Goal: Task Accomplishment & Management: Manage account settings

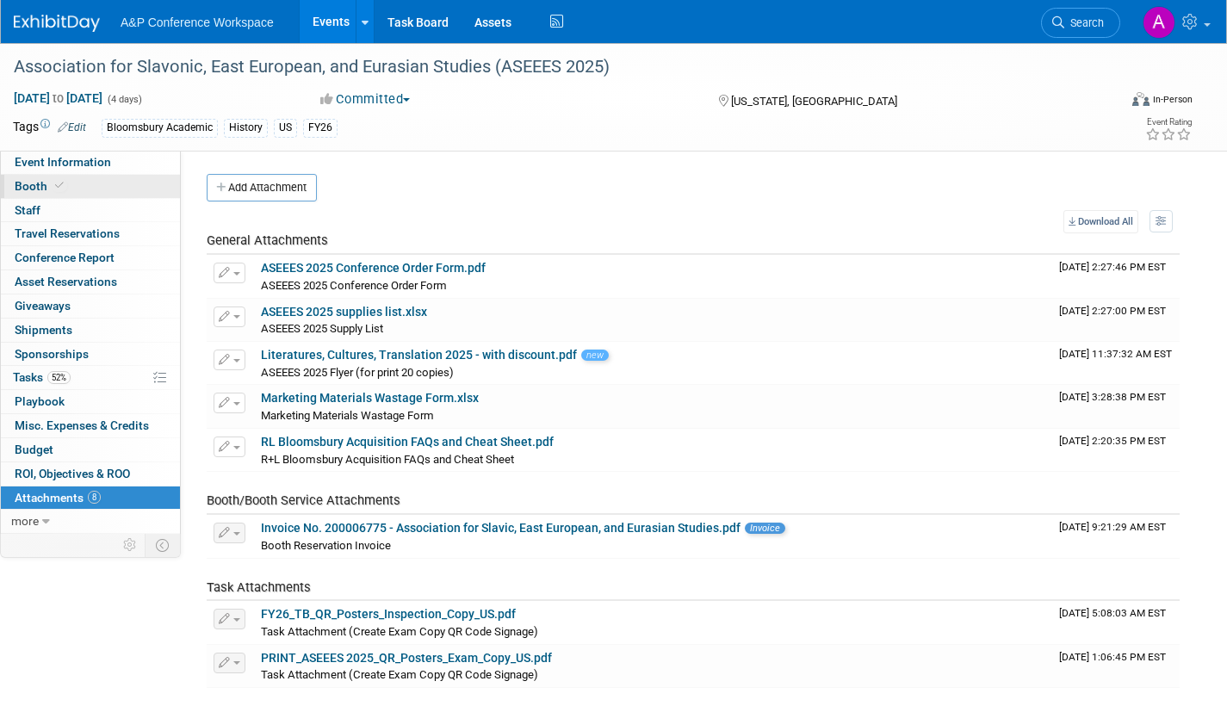
click at [30, 186] on span "Booth" at bounding box center [41, 186] width 53 height 14
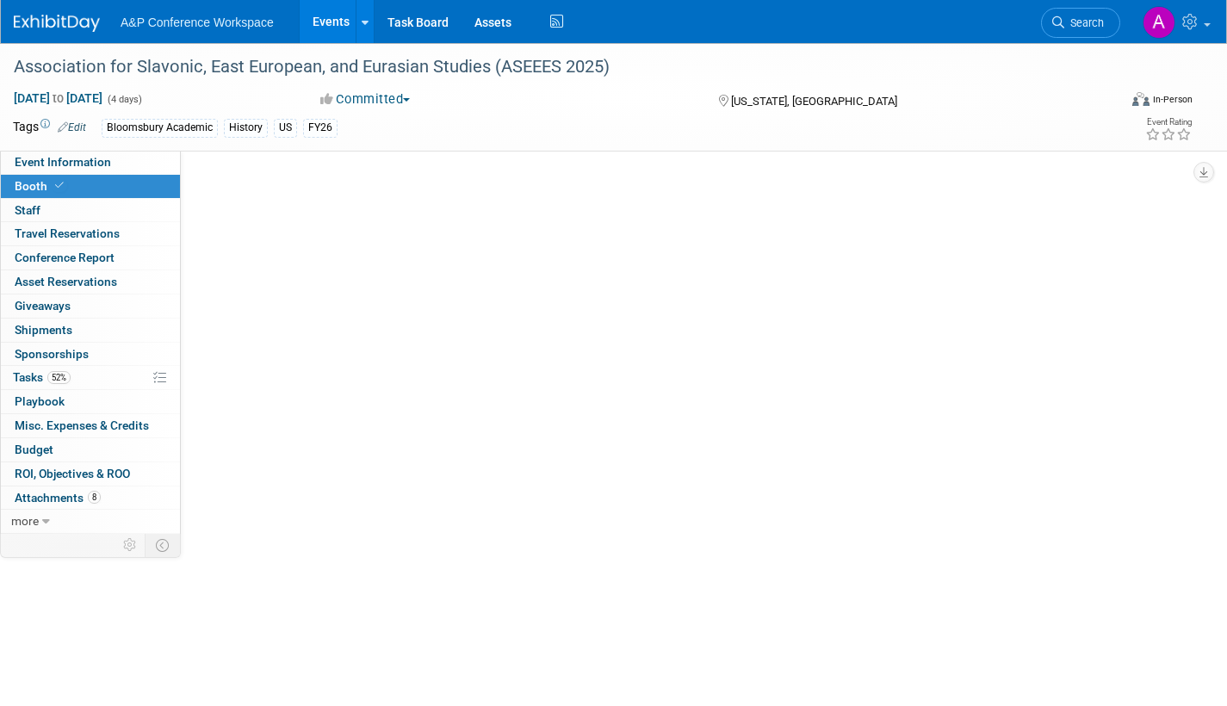
select select "CUAP"
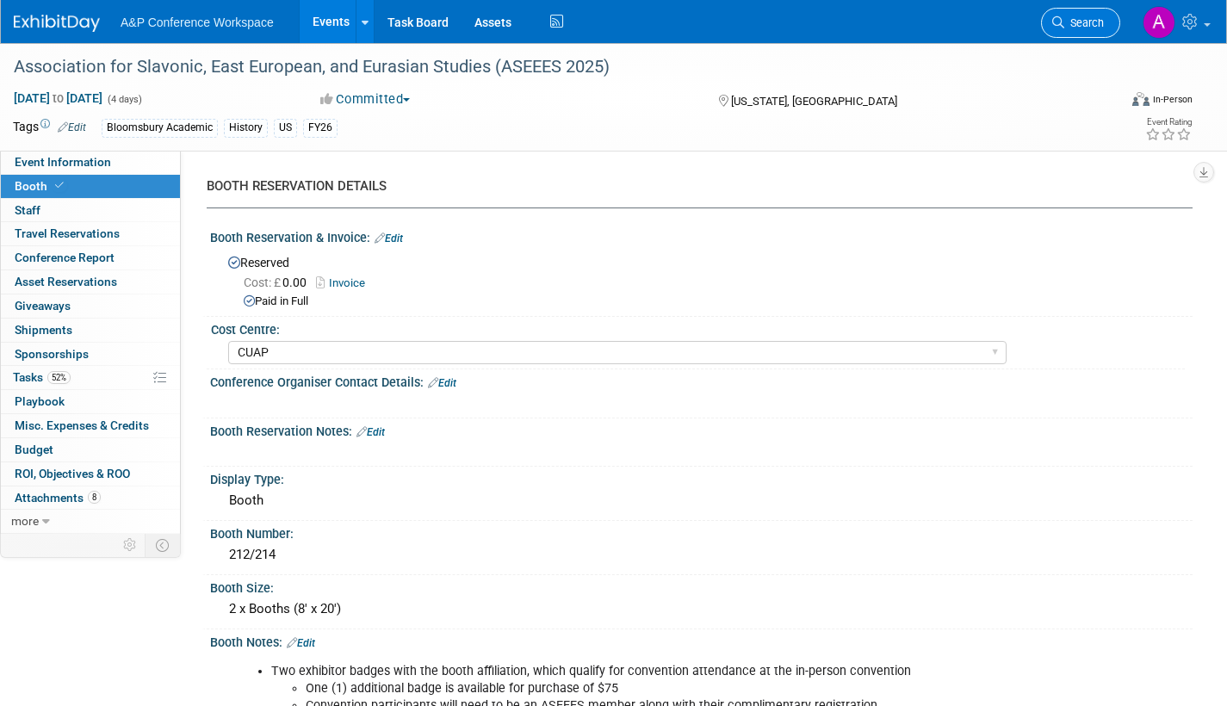
click at [1089, 28] on span "Search" at bounding box center [1084, 22] width 40 height 13
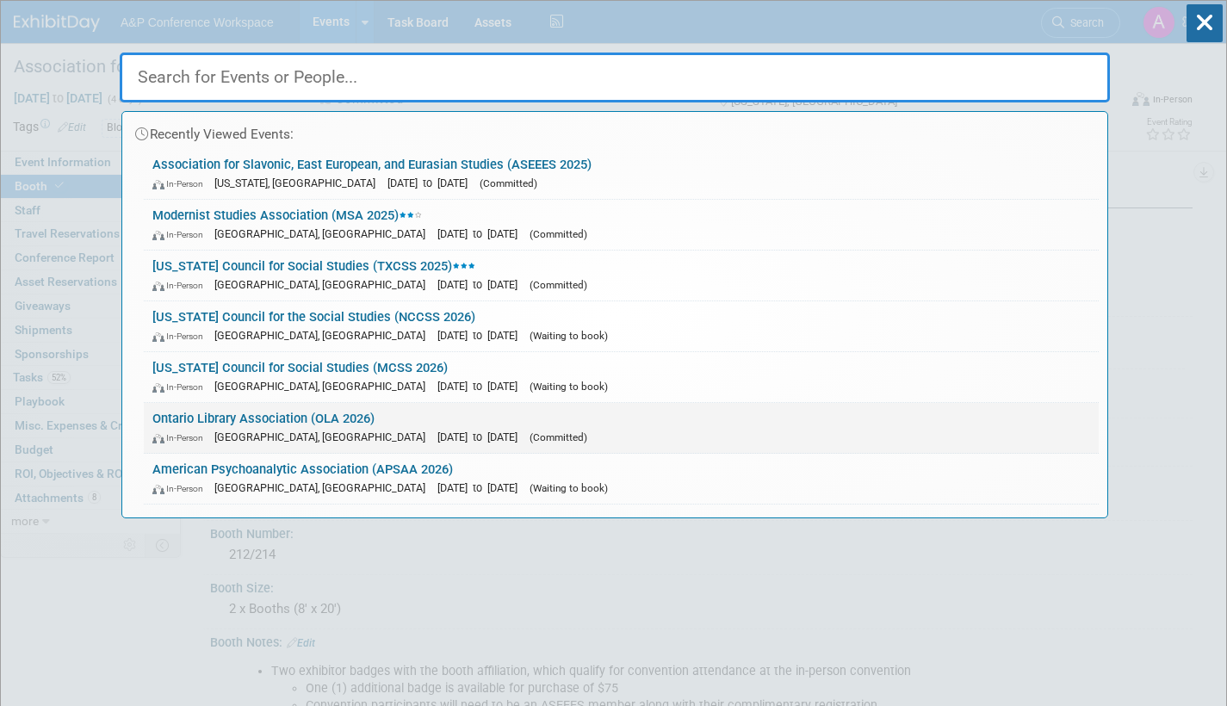
click at [437, 435] on span "[DATE] to [DATE]" at bounding box center [481, 437] width 89 height 13
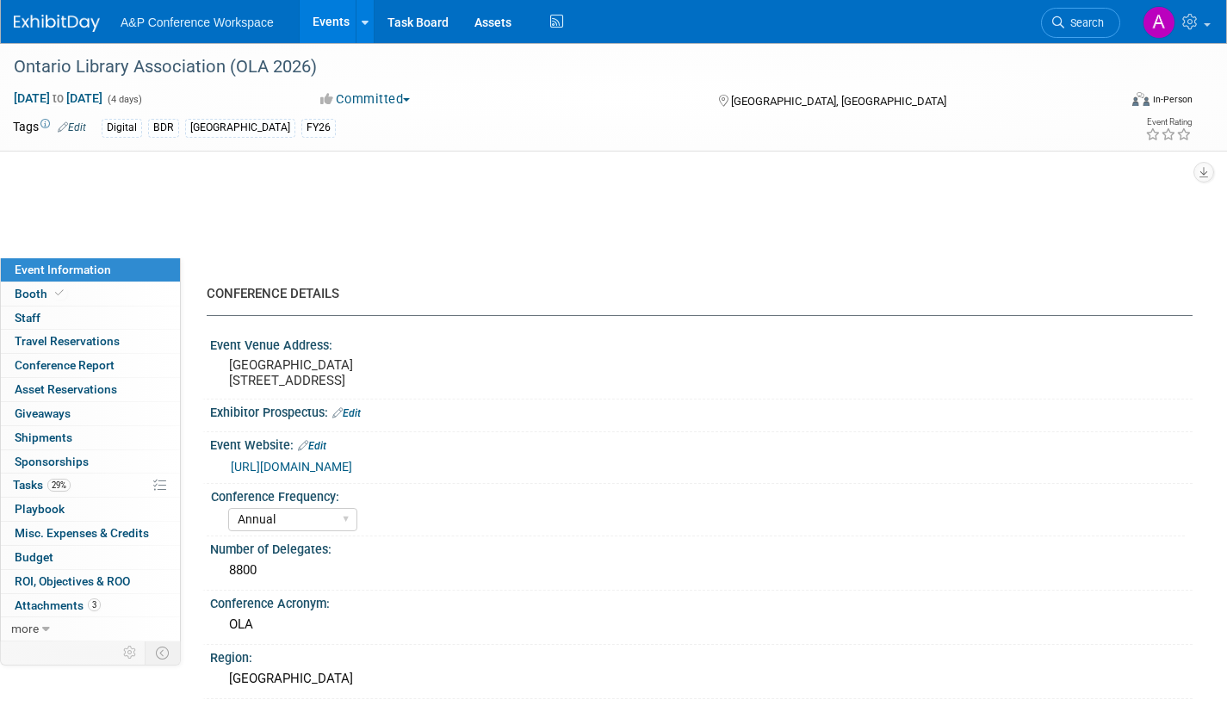
select select "Annual"
select select "Level 2"
select select "In-Person Booth"
select select "Libraries"
select select "Bloomsbury Digital Resources"
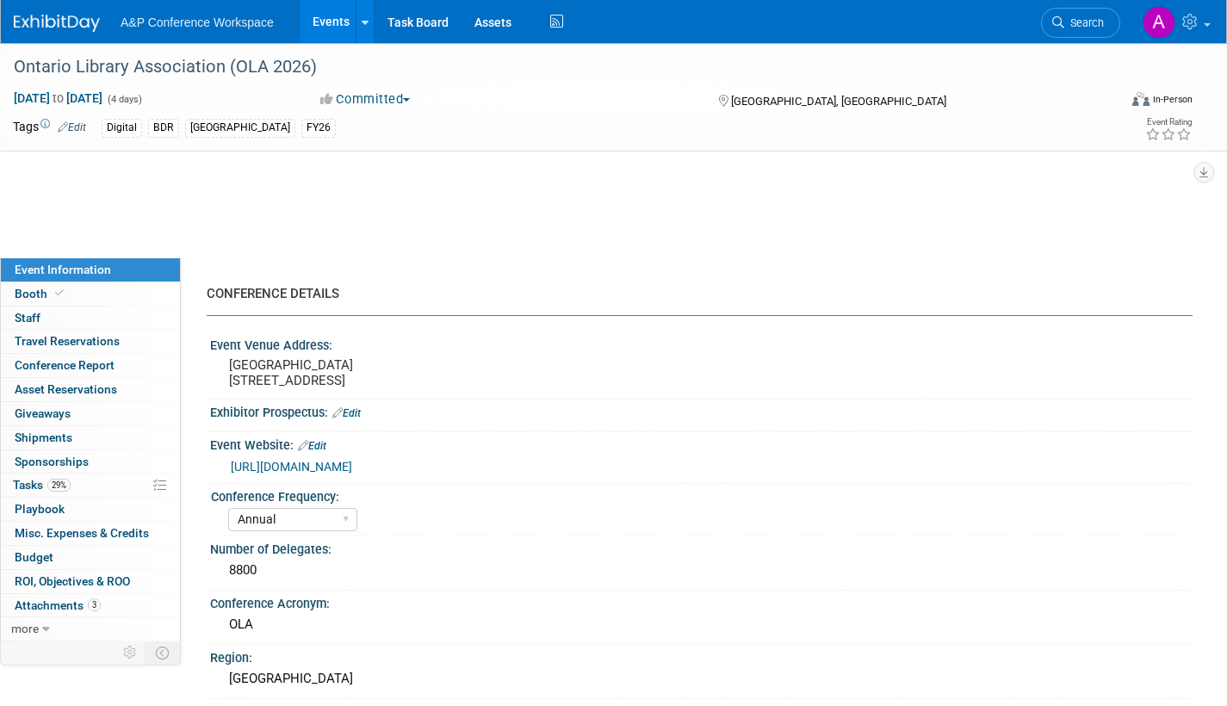
select select "[PERSON_NAME]"
select select "BDR Product Awareness and Trial Generation​"
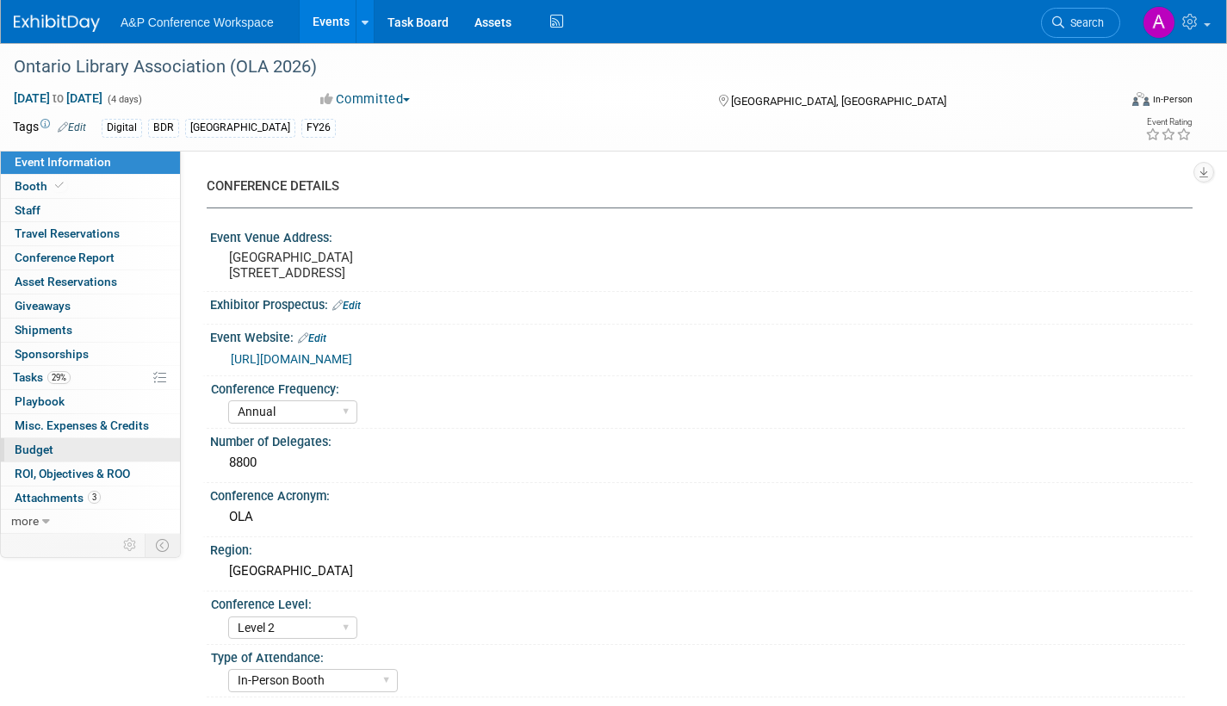
click at [28, 443] on span "Budget" at bounding box center [34, 450] width 39 height 14
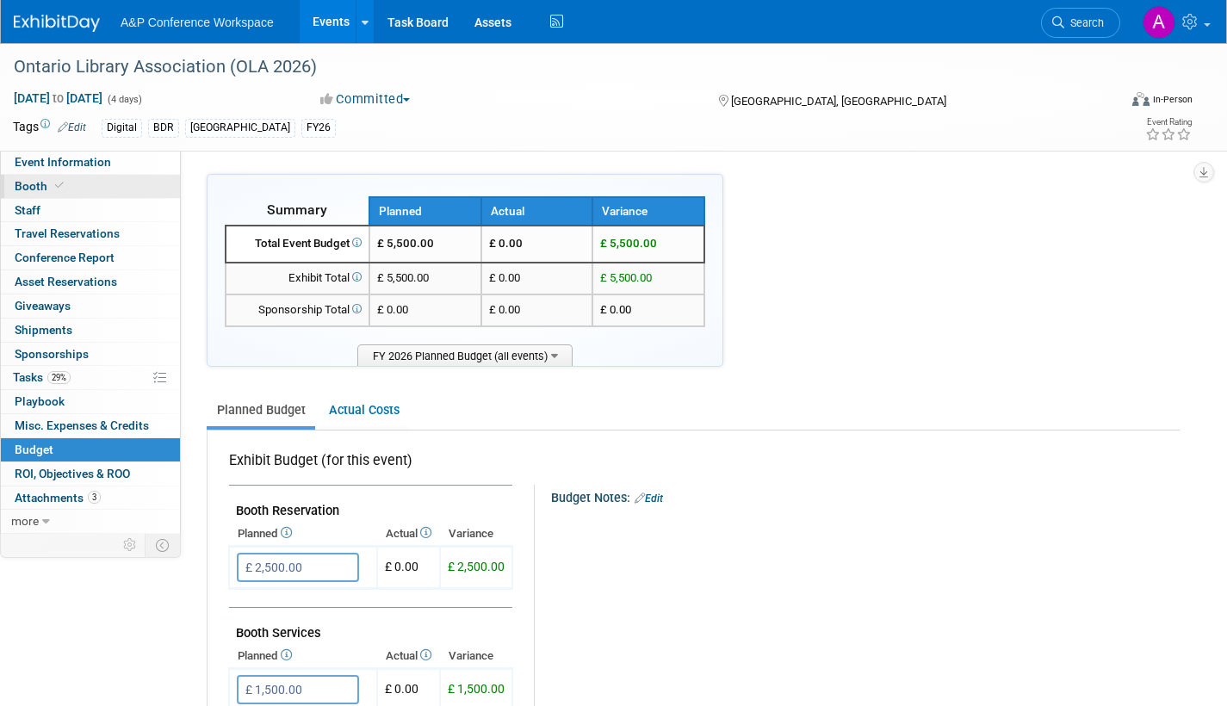
click at [35, 182] on span "Booth" at bounding box center [41, 186] width 53 height 14
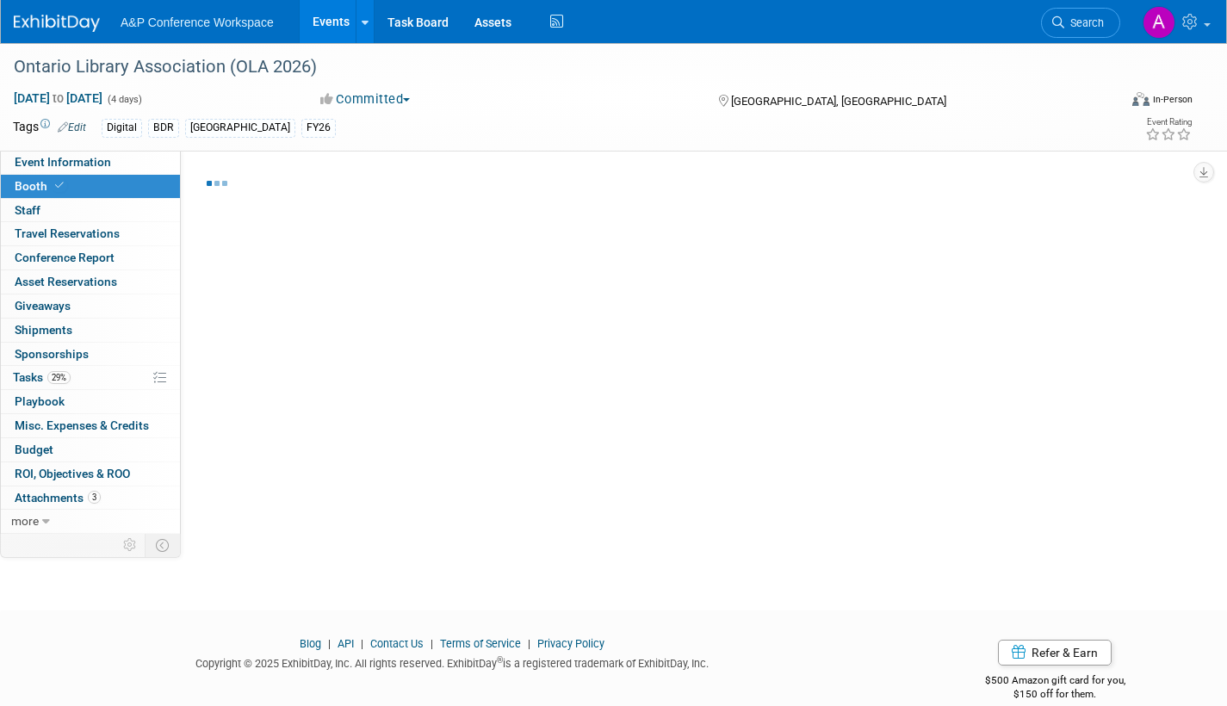
select select "DIGI"
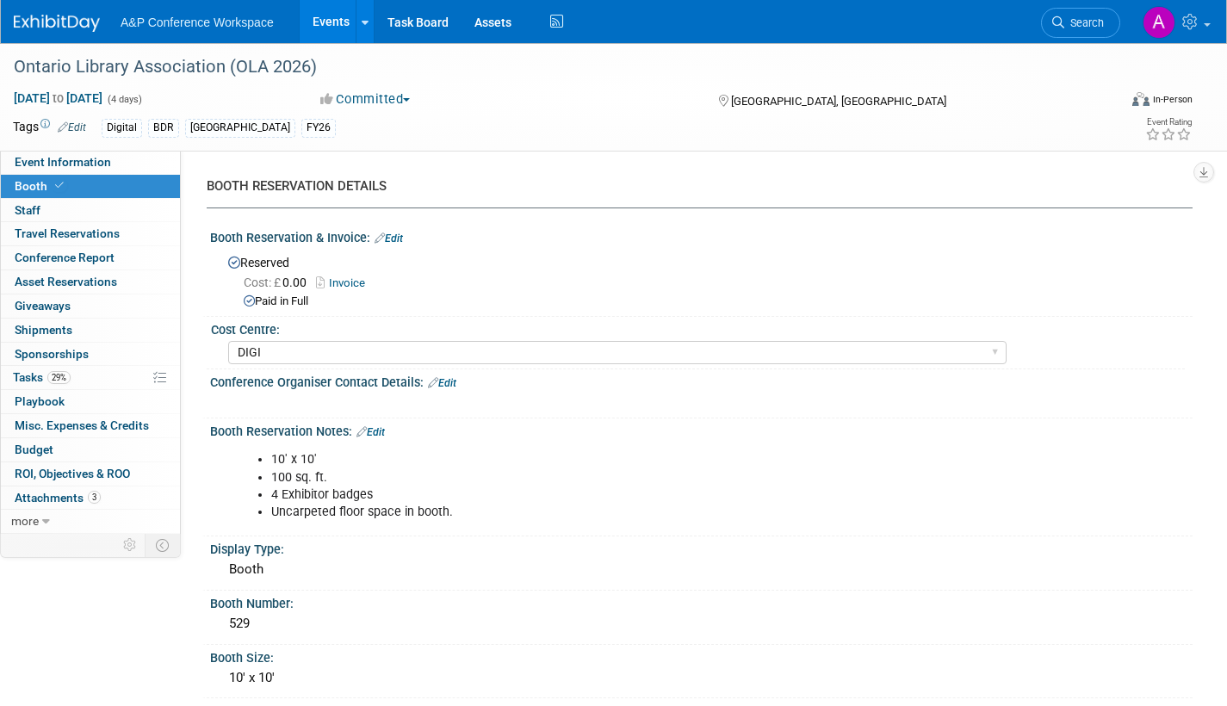
click at [361, 282] on link "Invoice" at bounding box center [345, 282] width 58 height 13
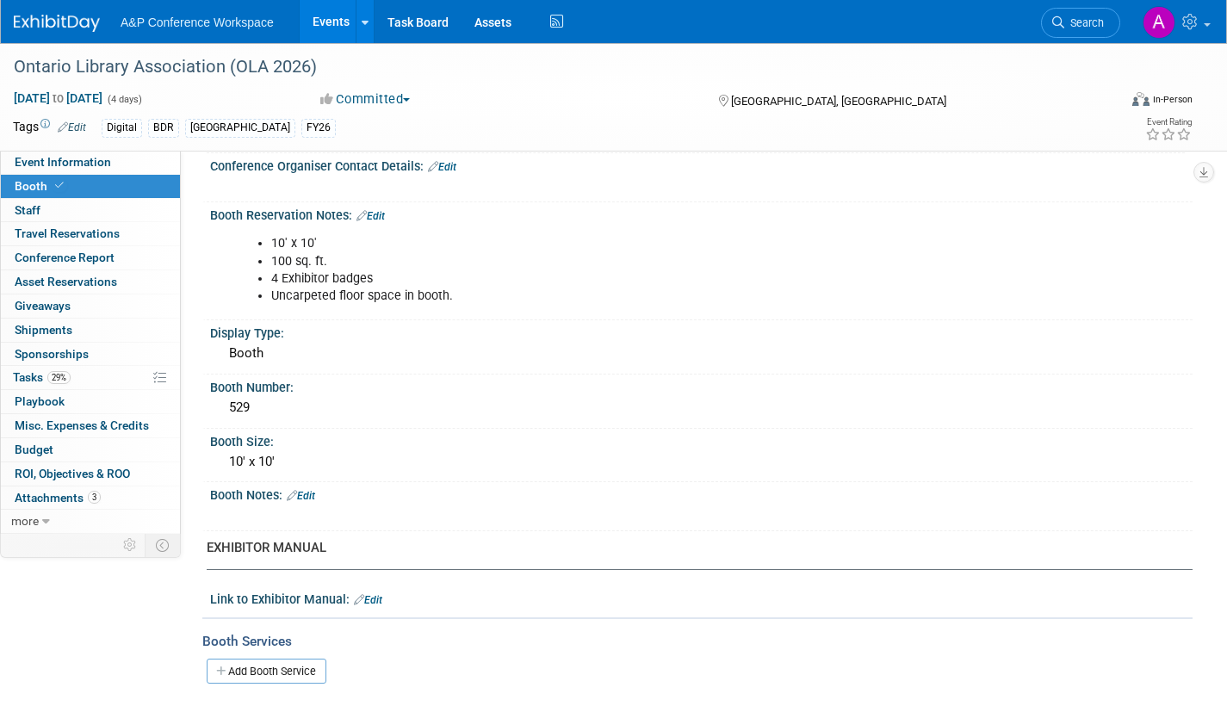
scroll to position [258, 0]
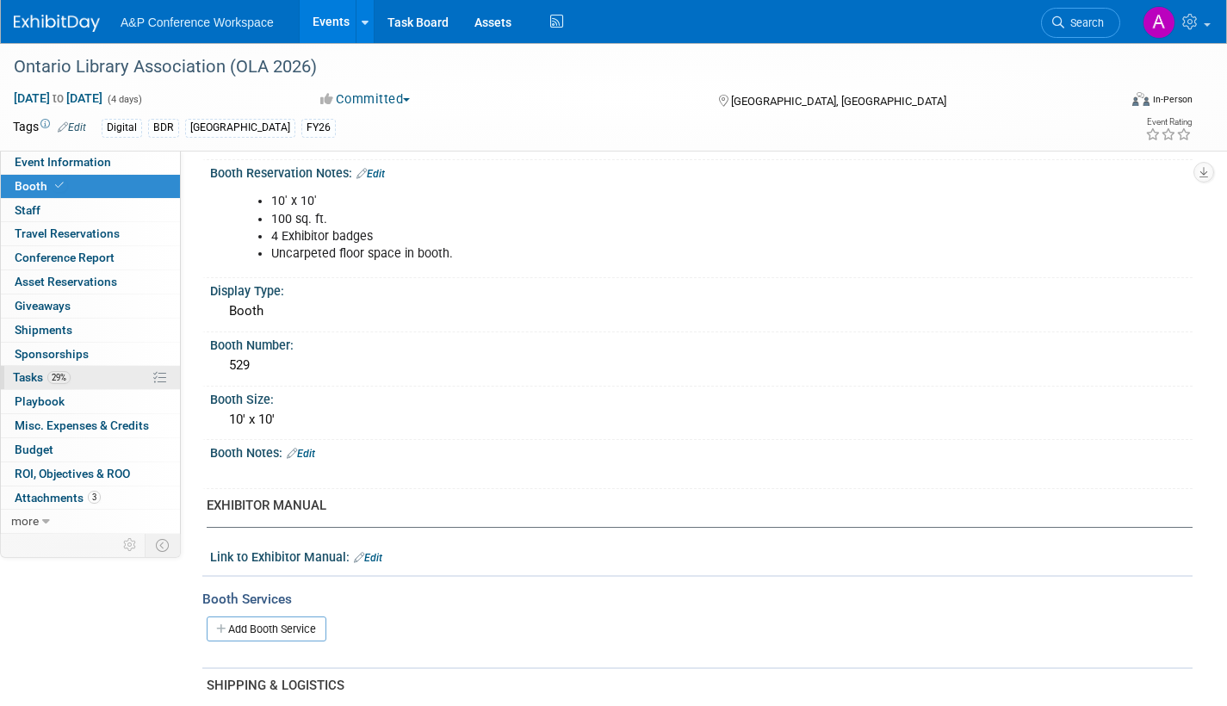
click at [26, 379] on span "Tasks 29%" at bounding box center [42, 377] width 58 height 14
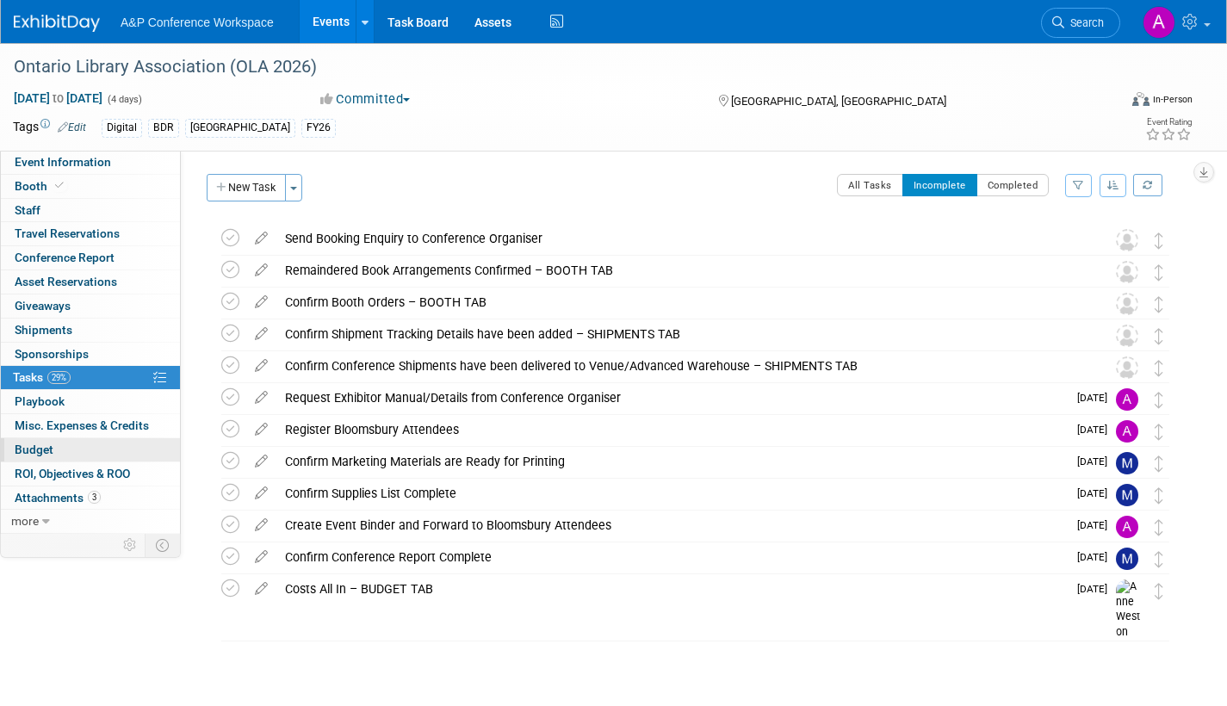
click at [32, 445] on span "Budget" at bounding box center [34, 450] width 39 height 14
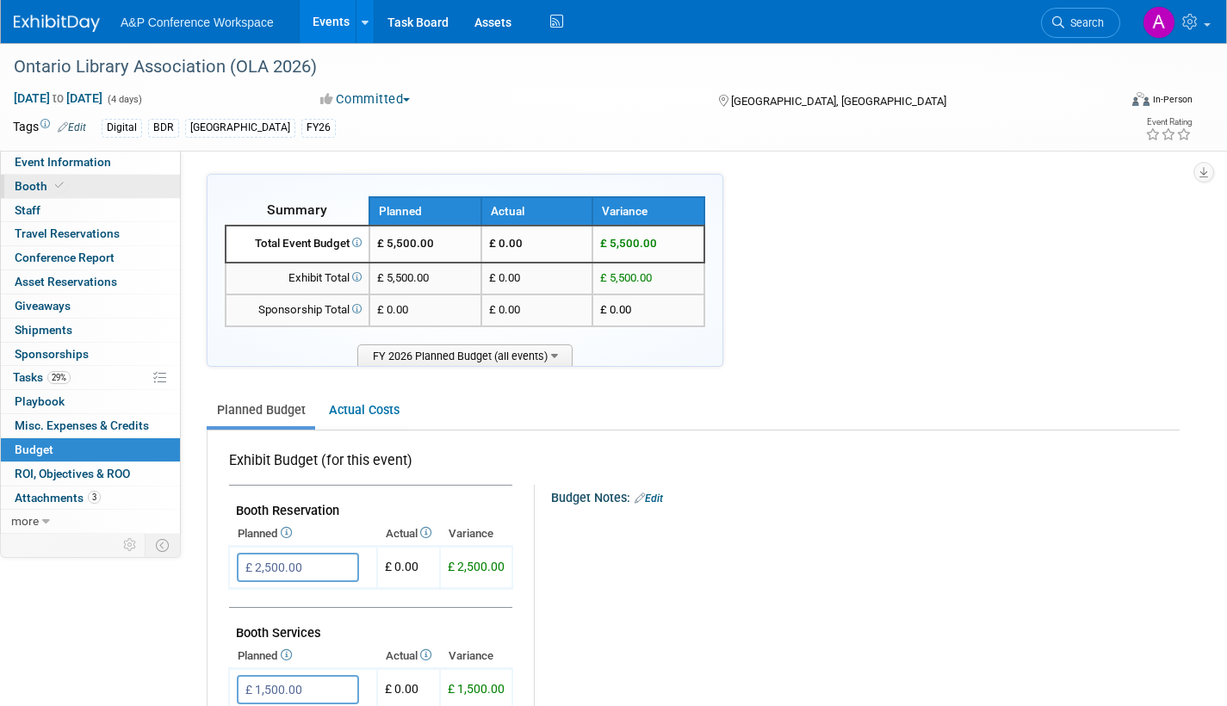
click at [22, 187] on span "Booth" at bounding box center [41, 186] width 53 height 14
select select "DIGI"
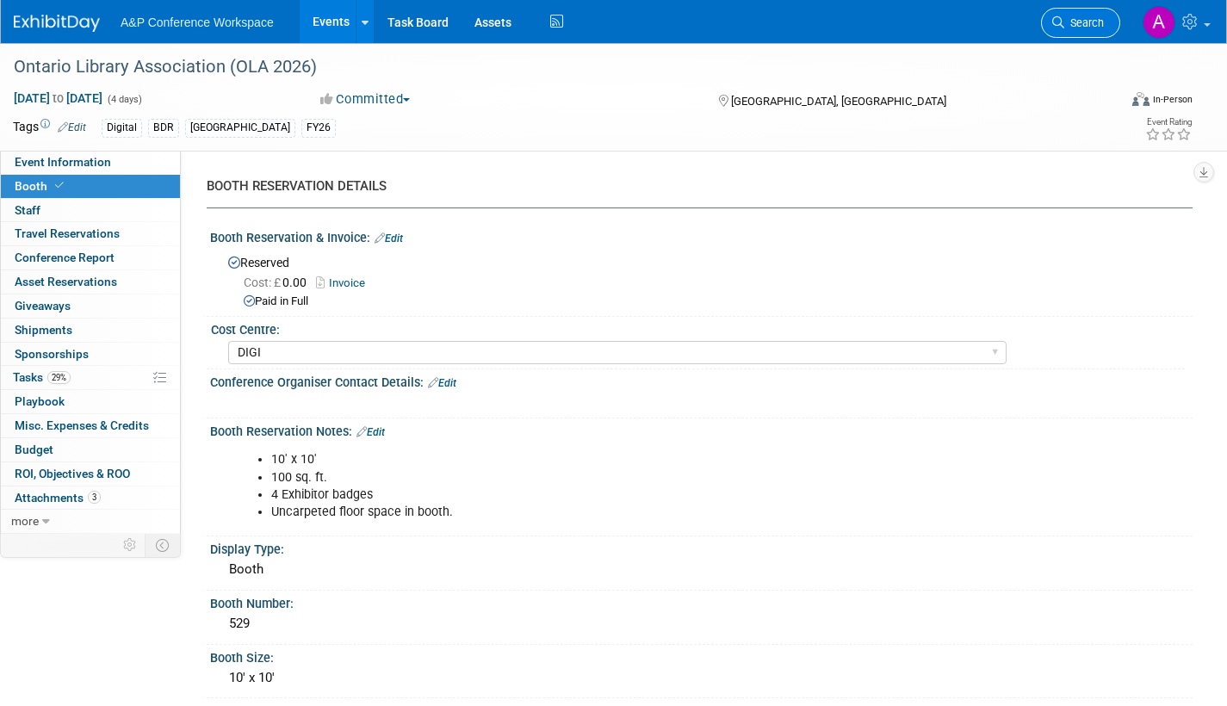
click at [1082, 21] on span "Search" at bounding box center [1084, 22] width 40 height 13
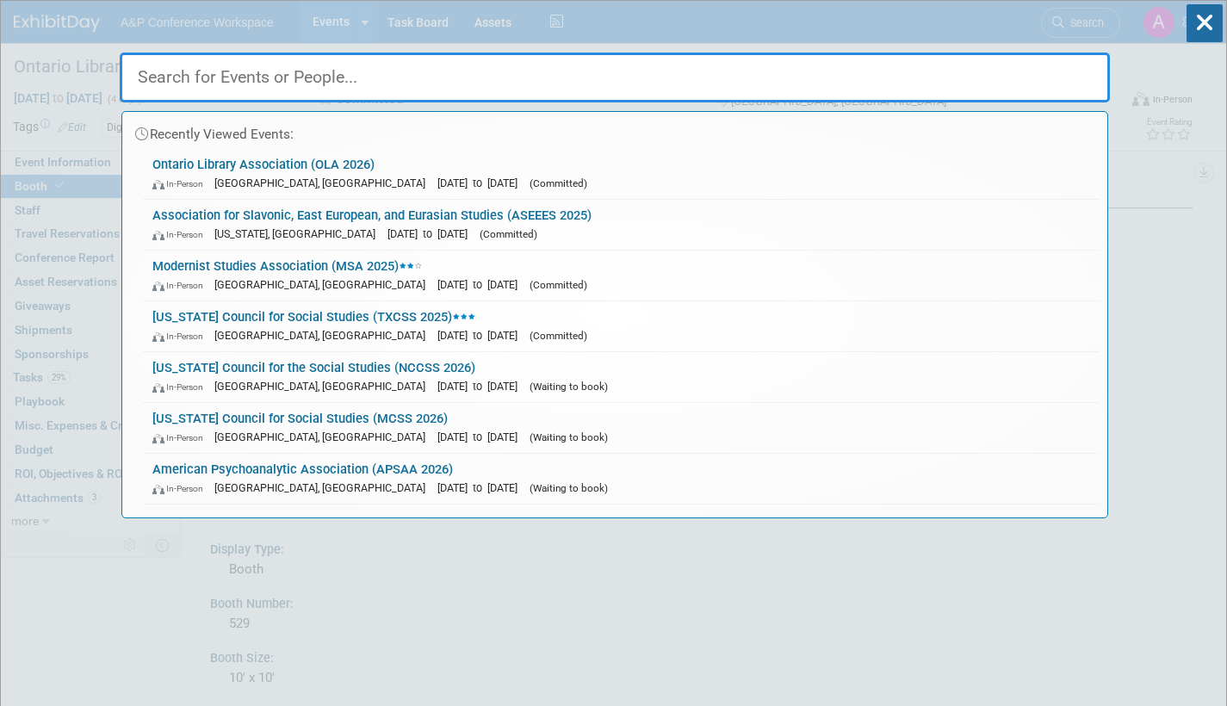
click at [555, 81] on input "text" at bounding box center [615, 78] width 990 height 50
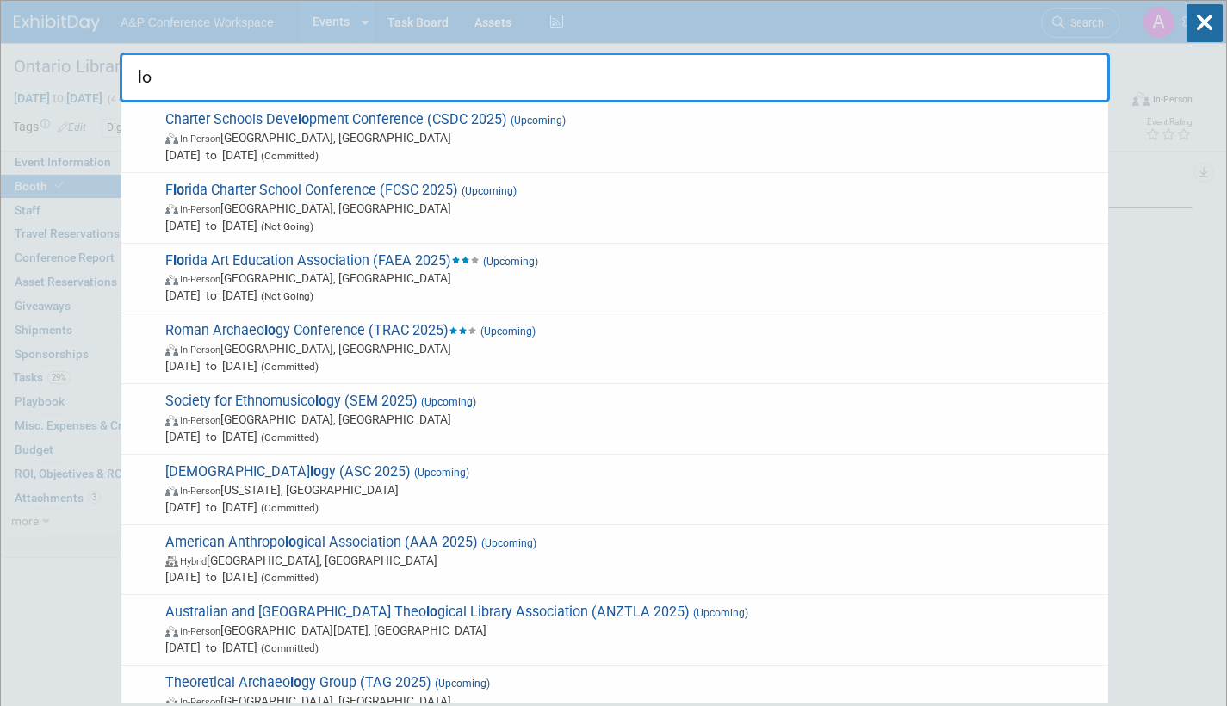
type input "l"
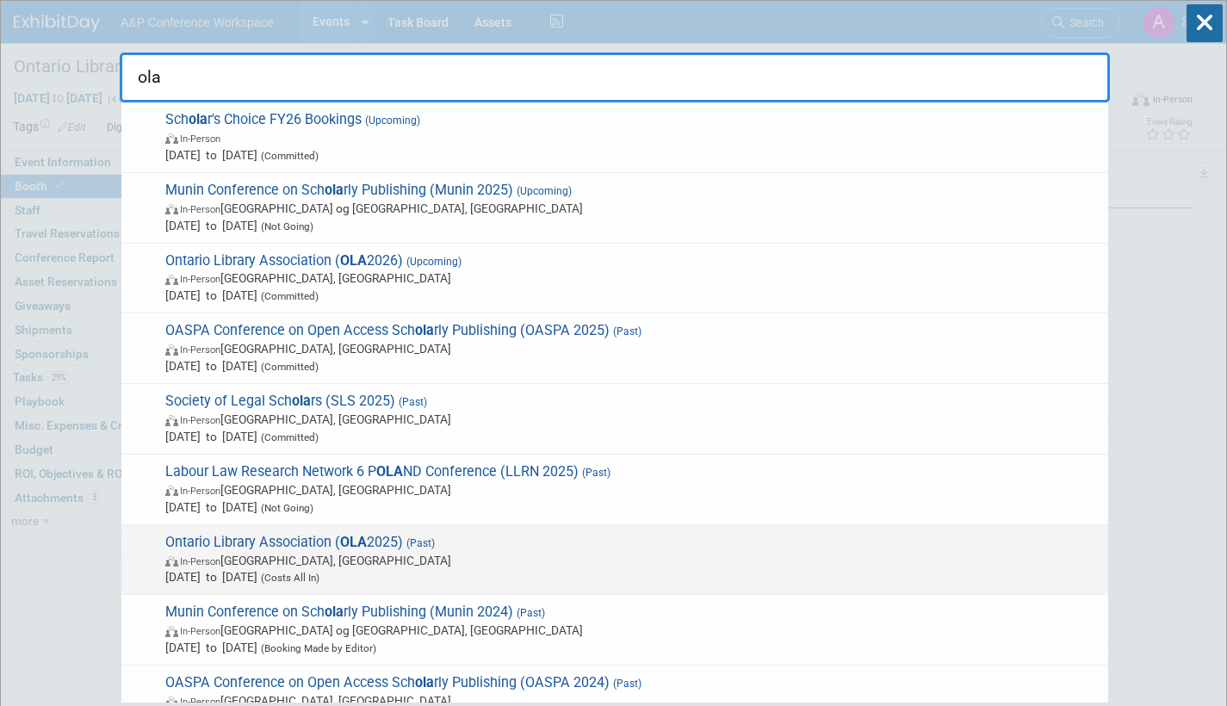
type input "ola"
click at [464, 543] on span "Ontario Library Association ( OLA 2025) (Past) In-Person Toronto, Canada Jan 30…" at bounding box center [630, 560] width 940 height 53
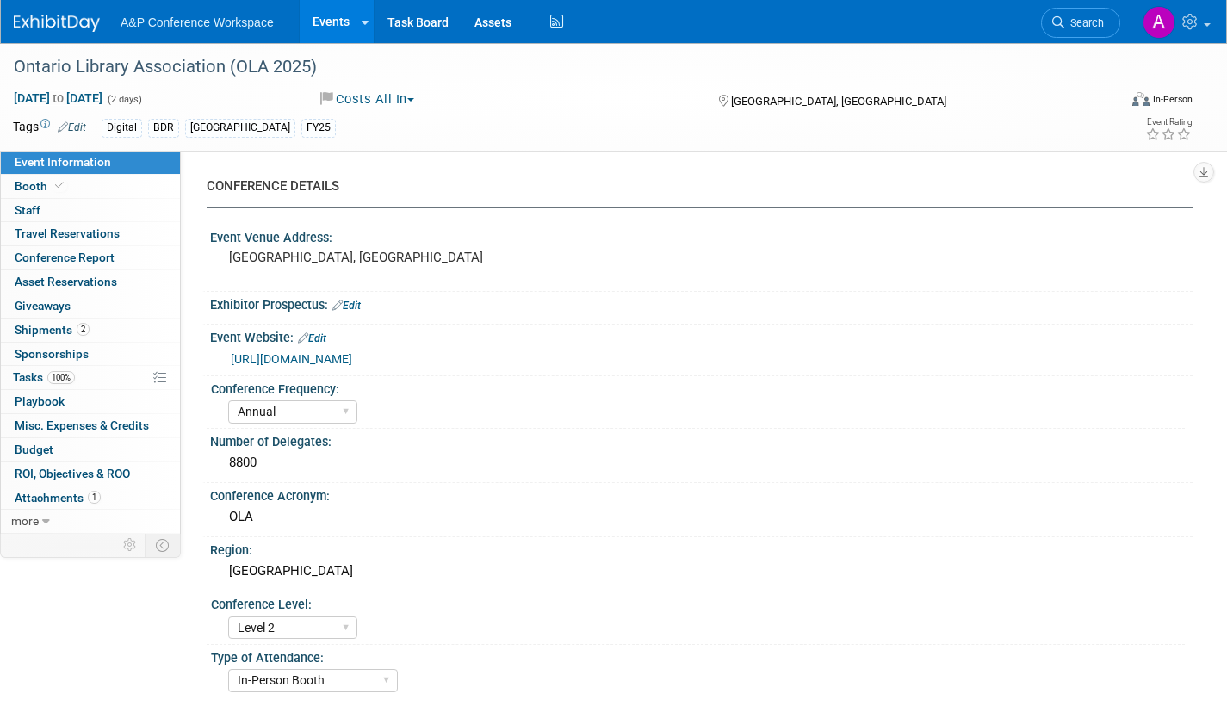
select select "Annual"
select select "Level 2"
select select "In-Person Booth"
select select "[PERSON_NAME]"
select select "[PERSON_NAME] [PERSON_NAME]"
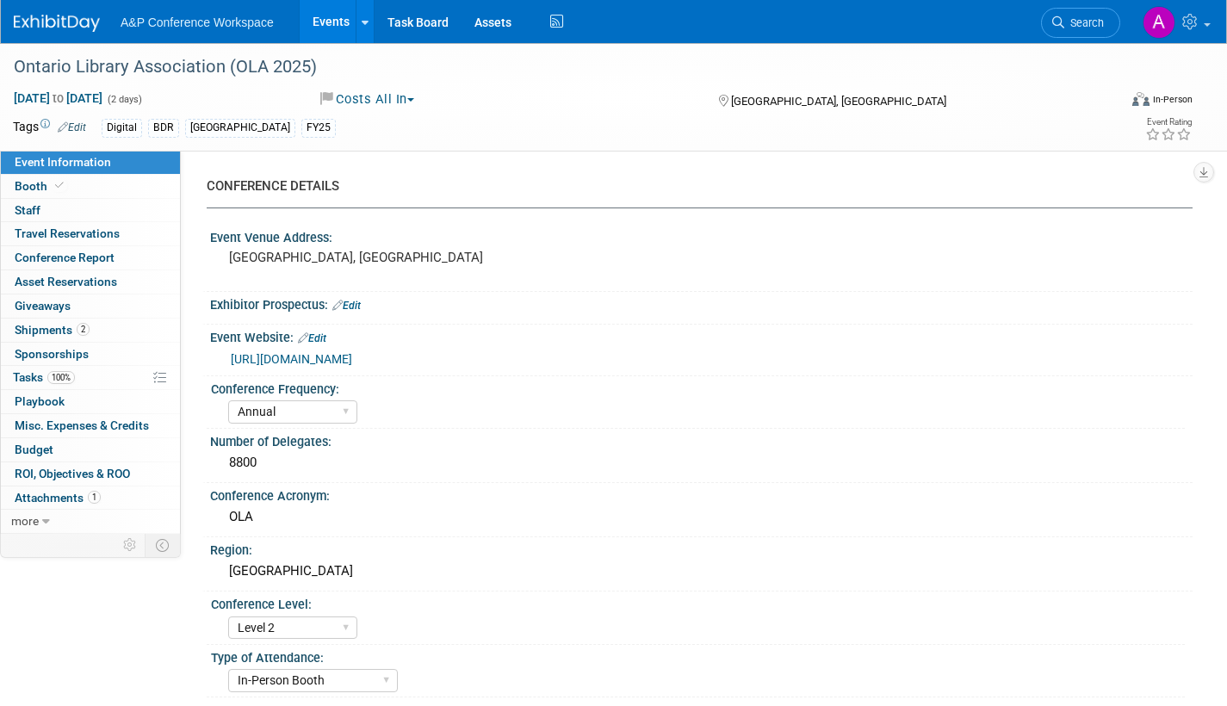
select select "BDR Product Awareness and Trial Generation​"
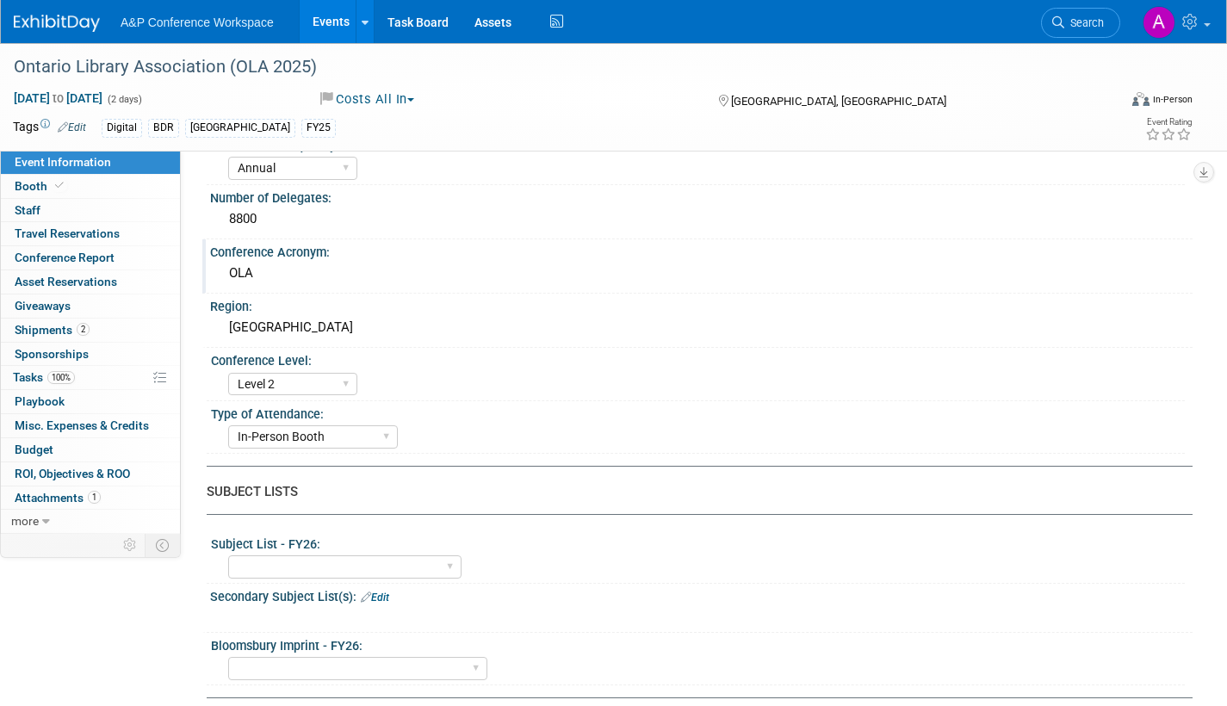
scroll to position [431, 0]
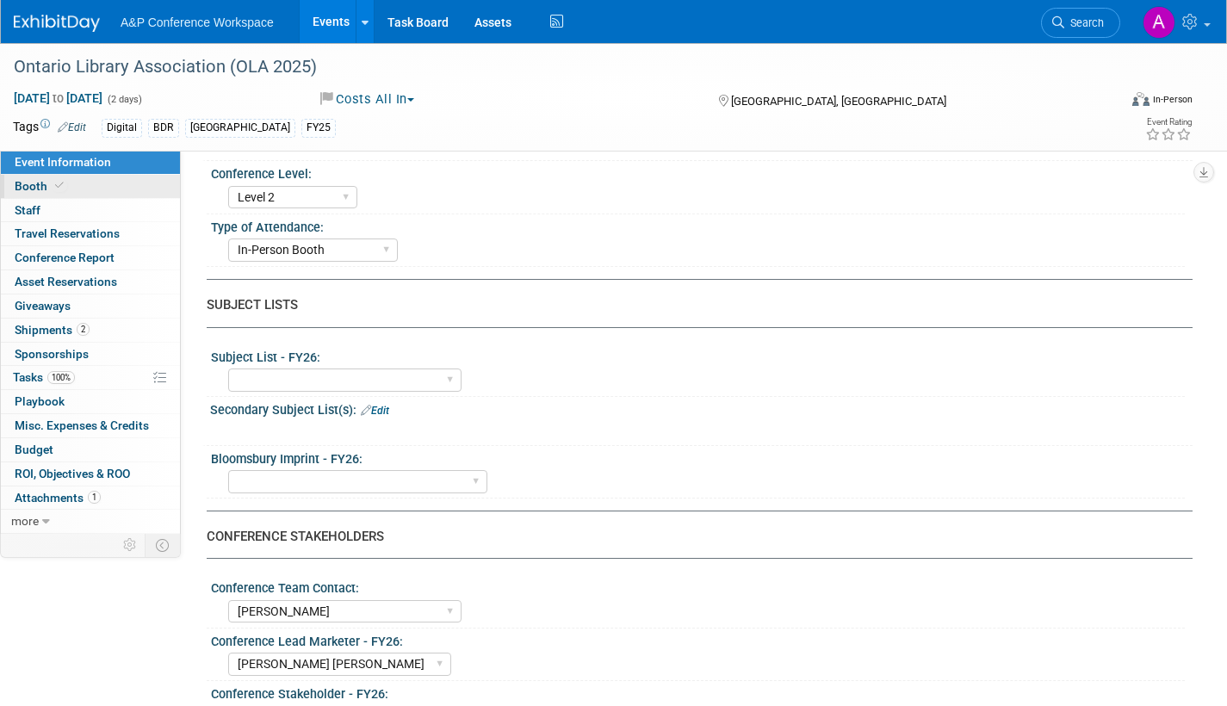
click at [31, 180] on span "Booth" at bounding box center [41, 186] width 53 height 14
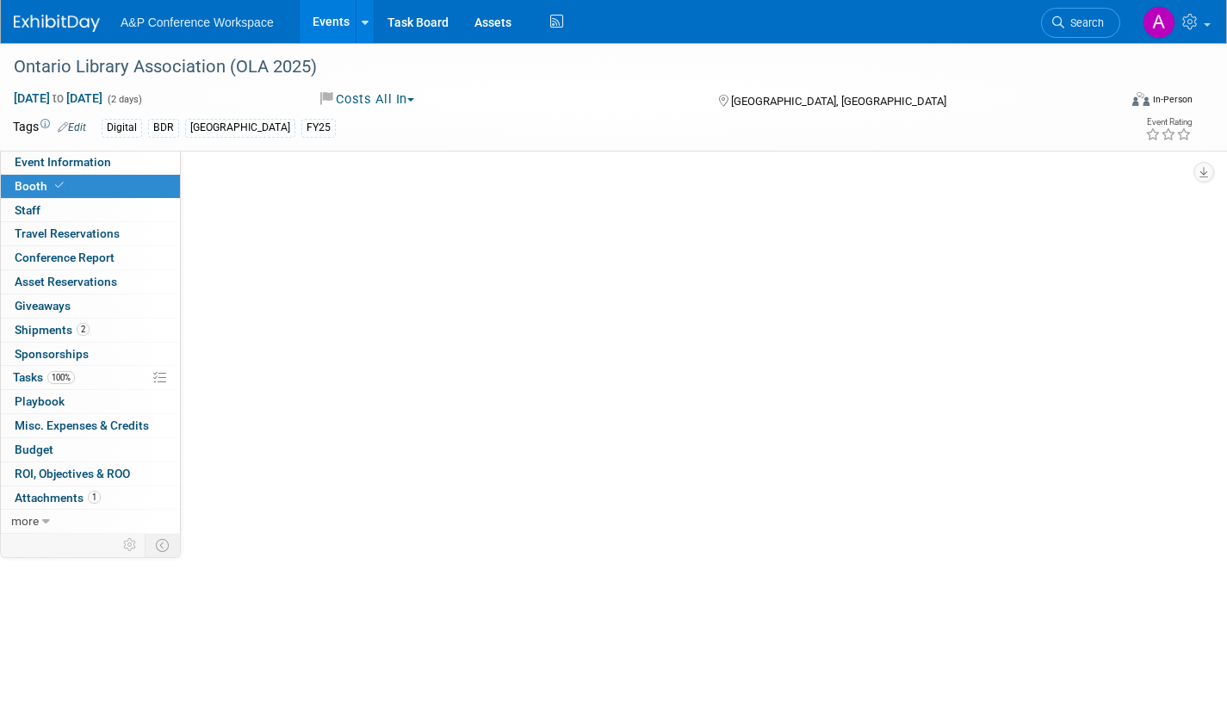
scroll to position [0, 0]
select select "DIGI"
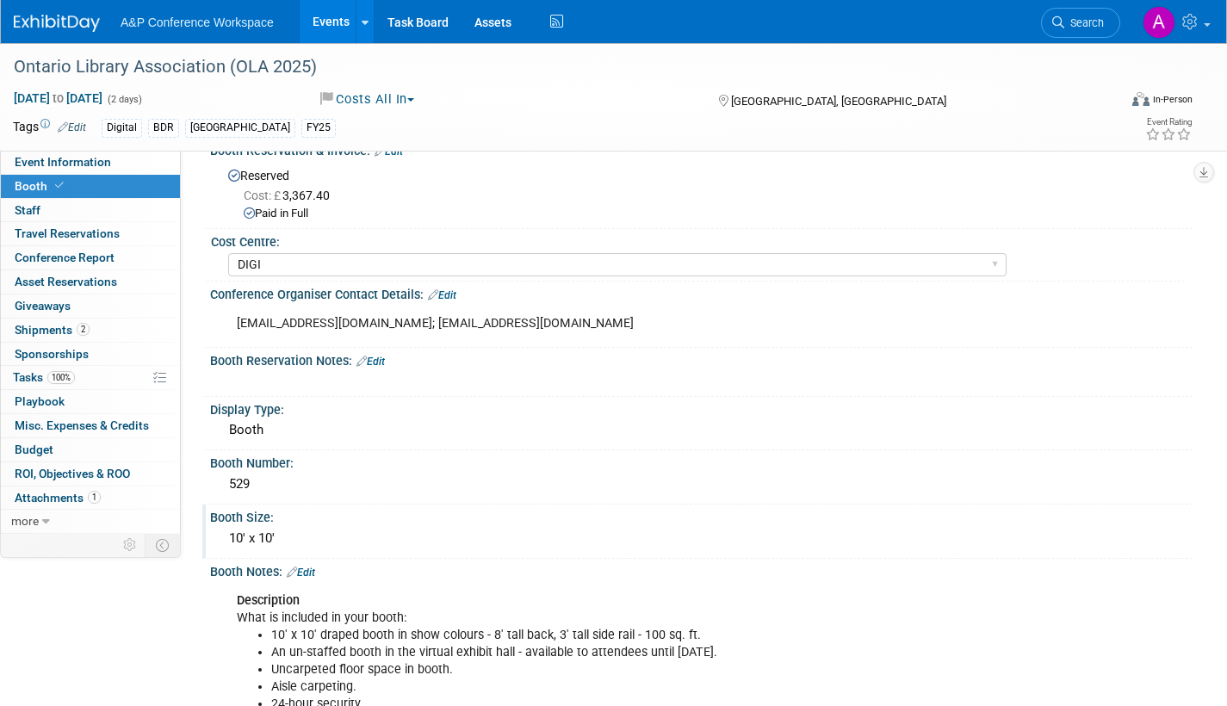
scroll to position [86, 0]
click at [24, 450] on span "Budget" at bounding box center [34, 450] width 39 height 14
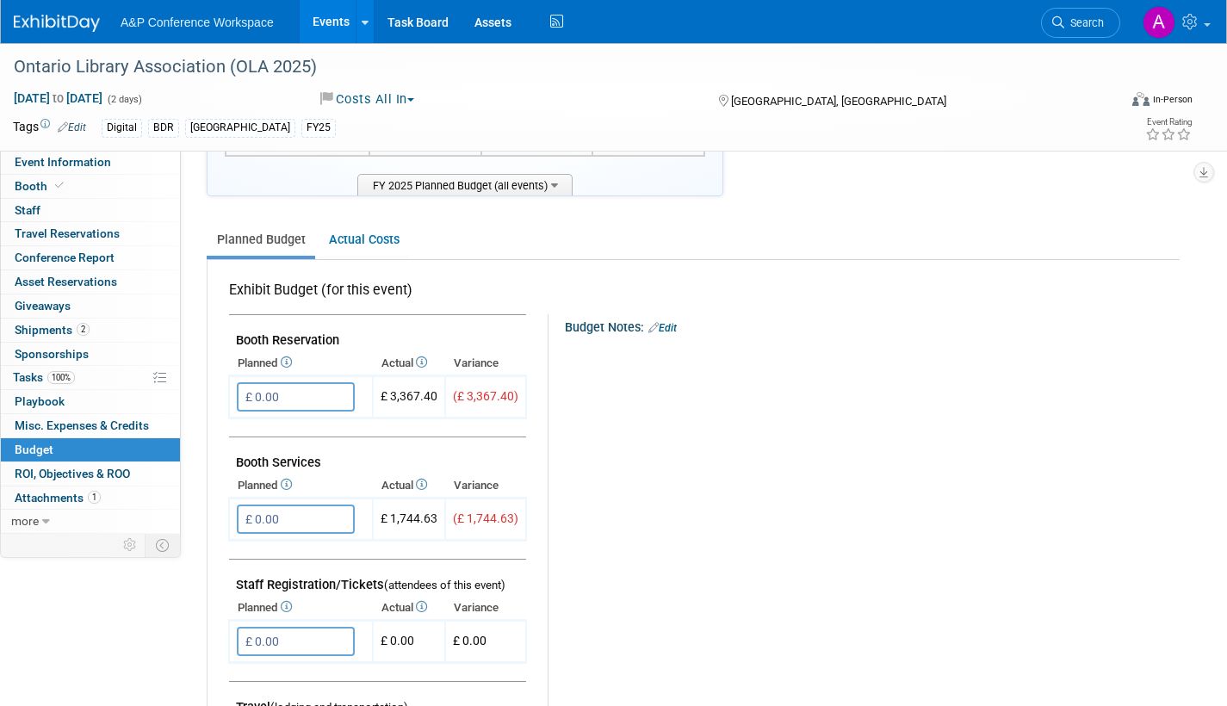
scroll to position [172, 0]
click at [1081, 20] on span "Search" at bounding box center [1084, 22] width 40 height 13
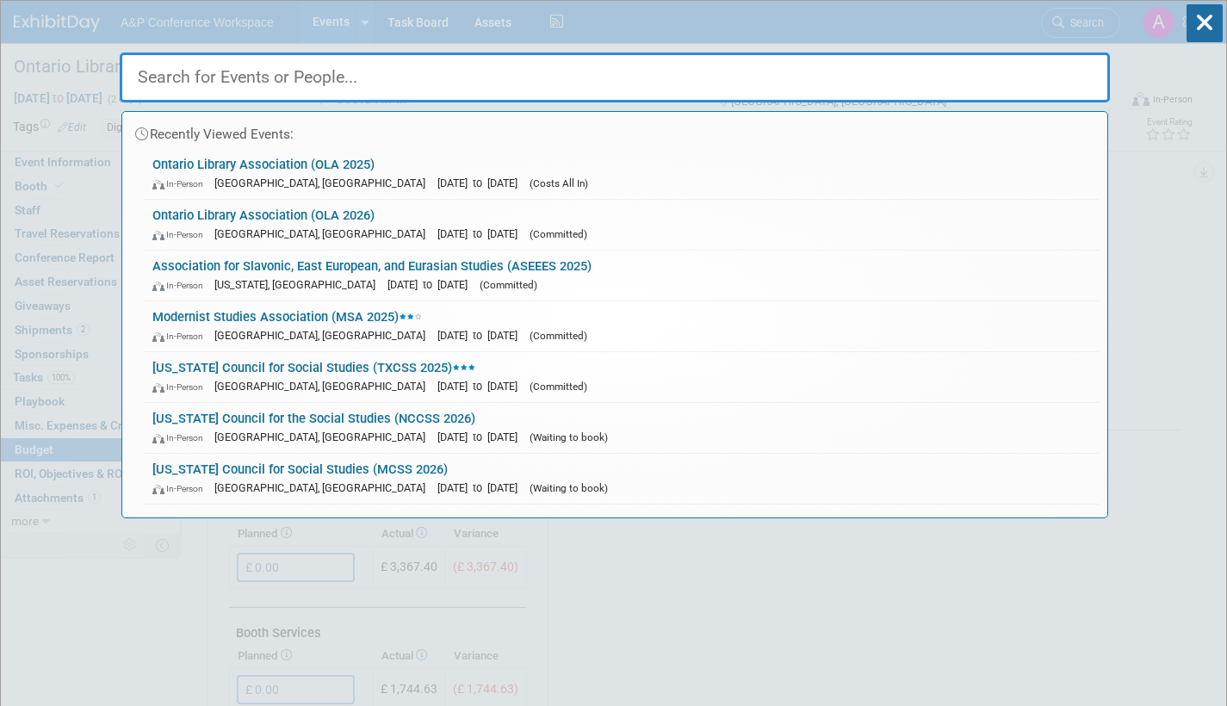
click at [444, 76] on input "text" at bounding box center [615, 78] width 990 height 50
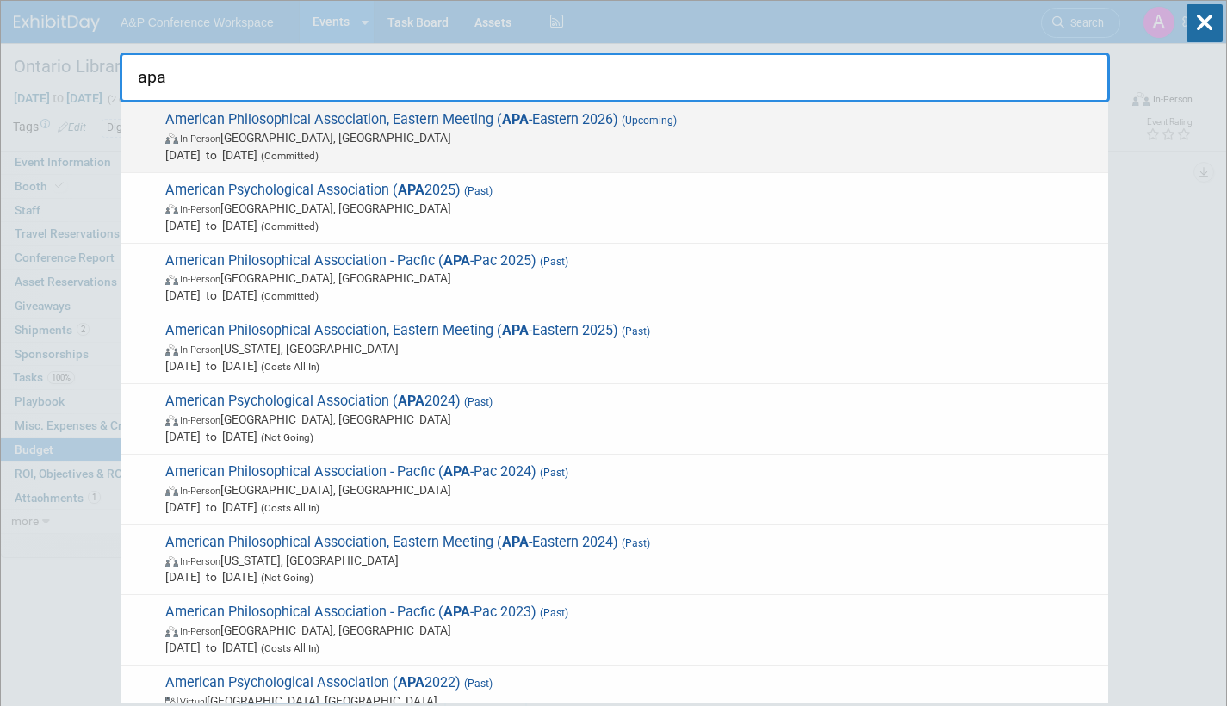
type input "apa"
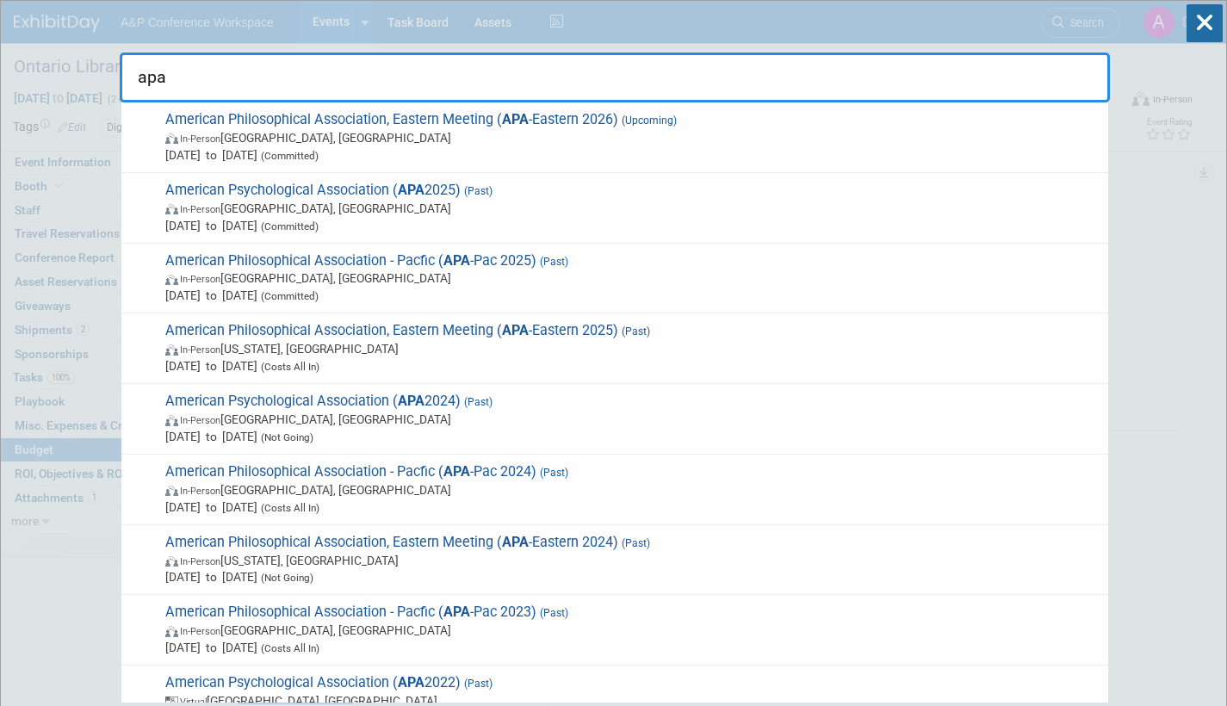
click at [427, 133] on span "In-Person Baltimore, MD" at bounding box center [632, 137] width 934 height 17
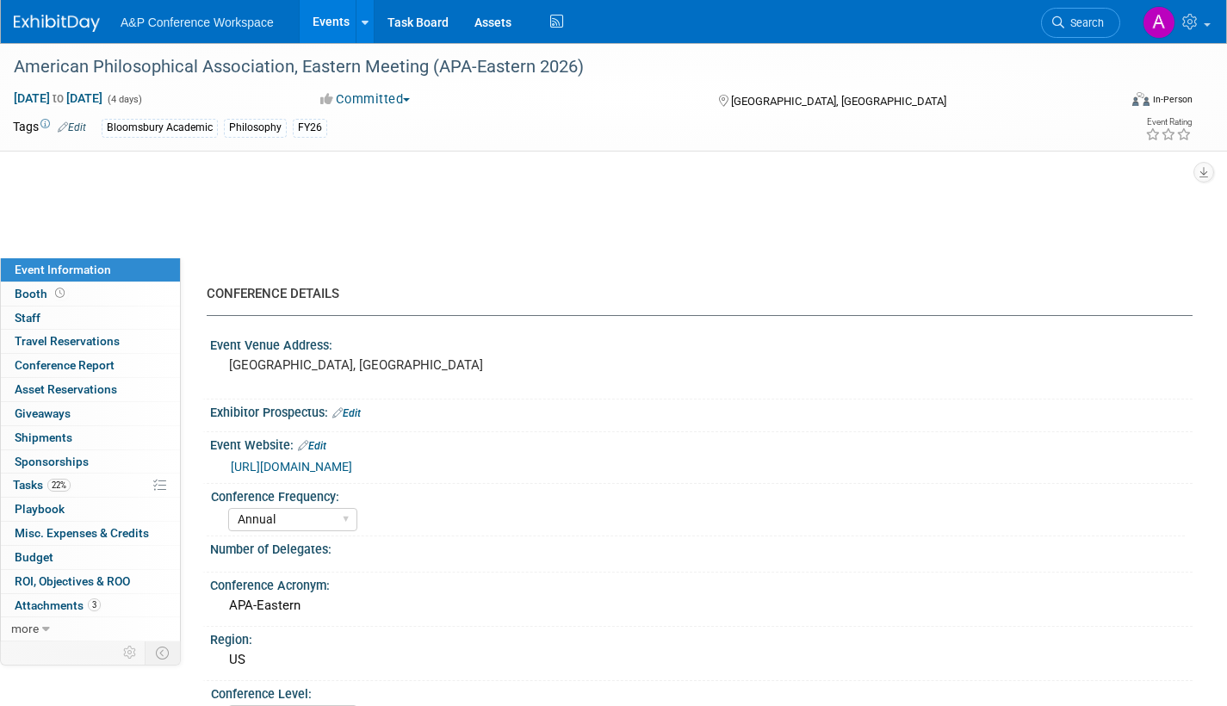
select select "Annual"
select select "Level 2"
select select "In-Person Booth"
select select "Philosophy"
select select "Bloomsbury Academic"
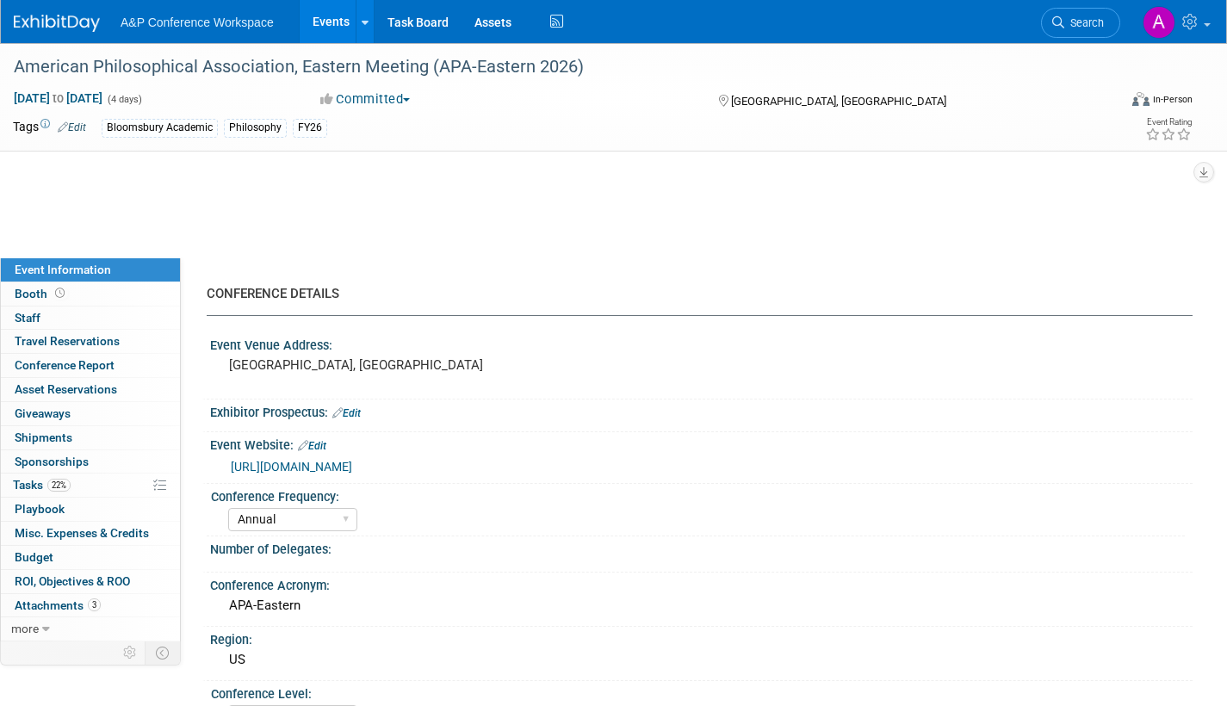
select select "[PERSON_NAME]"
select select "Networking/Commissioning"
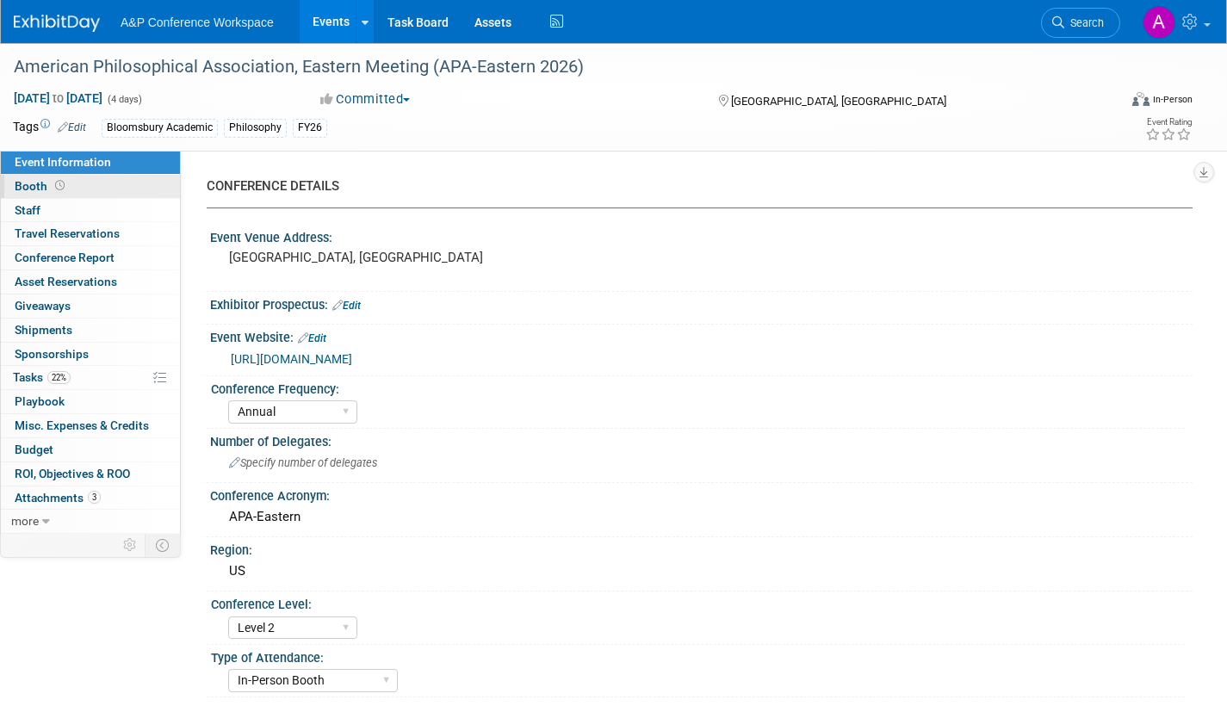
click at [22, 189] on span "Booth" at bounding box center [41, 186] width 53 height 14
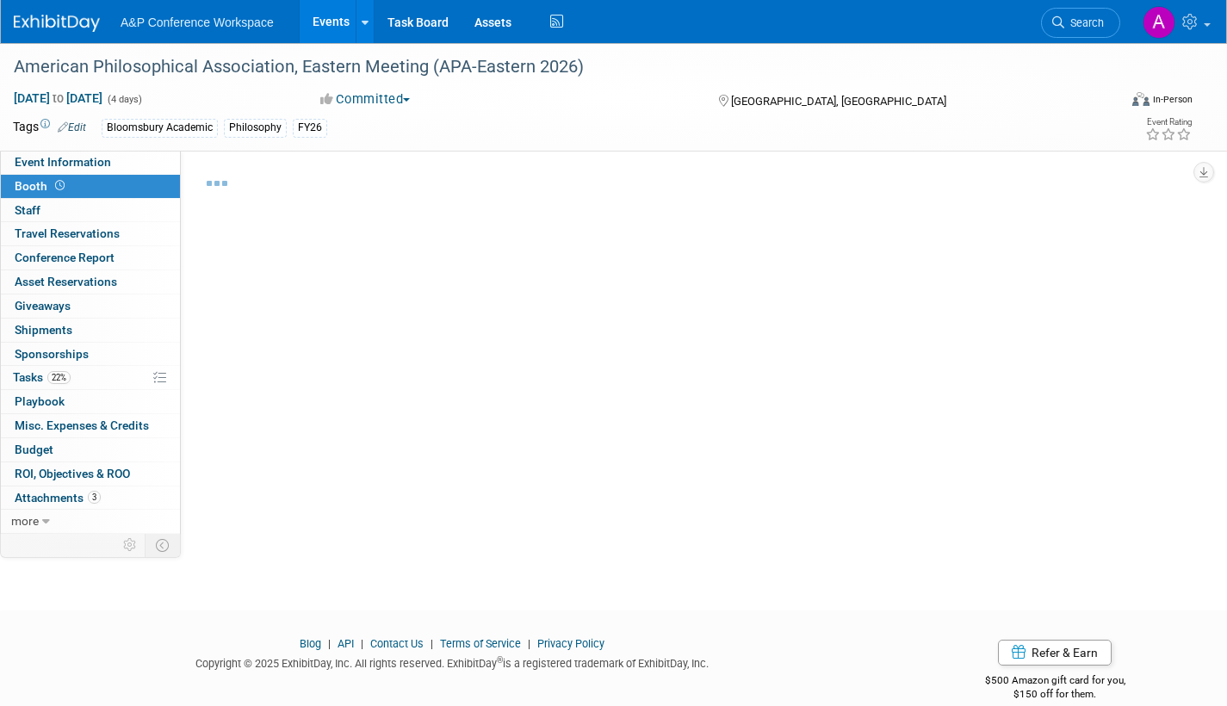
select select "CUAP"
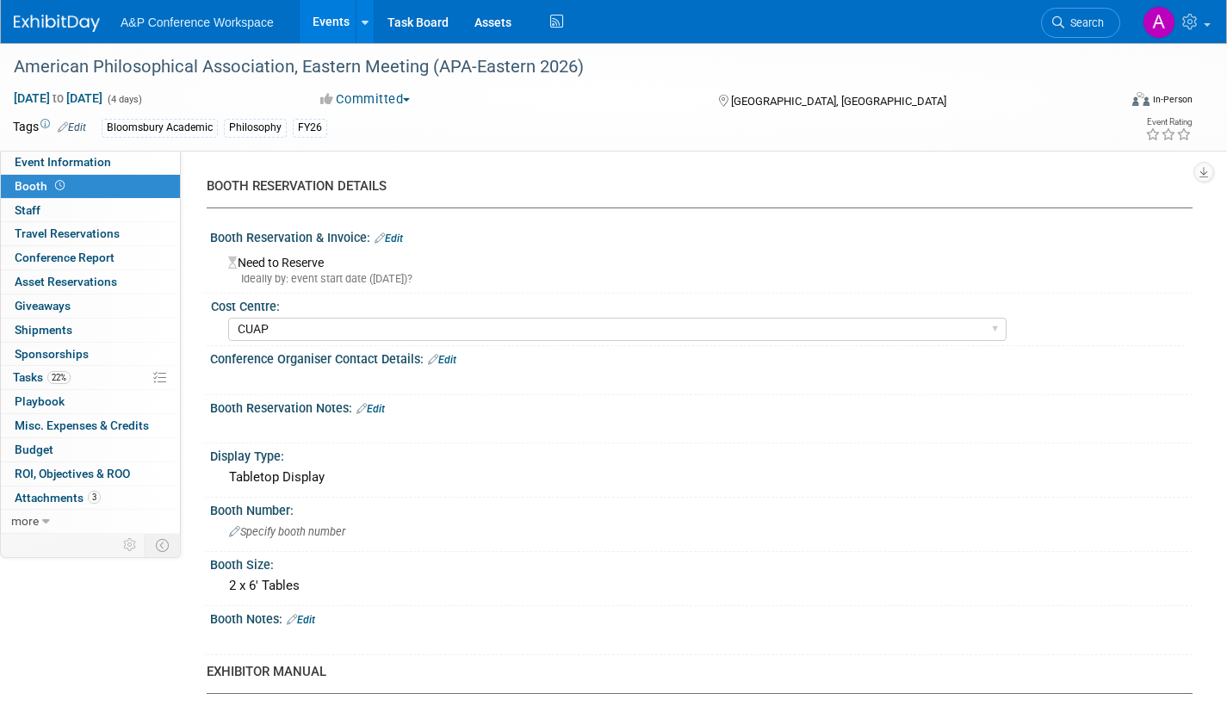
click at [400, 237] on link "Edit" at bounding box center [389, 239] width 28 height 12
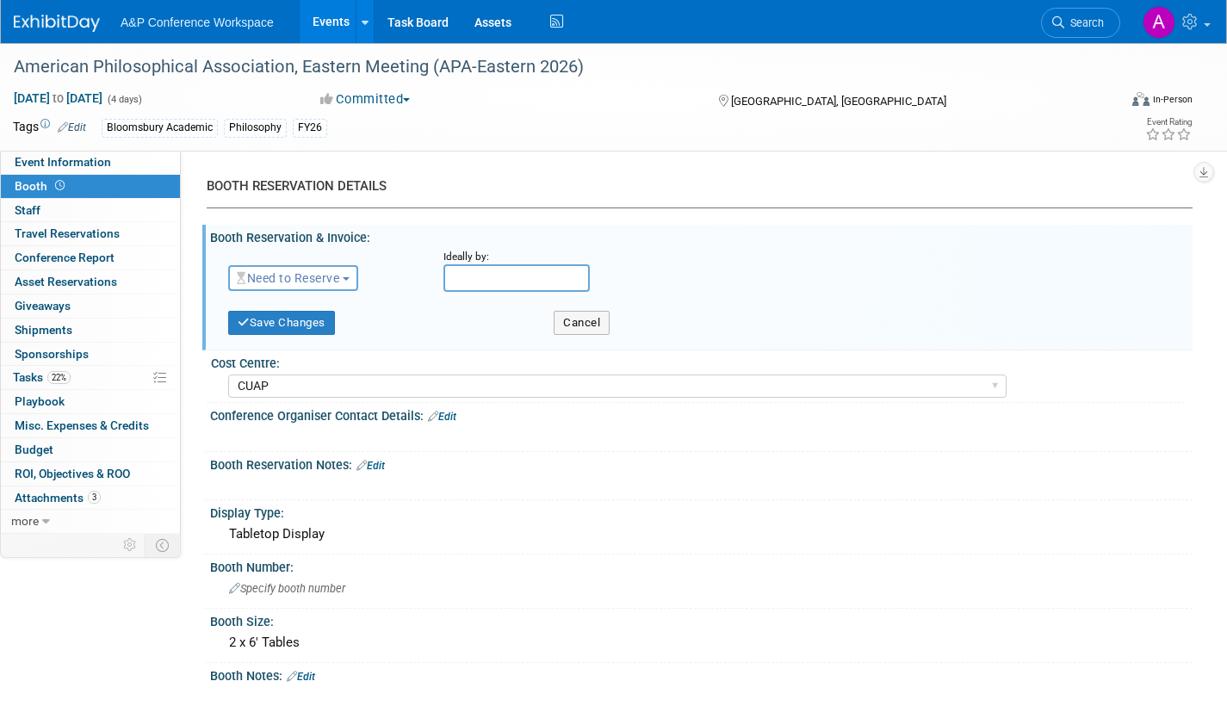
click at [350, 278] on span "button" at bounding box center [346, 278] width 7 height 3
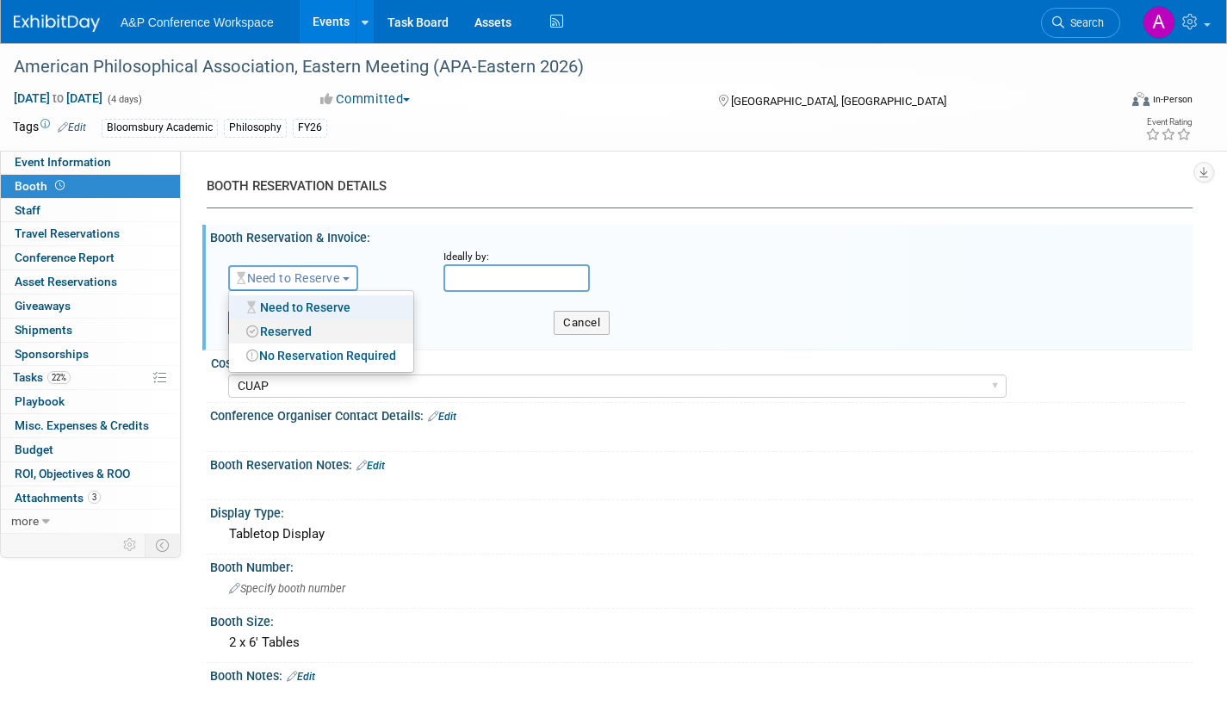
click at [327, 328] on link "Reserved" at bounding box center [321, 331] width 184 height 24
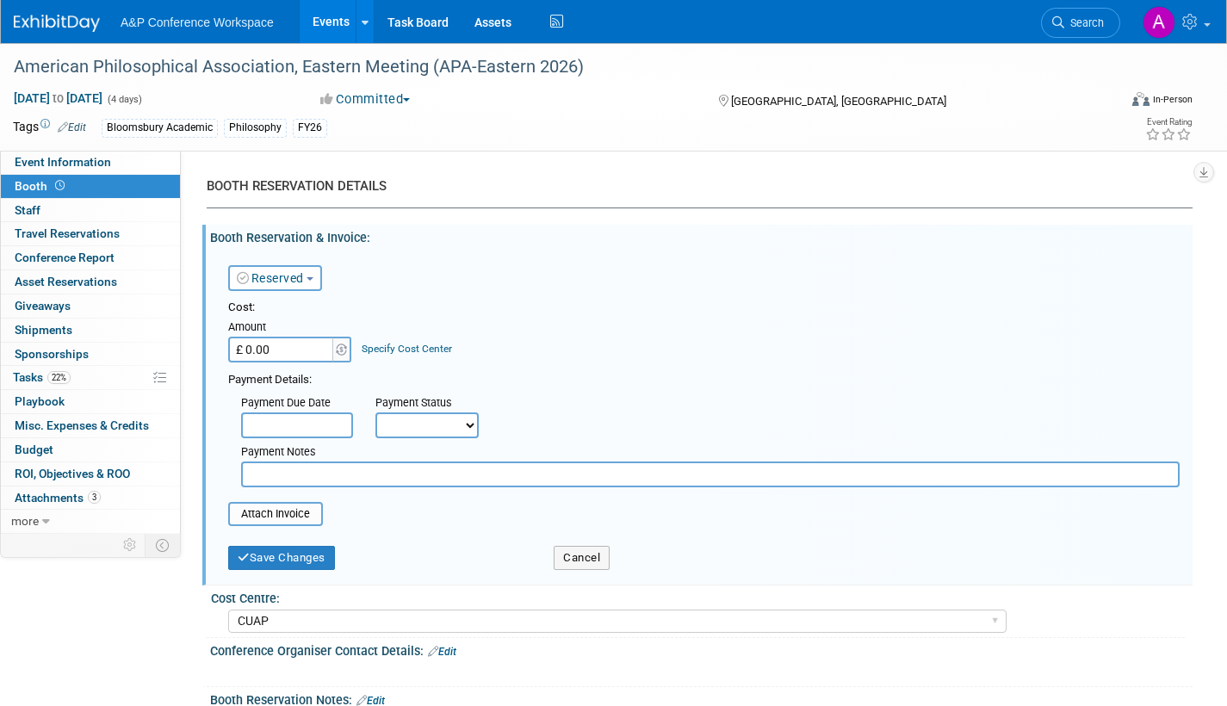
click at [413, 422] on select "Not Paid Yet Partially Paid Paid in Full" at bounding box center [426, 426] width 103 height 26
select select "1"
click at [375, 413] on select "Not Paid Yet Partially Paid Paid in Full" at bounding box center [426, 426] width 103 height 26
click at [313, 554] on button "Save Changes" at bounding box center [281, 558] width 107 height 24
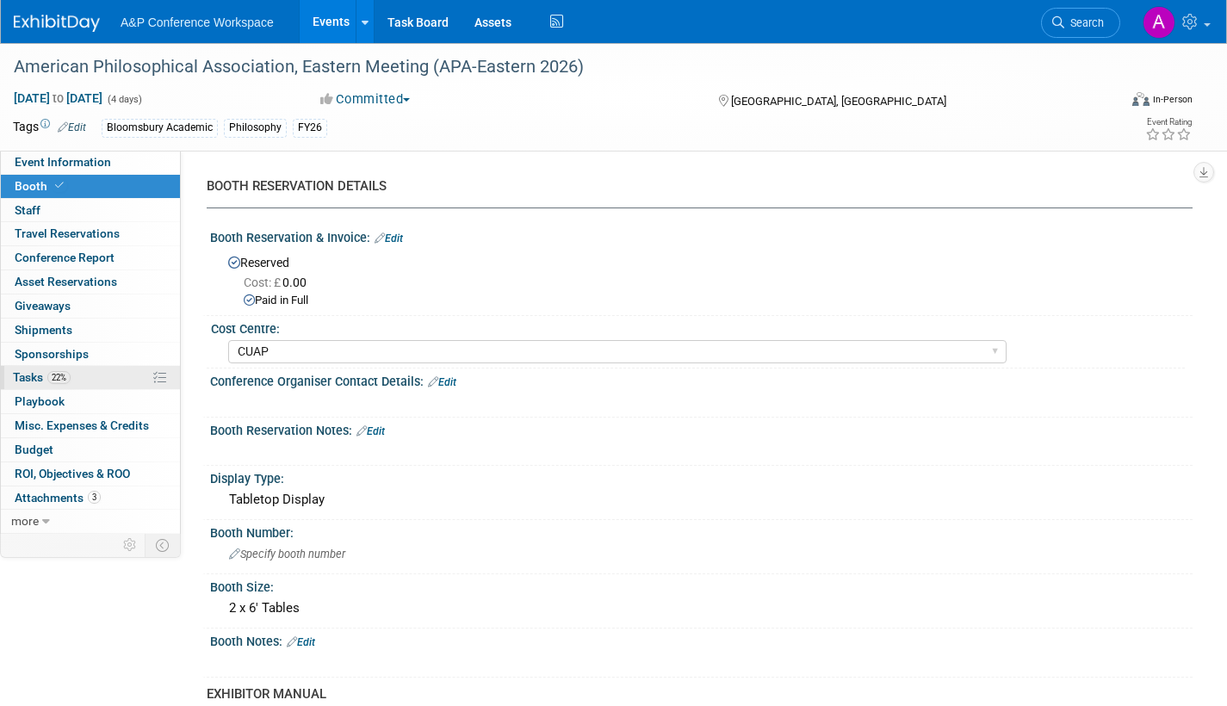
click at [20, 376] on span "Tasks 22%" at bounding box center [42, 377] width 58 height 14
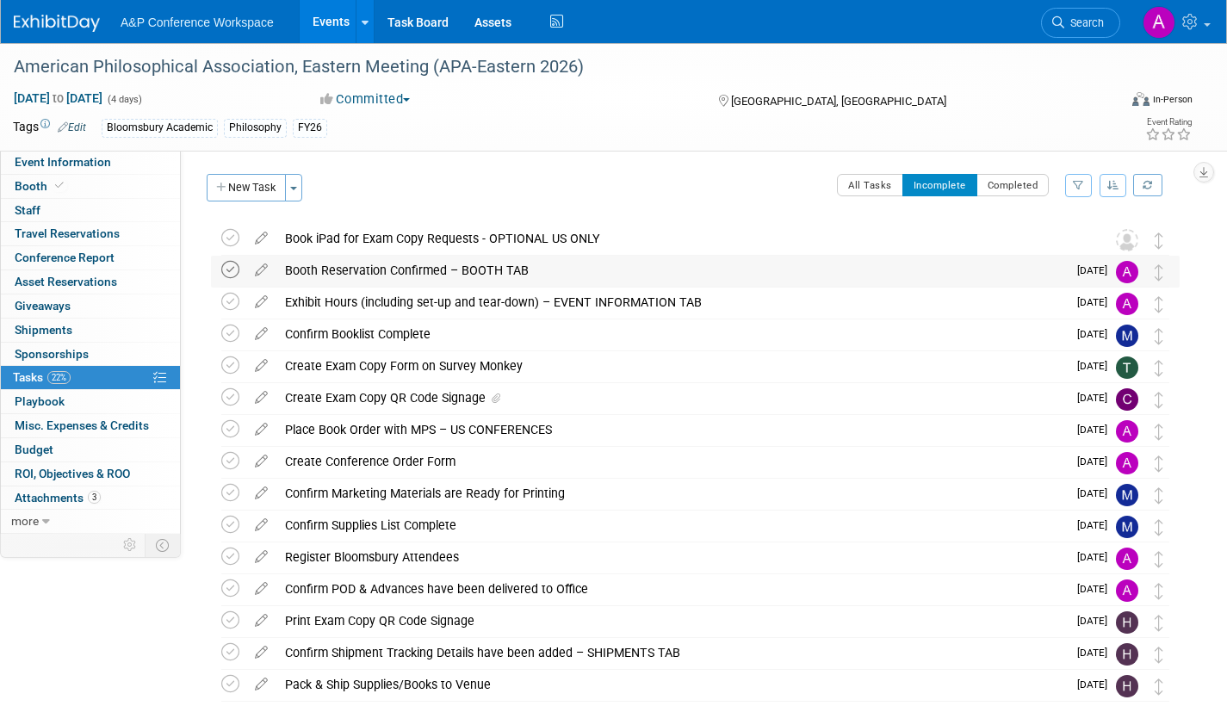
click at [232, 273] on icon at bounding box center [230, 270] width 18 height 18
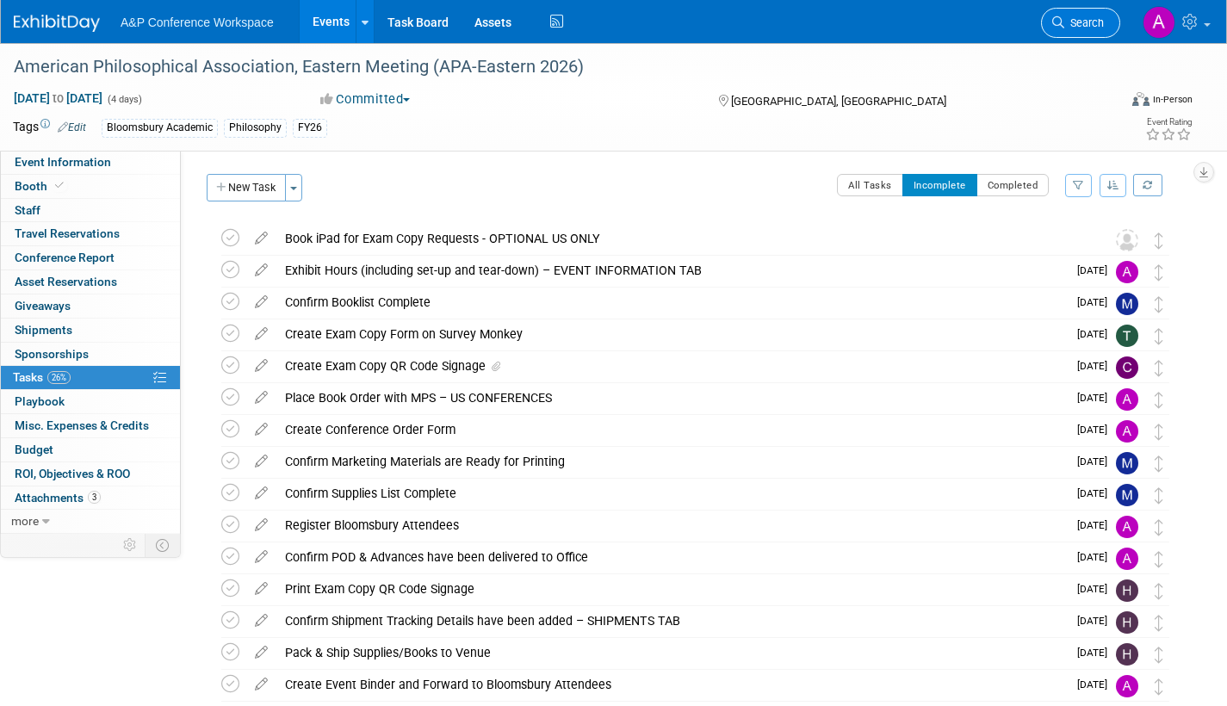
click at [1085, 31] on link "Search" at bounding box center [1080, 23] width 79 height 30
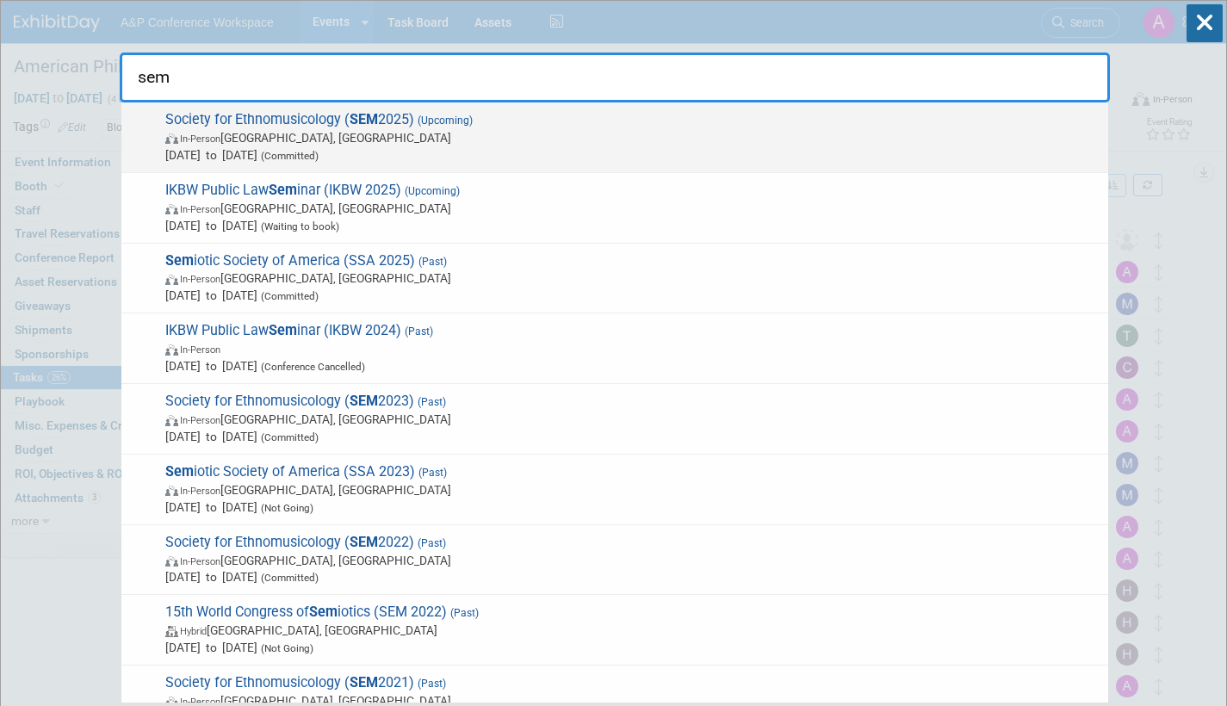
type input "sem"
click at [631, 141] on span "In-Person Atlanta, GA" at bounding box center [632, 137] width 934 height 17
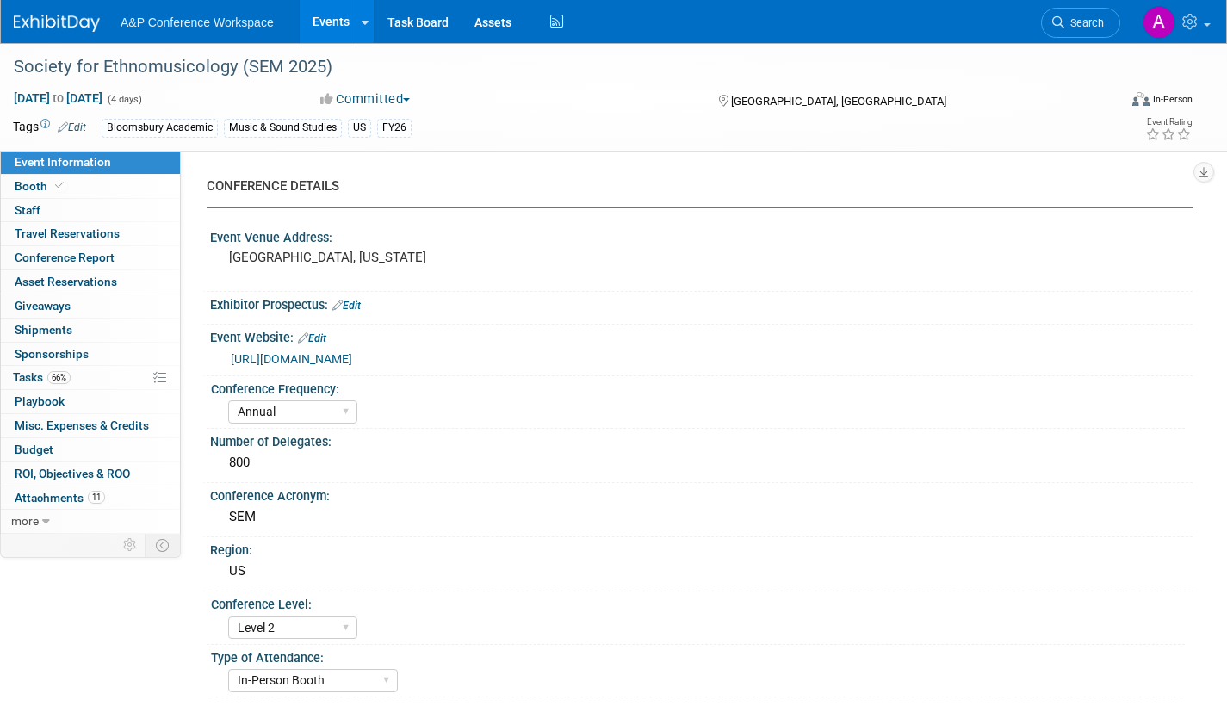
select select "Annual"
select select "Level 2"
select select "In-Person Booth"
select select "Music & Sound Studies"
select select "Bloomsbury Academic"
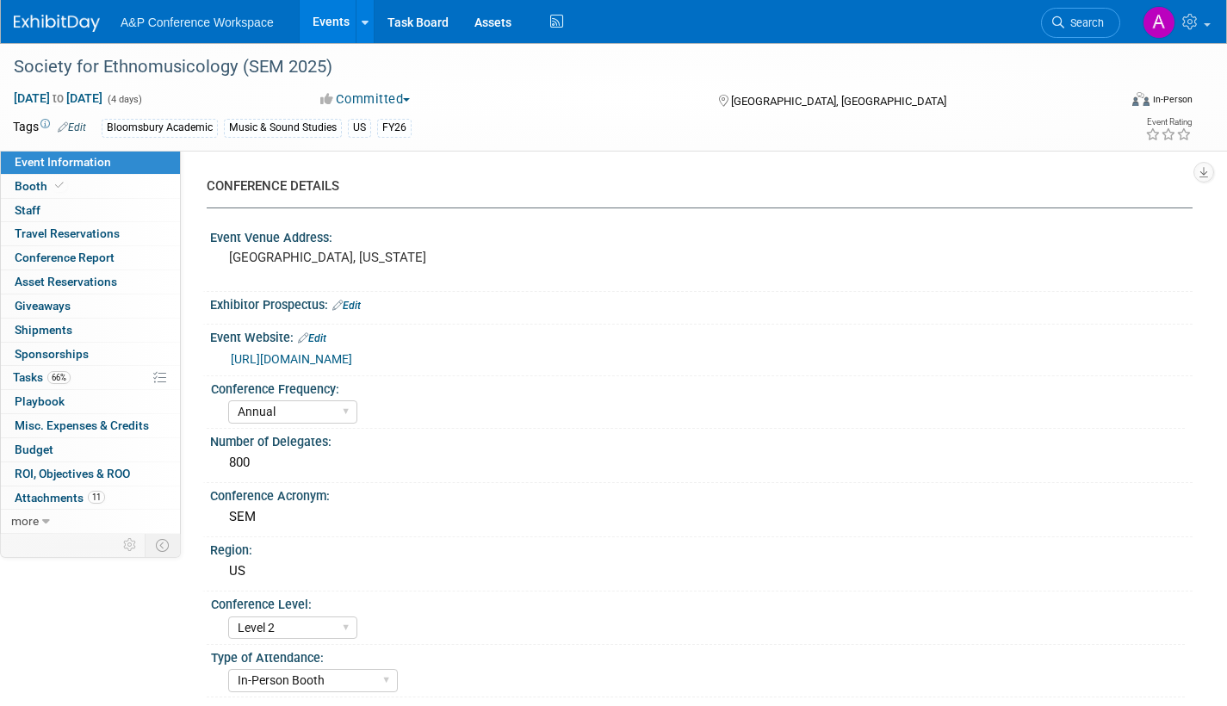
select select "[PERSON_NAME]"
select select "Brand/Subject Presence​"
click at [30, 378] on span "Tasks 66%" at bounding box center [42, 377] width 58 height 14
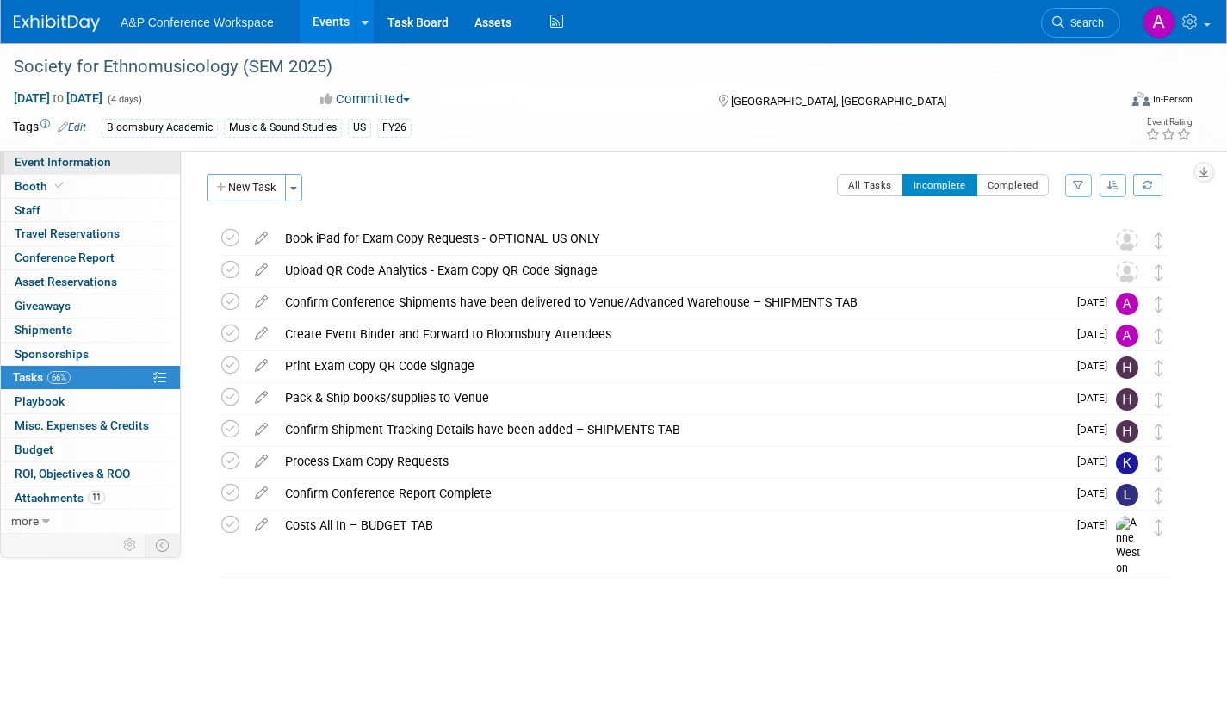
click at [104, 160] on span "Event Information" at bounding box center [63, 162] width 96 height 14
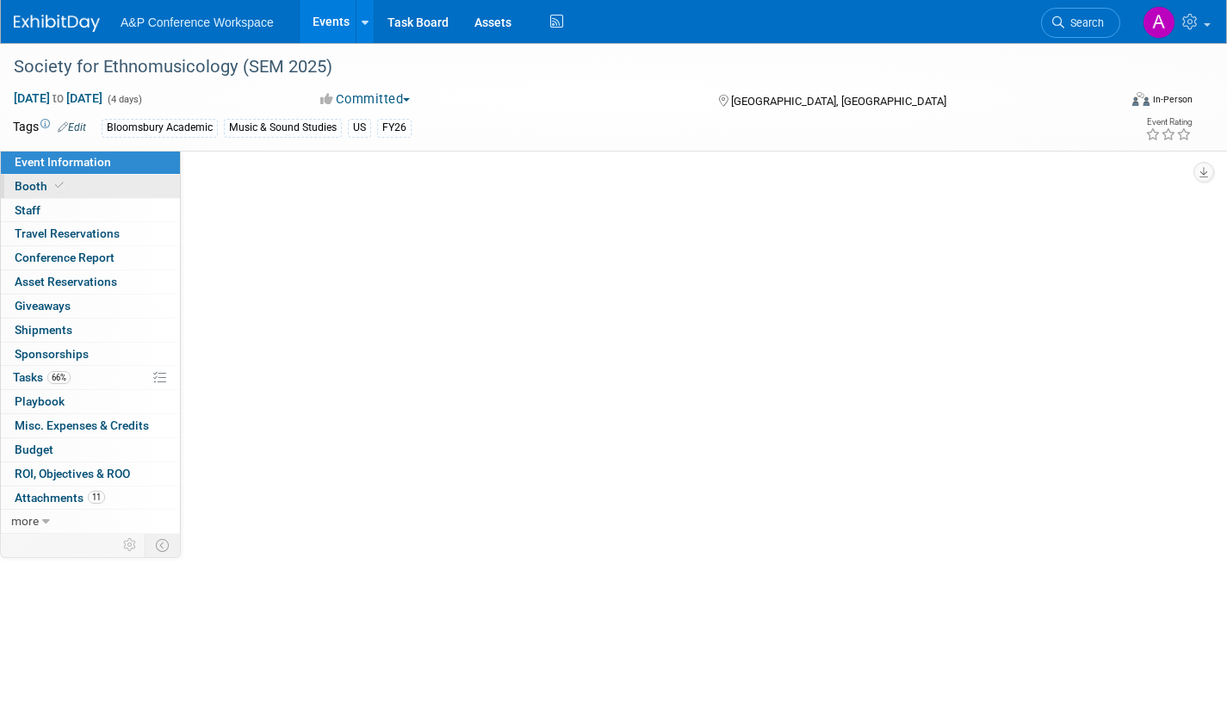
select select "Annual"
select select "Level 2"
select select "In-Person Booth"
select select "Music & Sound Studies"
select select "Bloomsbury Academic"
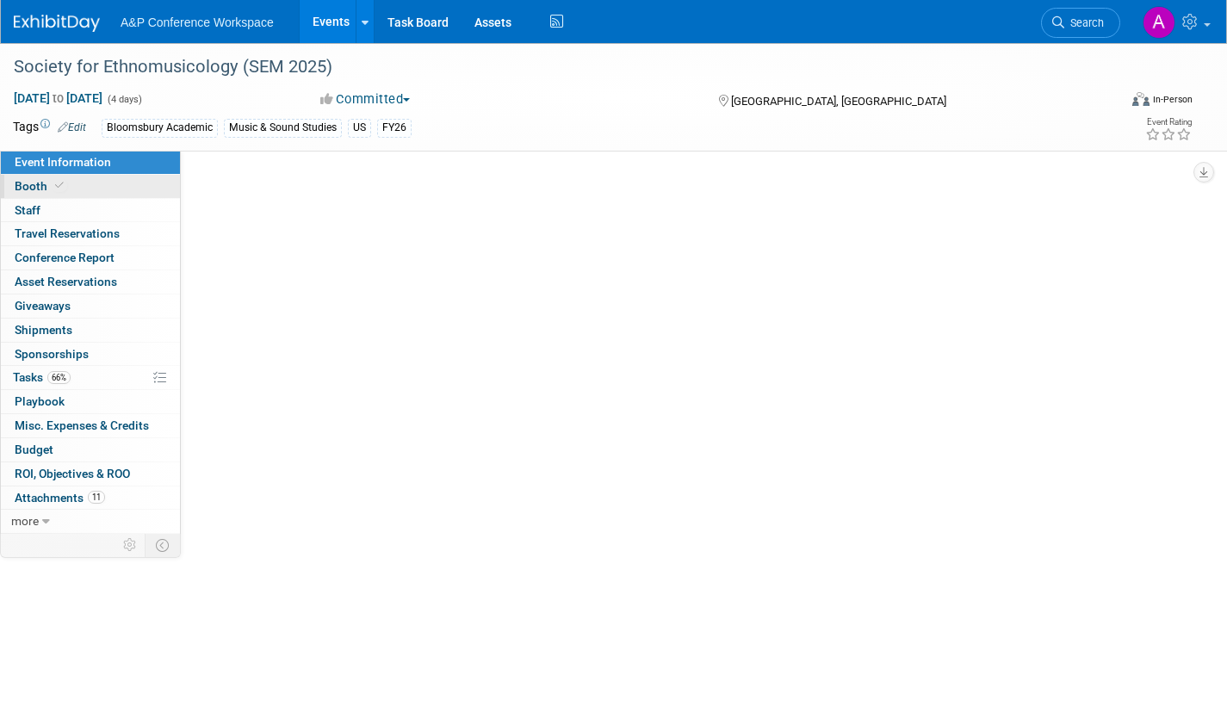
select select "[PERSON_NAME]"
select select "Brand/Subject Presence​"
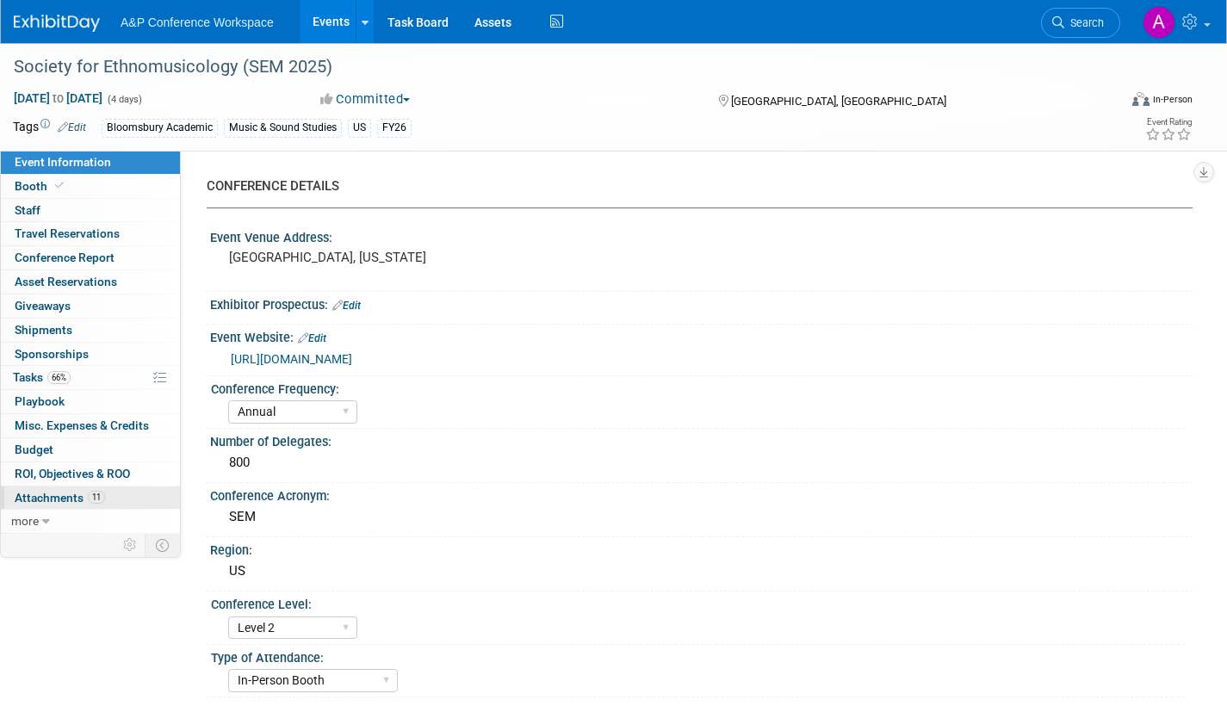
click at [53, 499] on span "Attachments 11" at bounding box center [60, 498] width 90 height 14
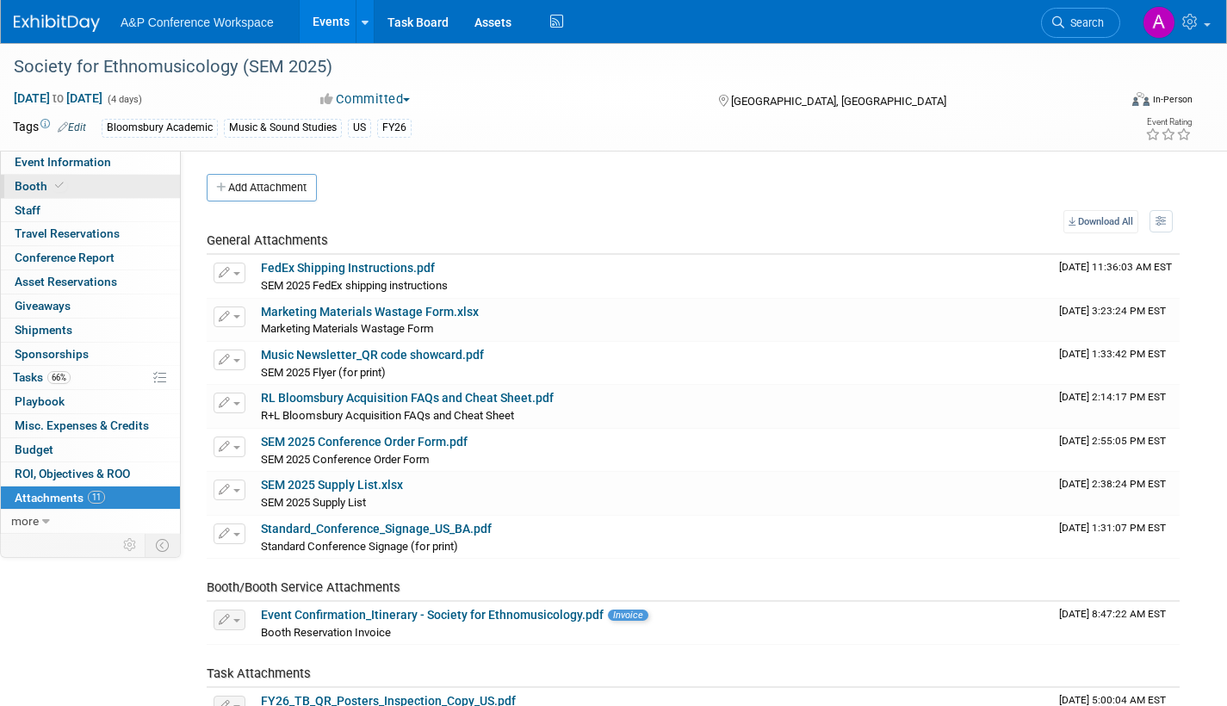
click at [27, 183] on span "Booth" at bounding box center [41, 186] width 53 height 14
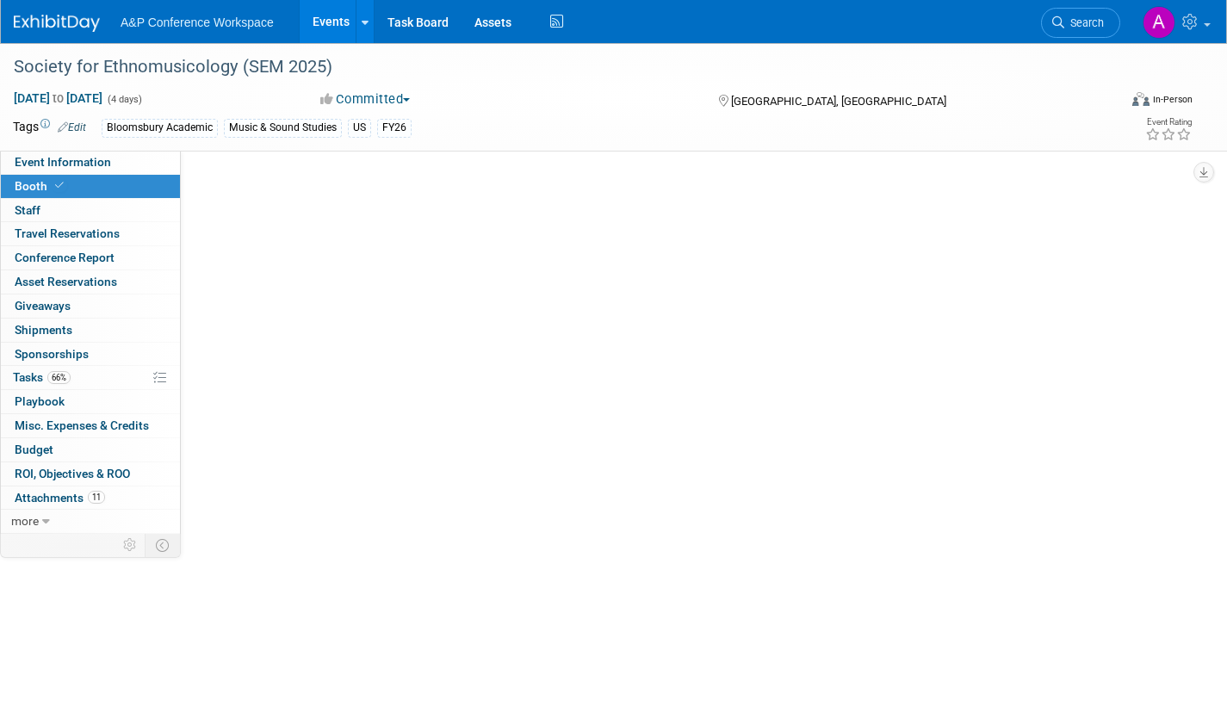
select select "CUAP"
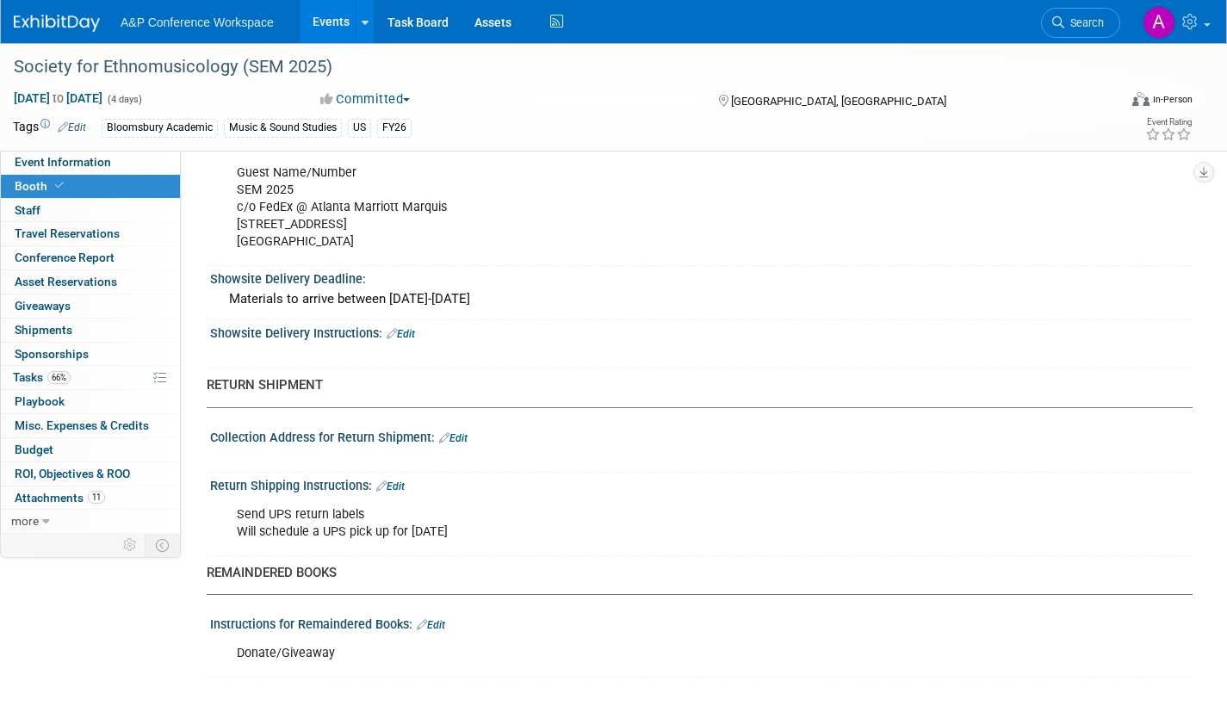
scroll to position [1206, 0]
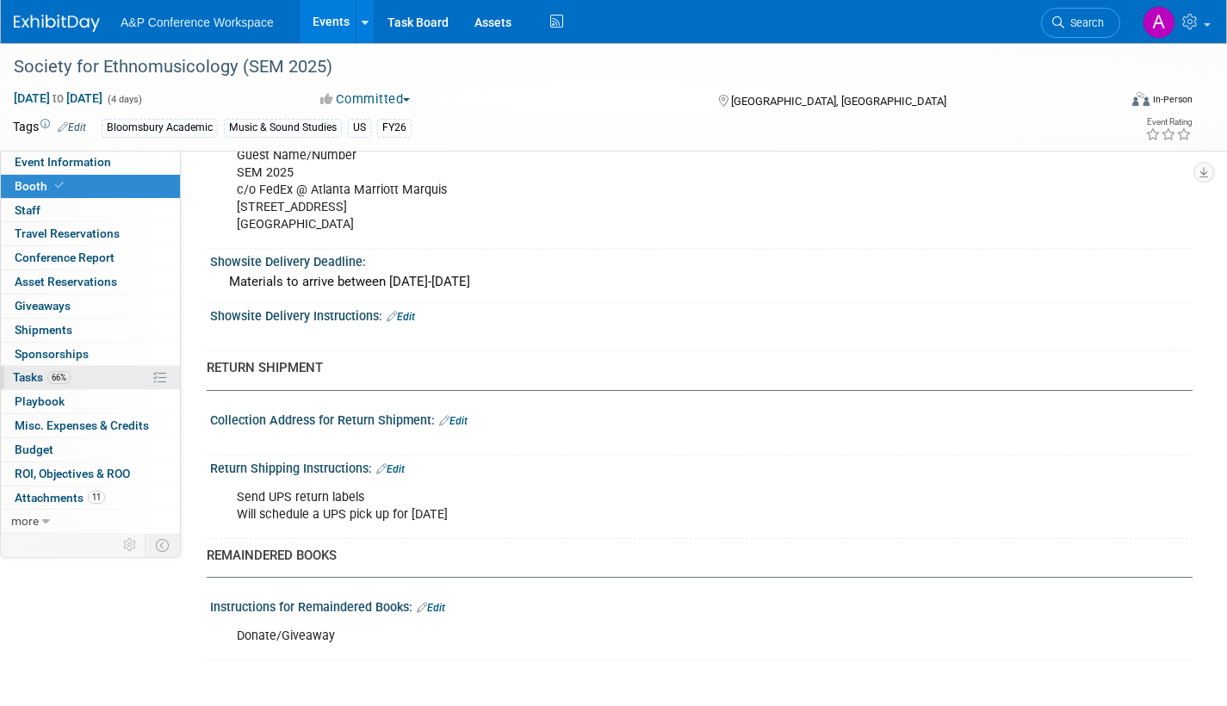
click at [25, 376] on span "Tasks 66%" at bounding box center [42, 377] width 58 height 14
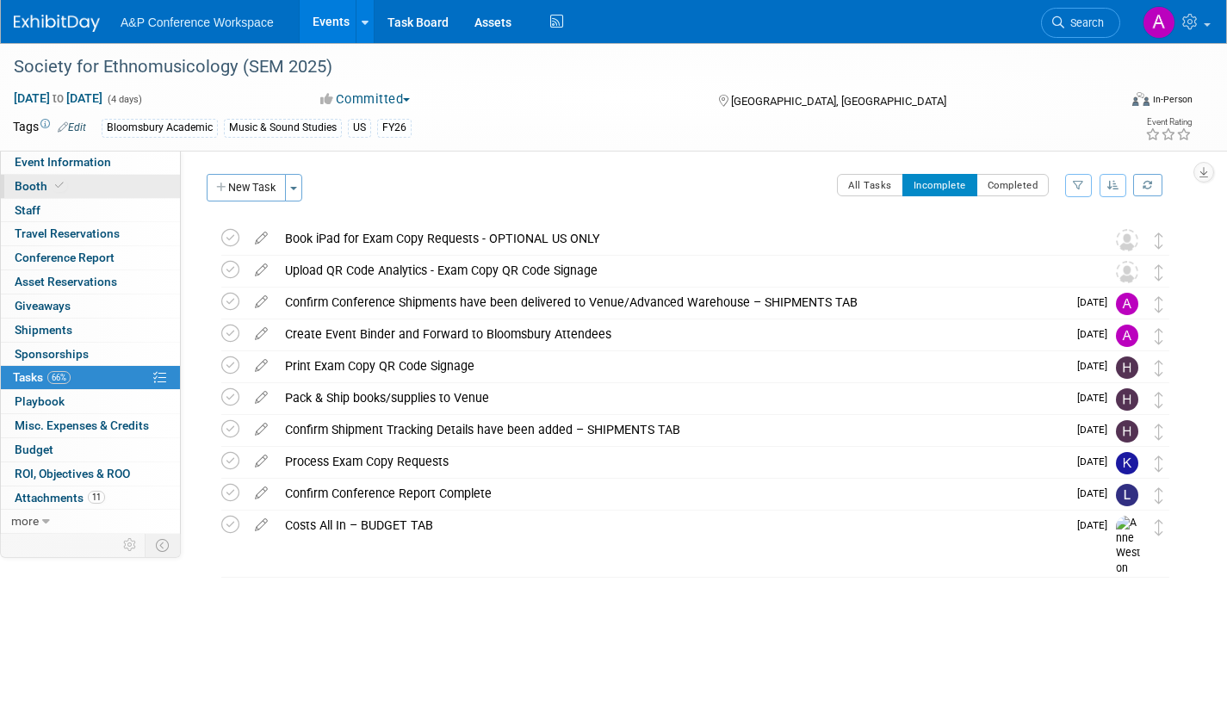
click at [38, 181] on span "Booth" at bounding box center [41, 186] width 53 height 14
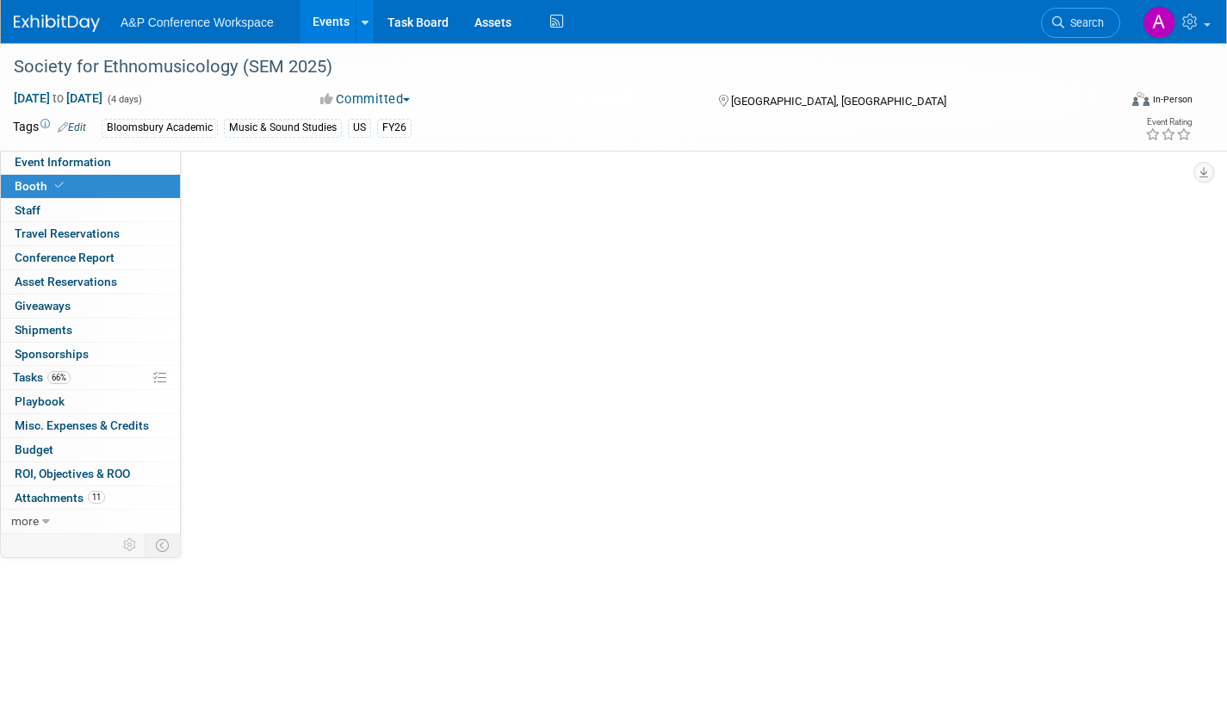
select select "CUAP"
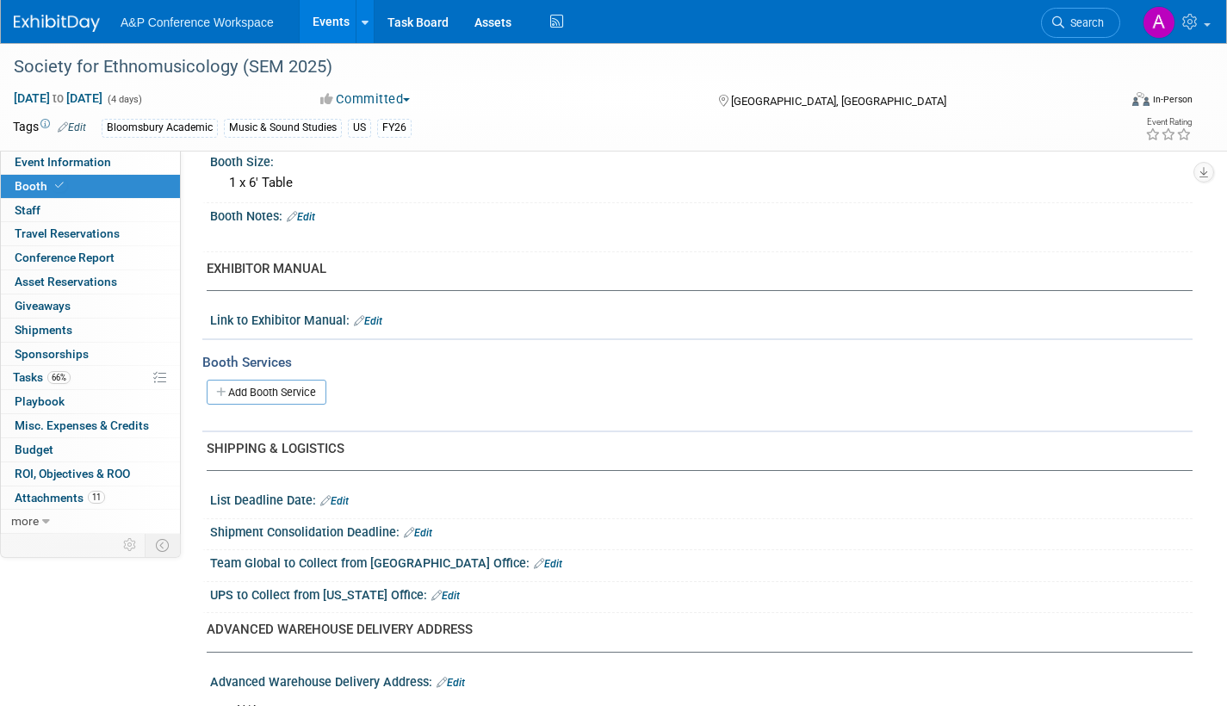
scroll to position [418, 0]
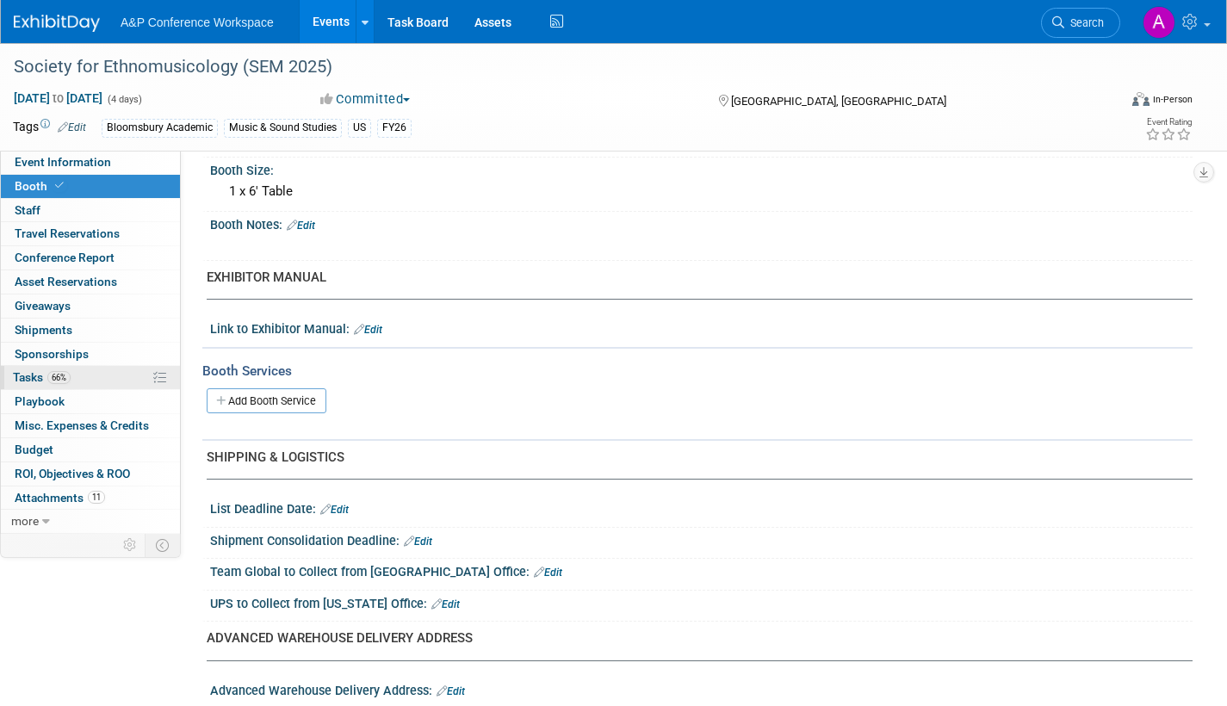
click at [24, 375] on span "Tasks 66%" at bounding box center [42, 377] width 58 height 14
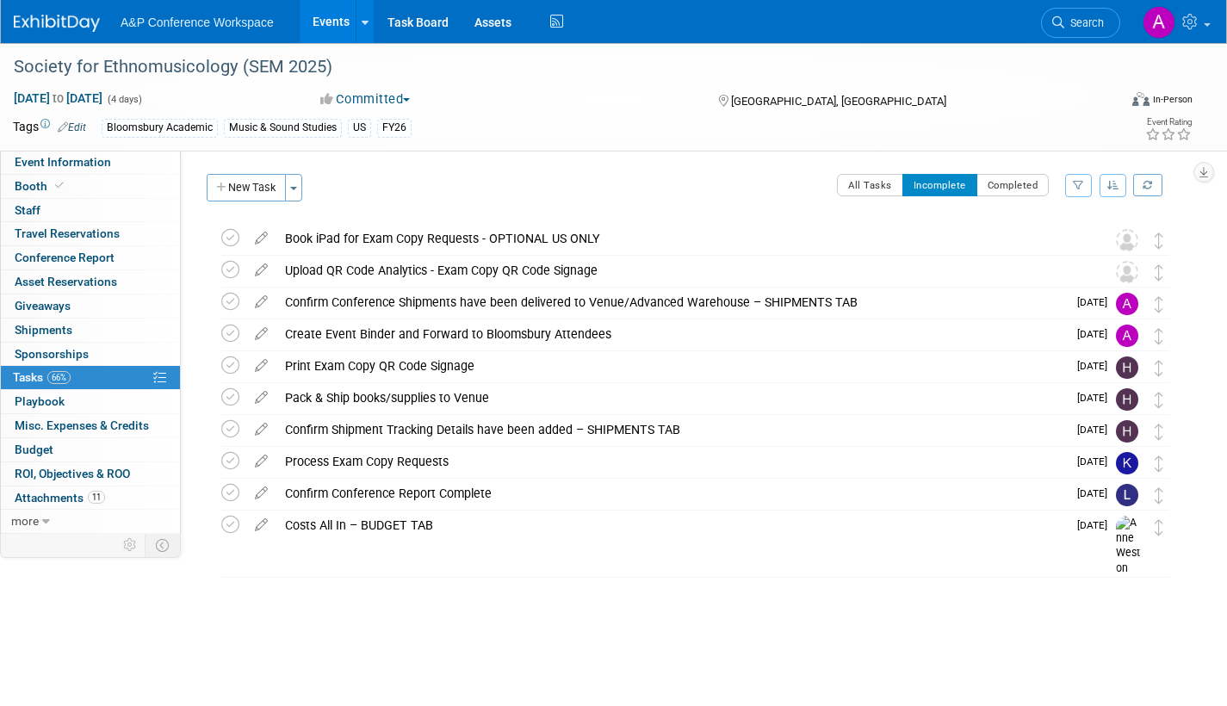
click at [256, 188] on button "New Task" at bounding box center [246, 188] width 79 height 28
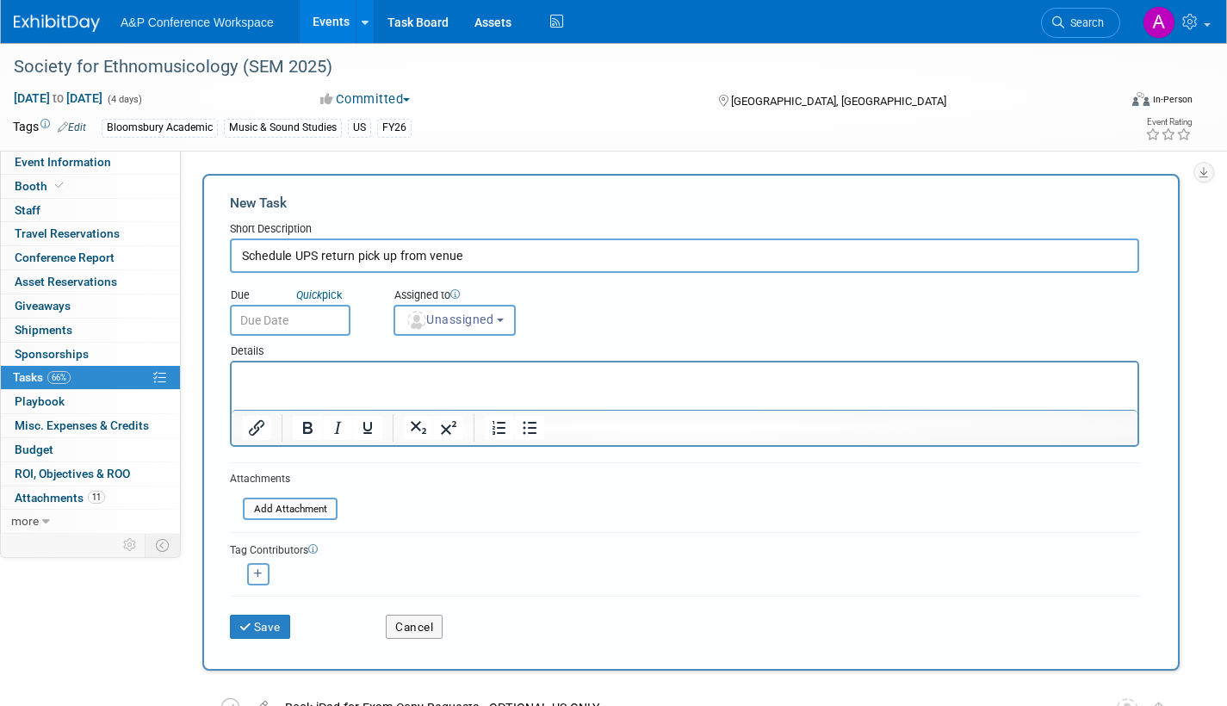
type input "Schedule UPS return pick up from venue"
click at [319, 314] on input "text" at bounding box center [290, 320] width 121 height 31
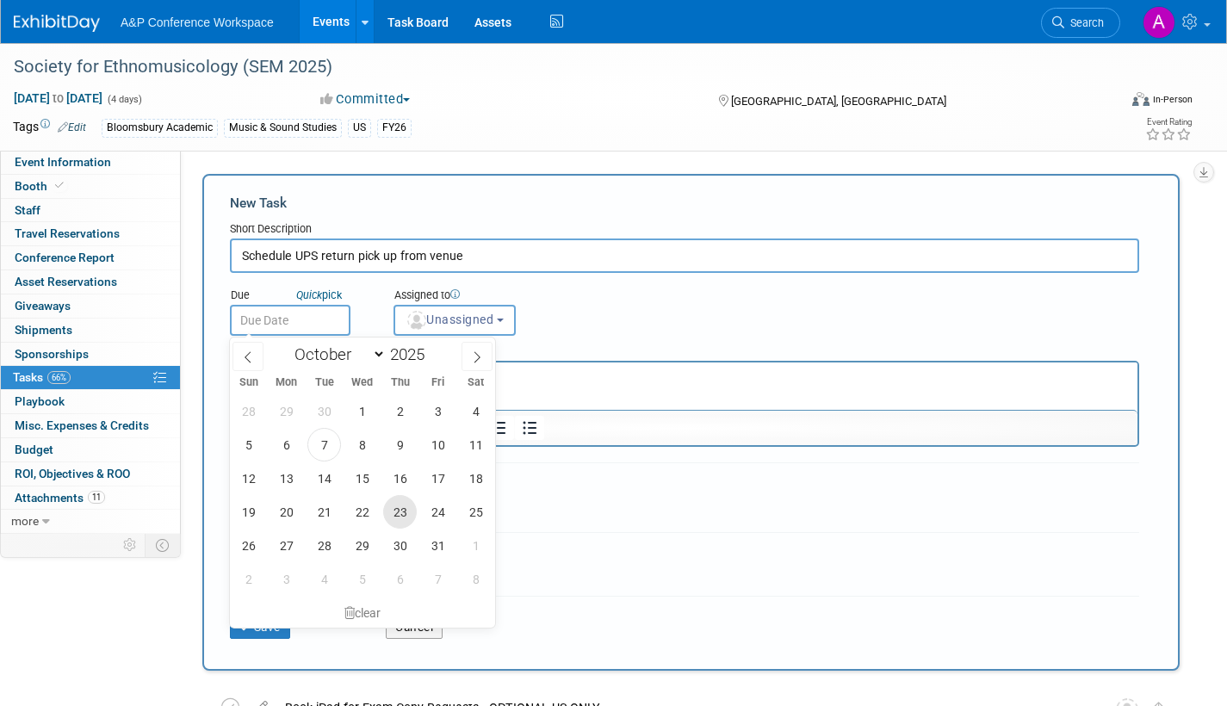
click at [392, 510] on span "23" at bounding box center [400, 512] width 34 height 34
type input "[DATE]"
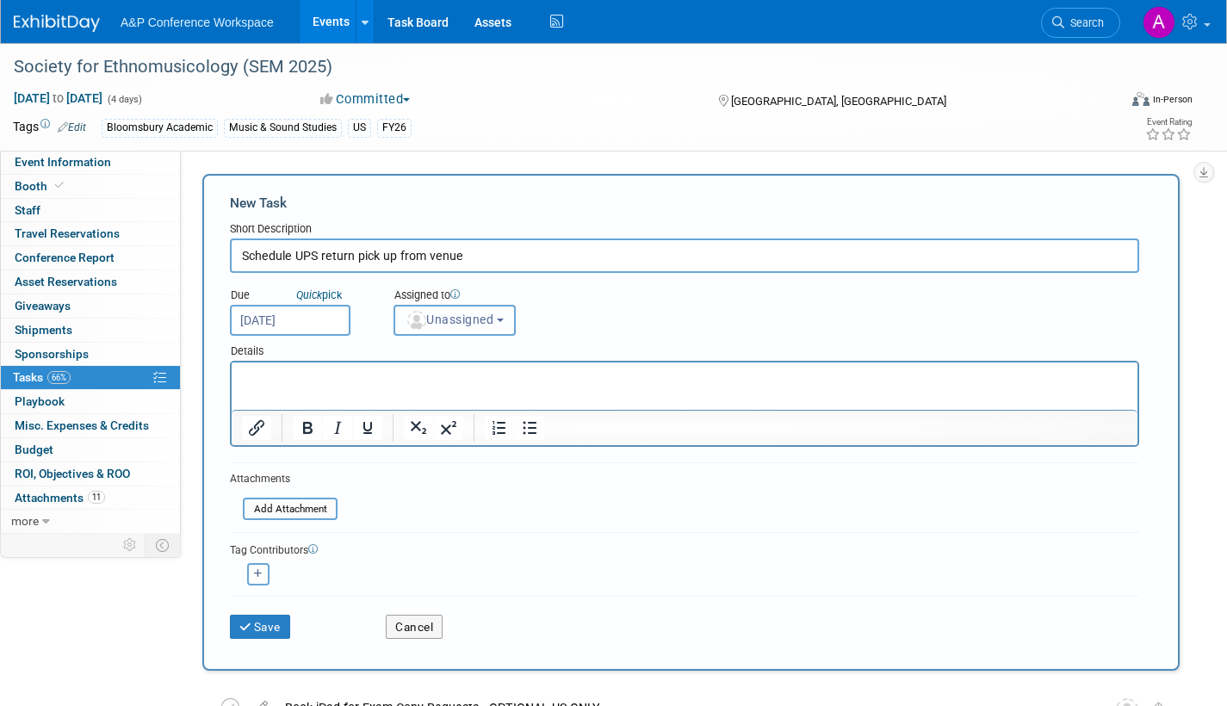
click at [461, 312] on button "Unassigned" at bounding box center [455, 320] width 122 height 31
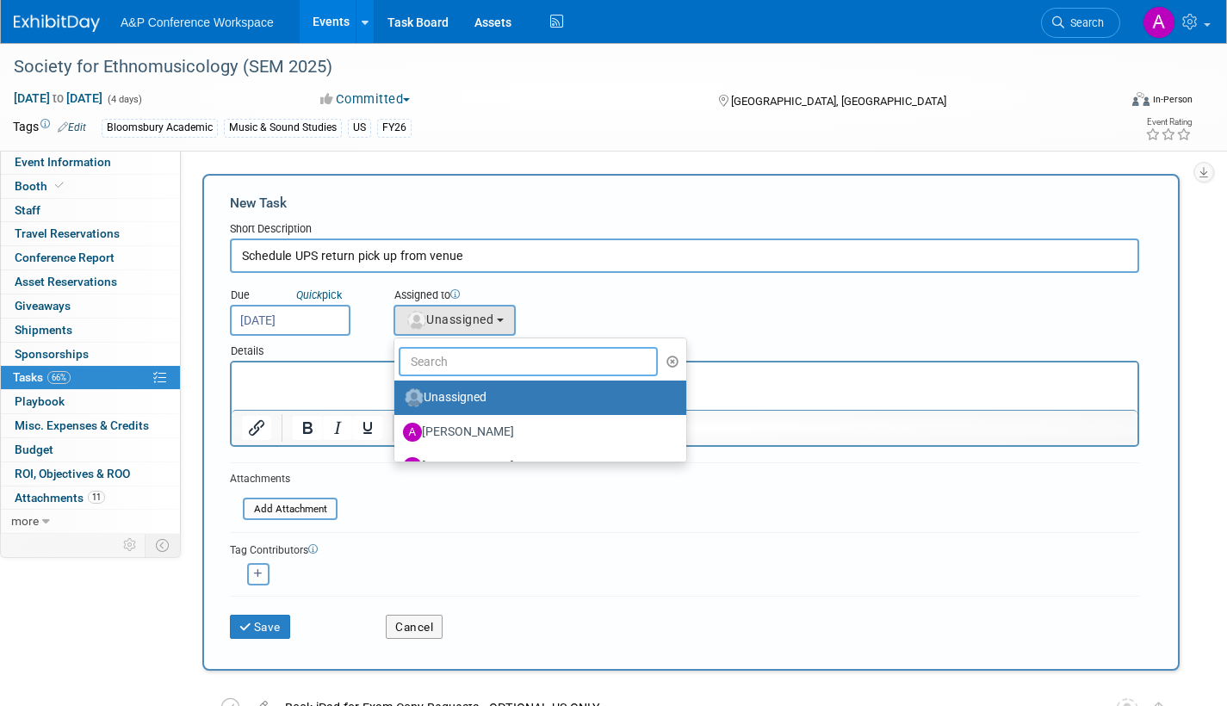
click at [451, 369] on input "text" at bounding box center [528, 361] width 259 height 29
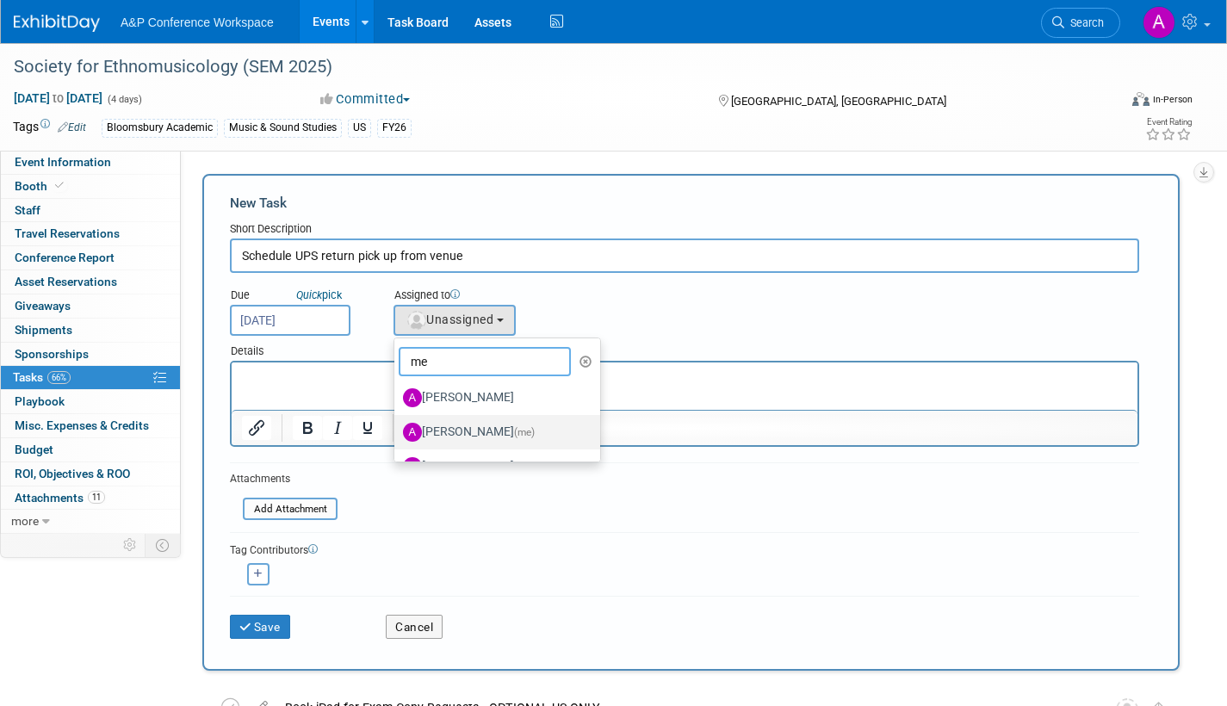
type input "me"
click at [487, 430] on label "[PERSON_NAME] (me)" at bounding box center [493, 433] width 180 height 28
click at [397, 430] on input "[PERSON_NAME] (me)" at bounding box center [391, 430] width 11 height 11
select select "3fc68575-f872-4db6-8d2a-11755123f12c"
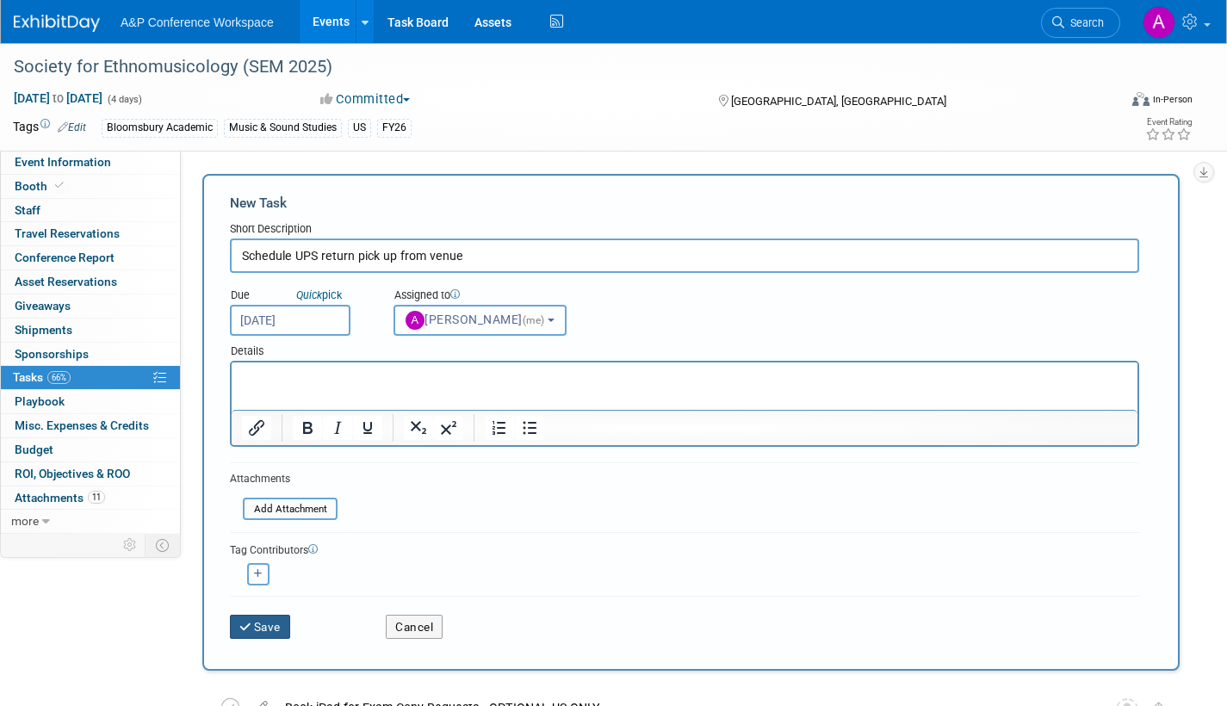
click at [254, 628] on button "Save" at bounding box center [260, 627] width 60 height 24
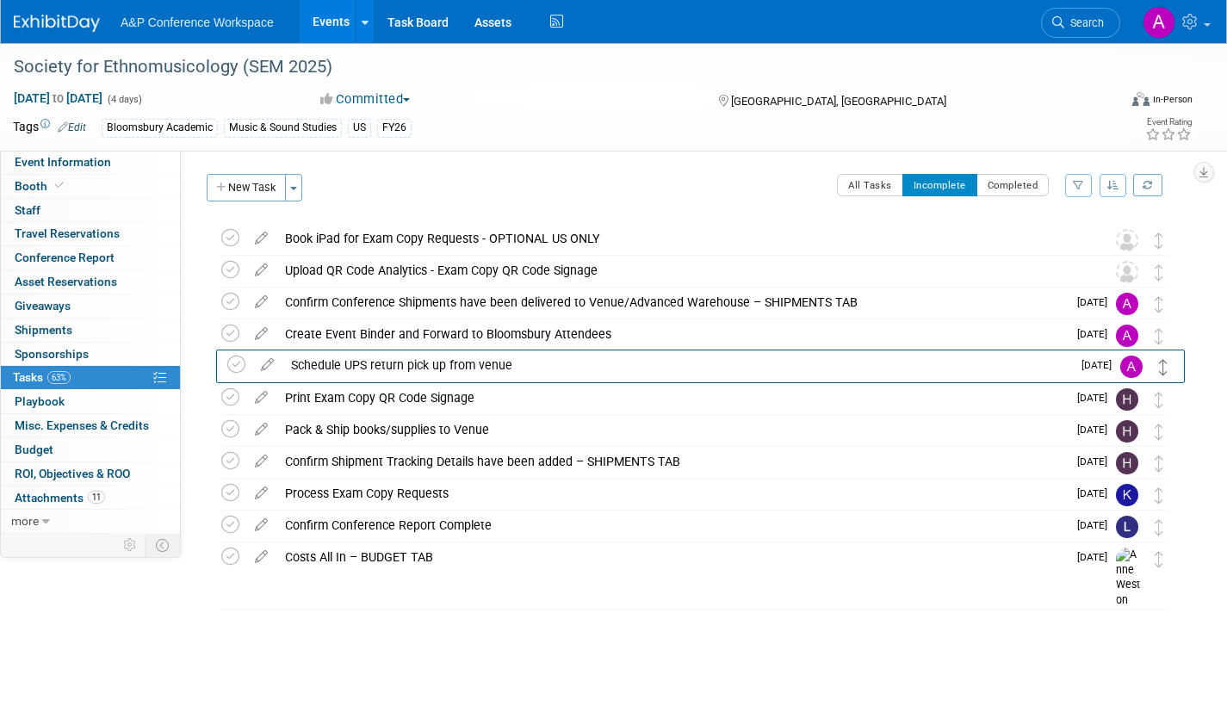
drag, startPoint x: 1162, startPoint y: 247, endPoint x: 1167, endPoint y: 373, distance: 125.8
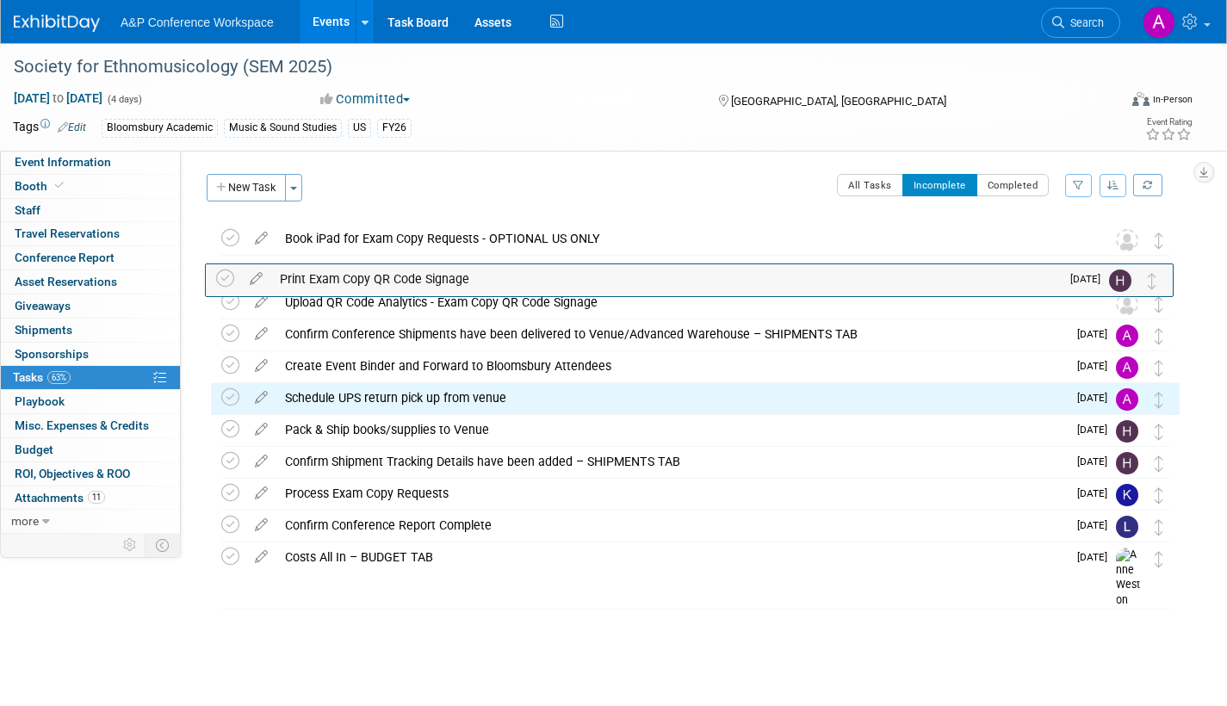
drag, startPoint x: 1159, startPoint y: 404, endPoint x: 1167, endPoint y: 290, distance: 113.9
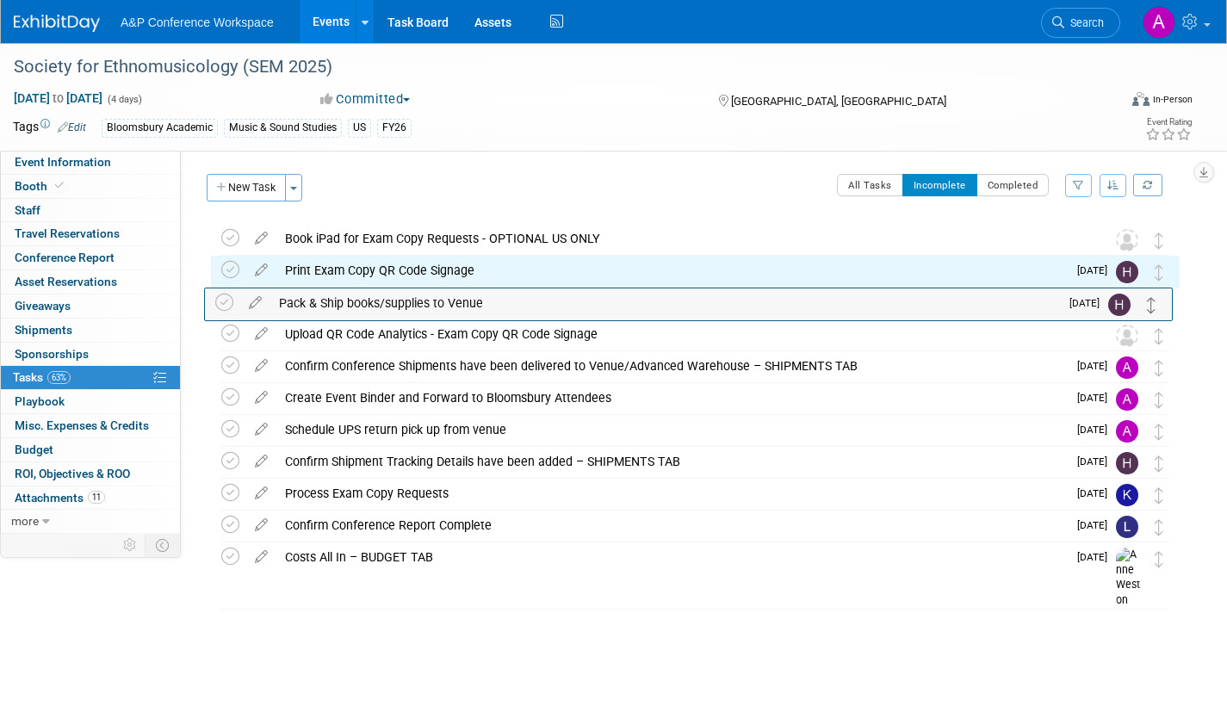
drag, startPoint x: 1159, startPoint y: 431, endPoint x: 1152, endPoint y: 304, distance: 127.6
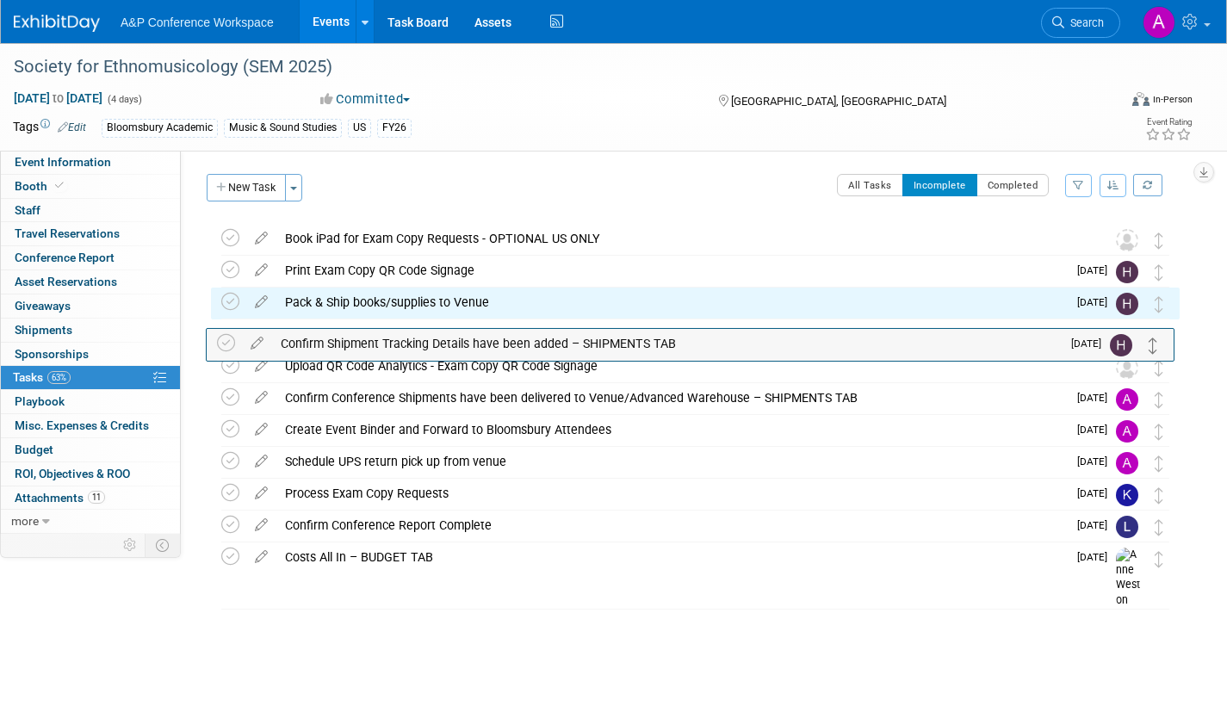
drag, startPoint x: 1157, startPoint y: 453, endPoint x: 1156, endPoint y: 328, distance: 124.9
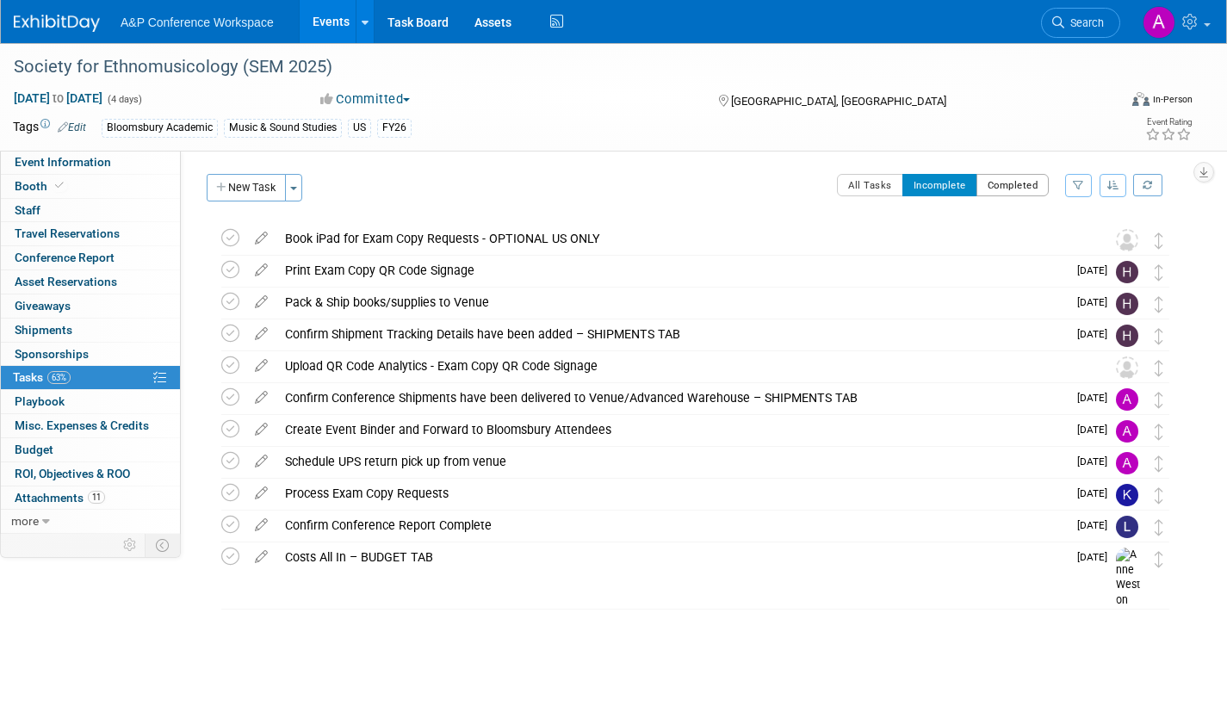
click at [999, 187] on button "Completed" at bounding box center [1013, 185] width 73 height 22
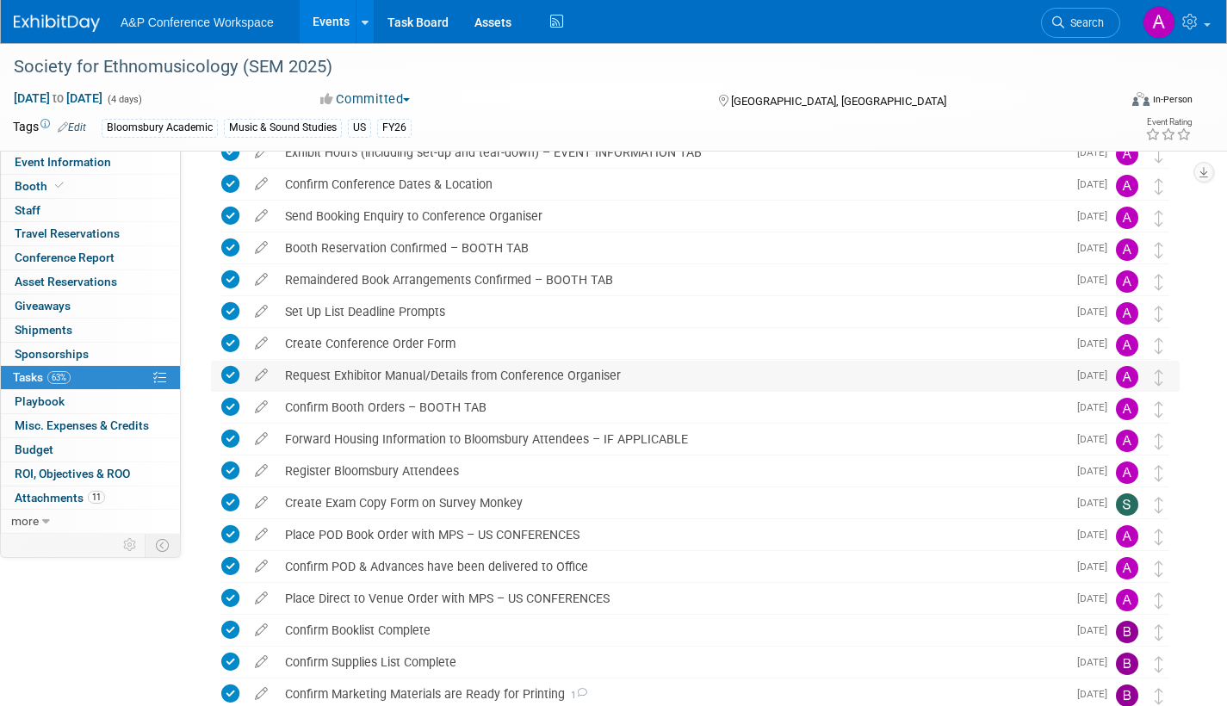
scroll to position [224, 0]
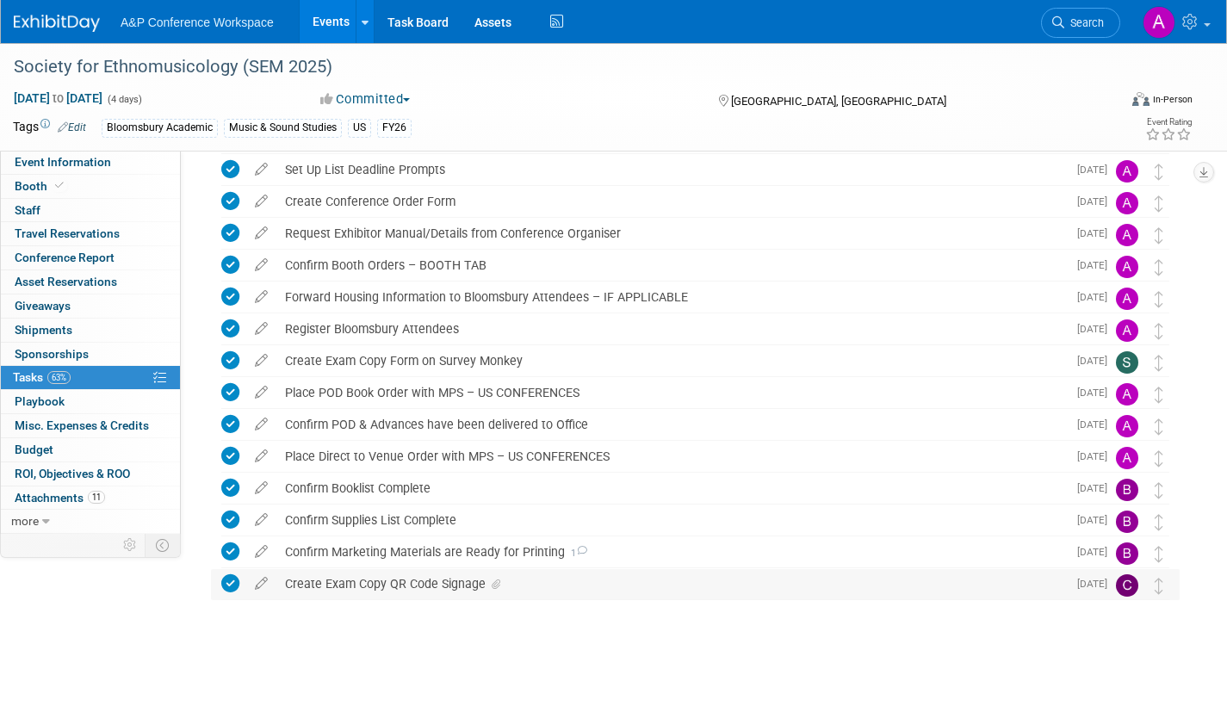
click at [495, 585] on icon at bounding box center [496, 585] width 9 height 10
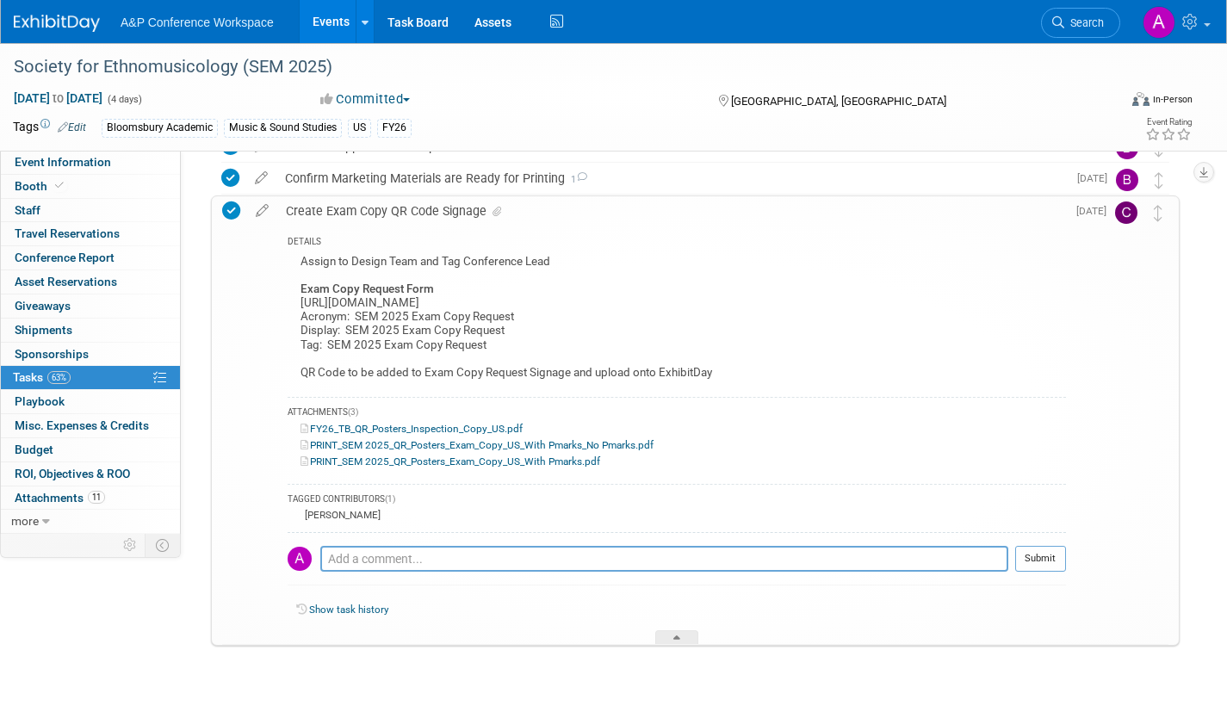
scroll to position [644, 0]
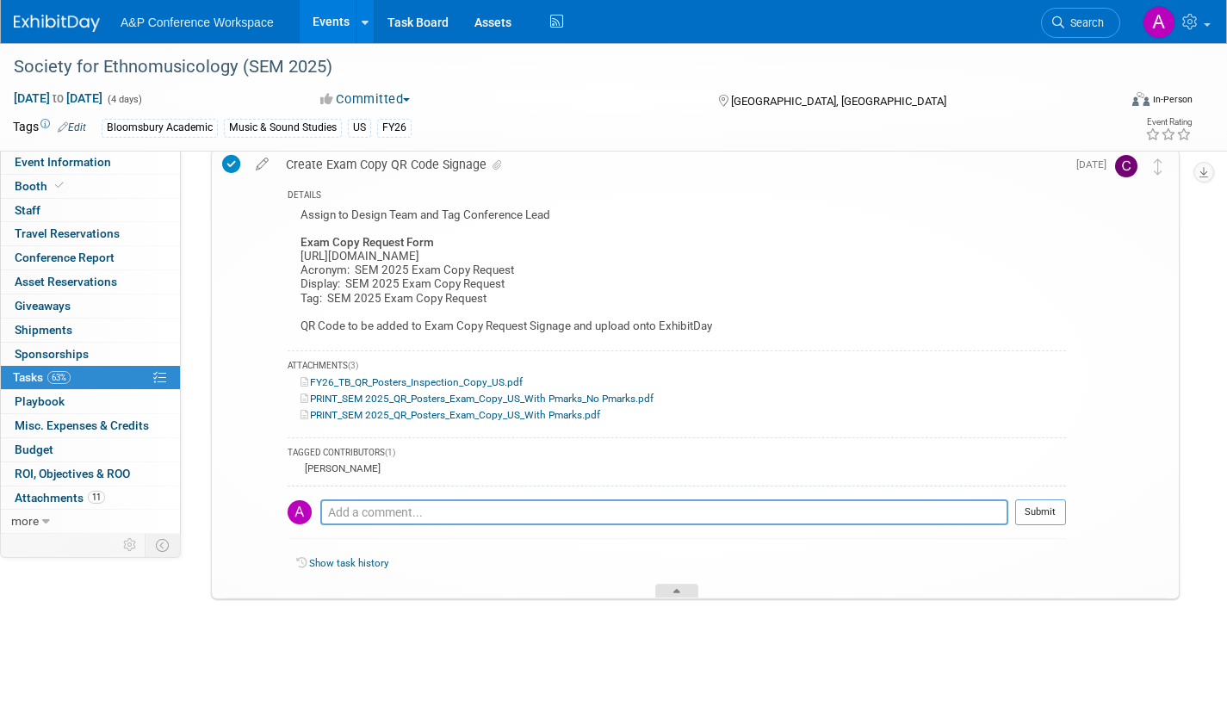
click at [671, 591] on div at bounding box center [676, 591] width 43 height 15
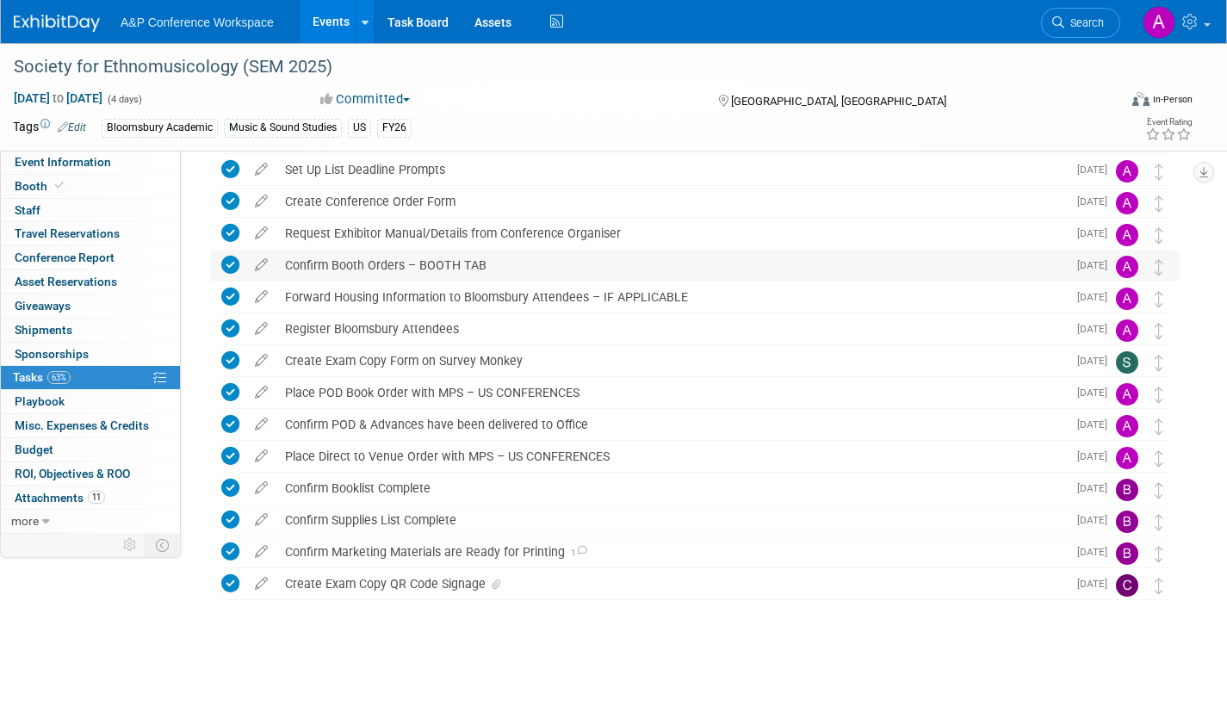
scroll to position [0, 0]
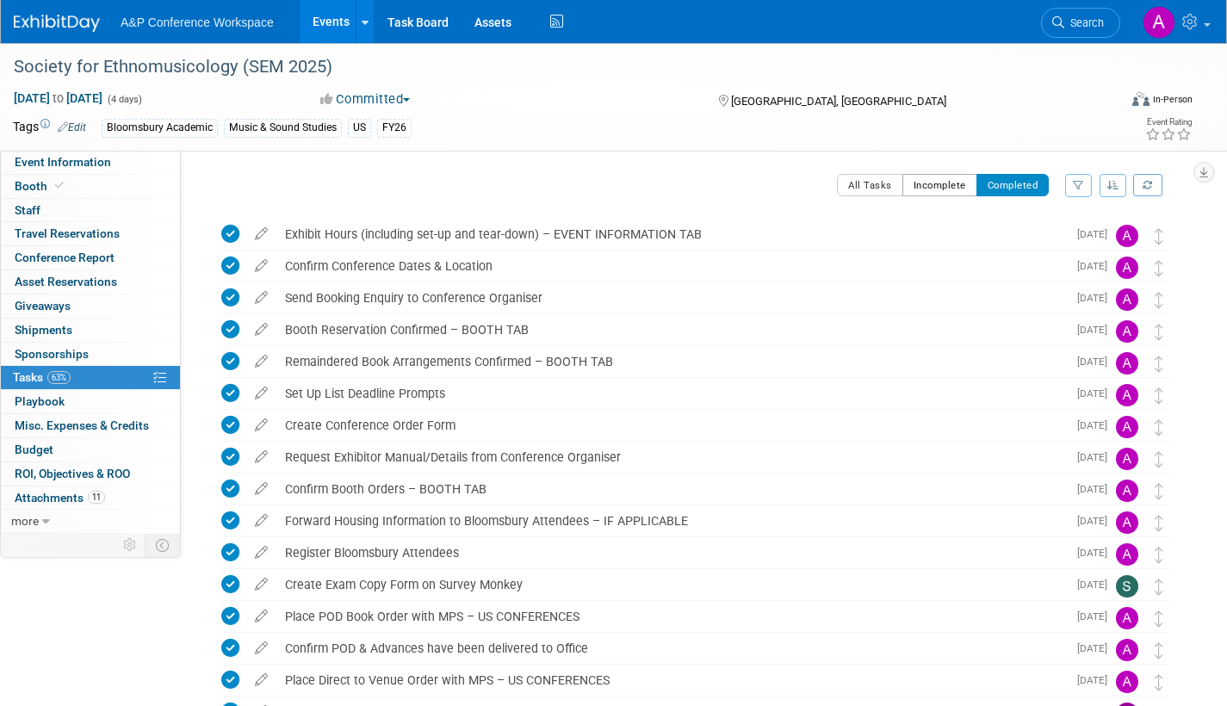
click at [949, 190] on button "Incomplete" at bounding box center [940, 185] width 75 height 22
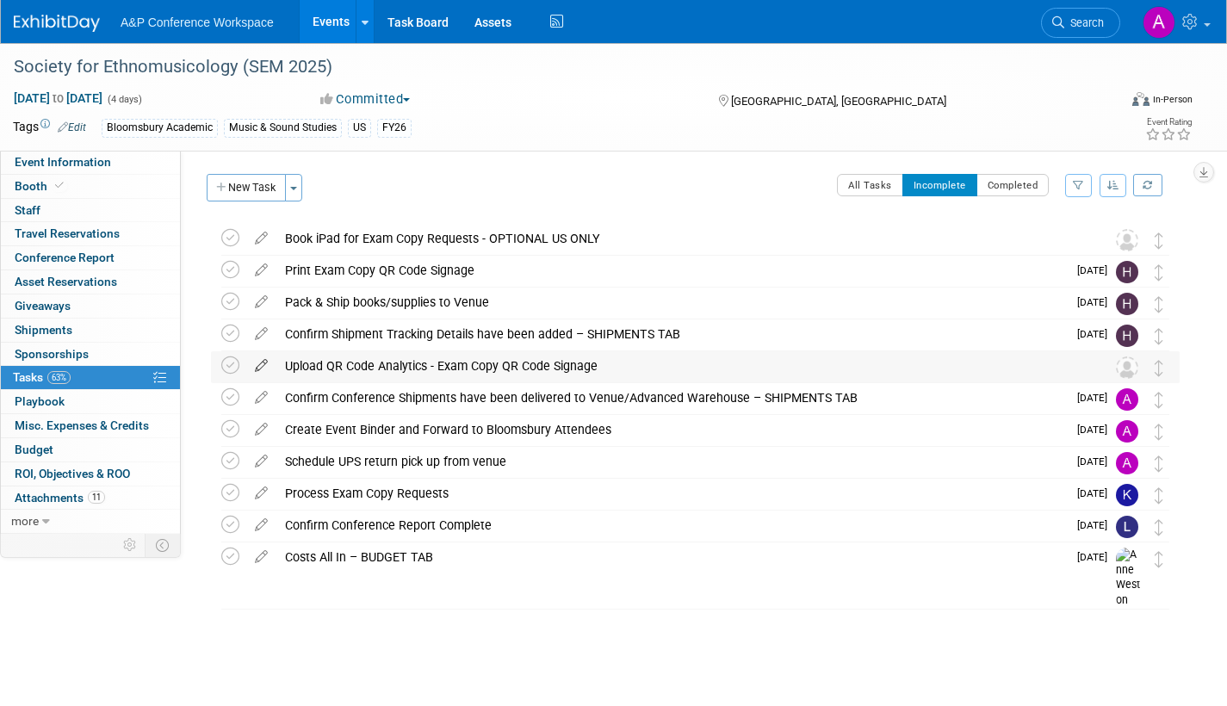
click at [265, 359] on icon at bounding box center [261, 362] width 30 height 22
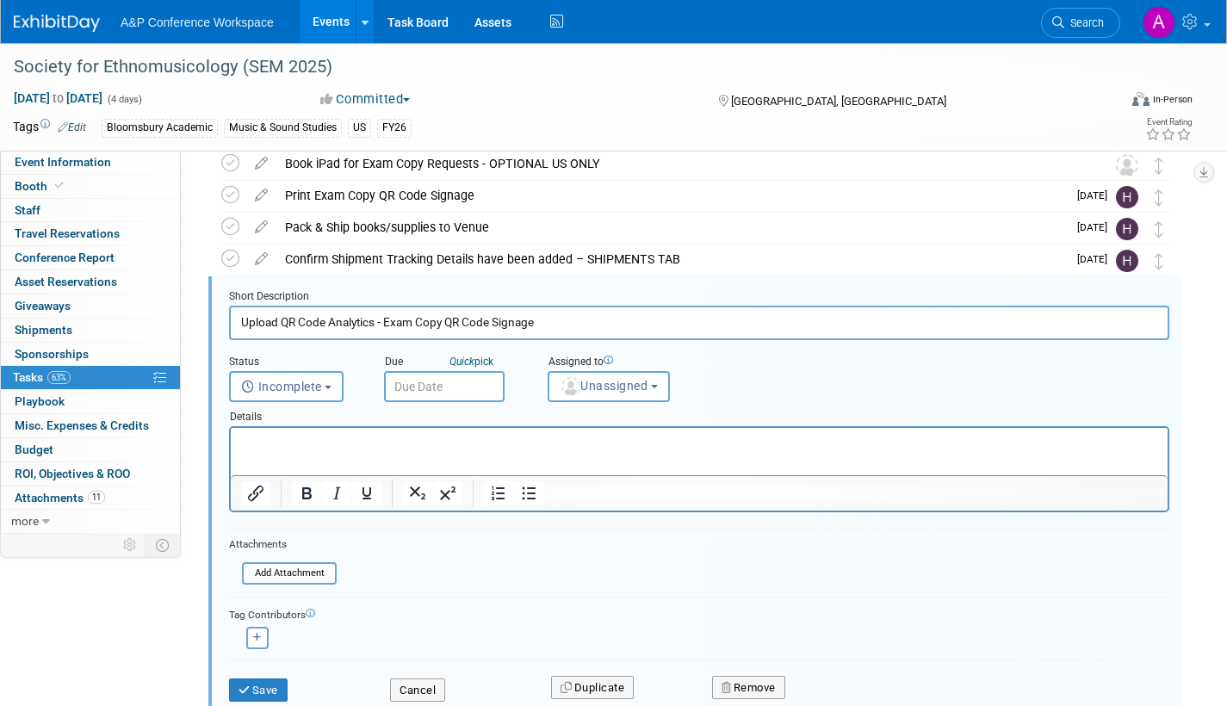
scroll to position [99, 0]
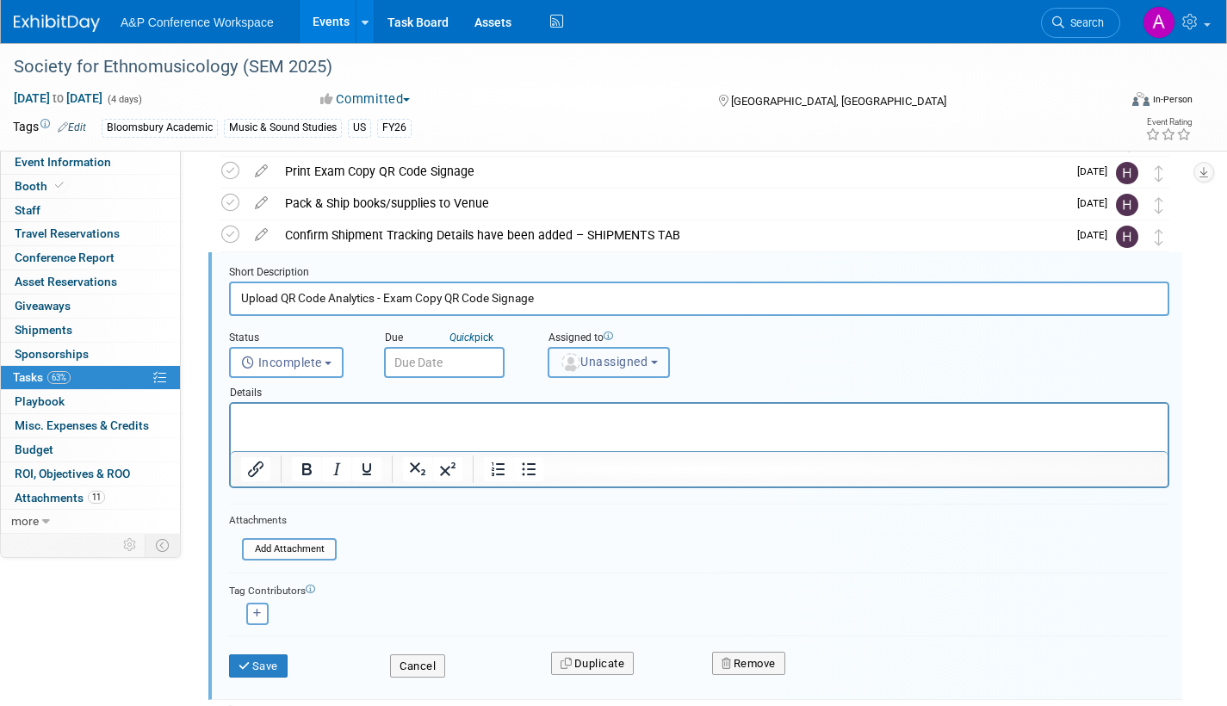
click at [624, 369] on span "Unassigned" at bounding box center [604, 362] width 88 height 14
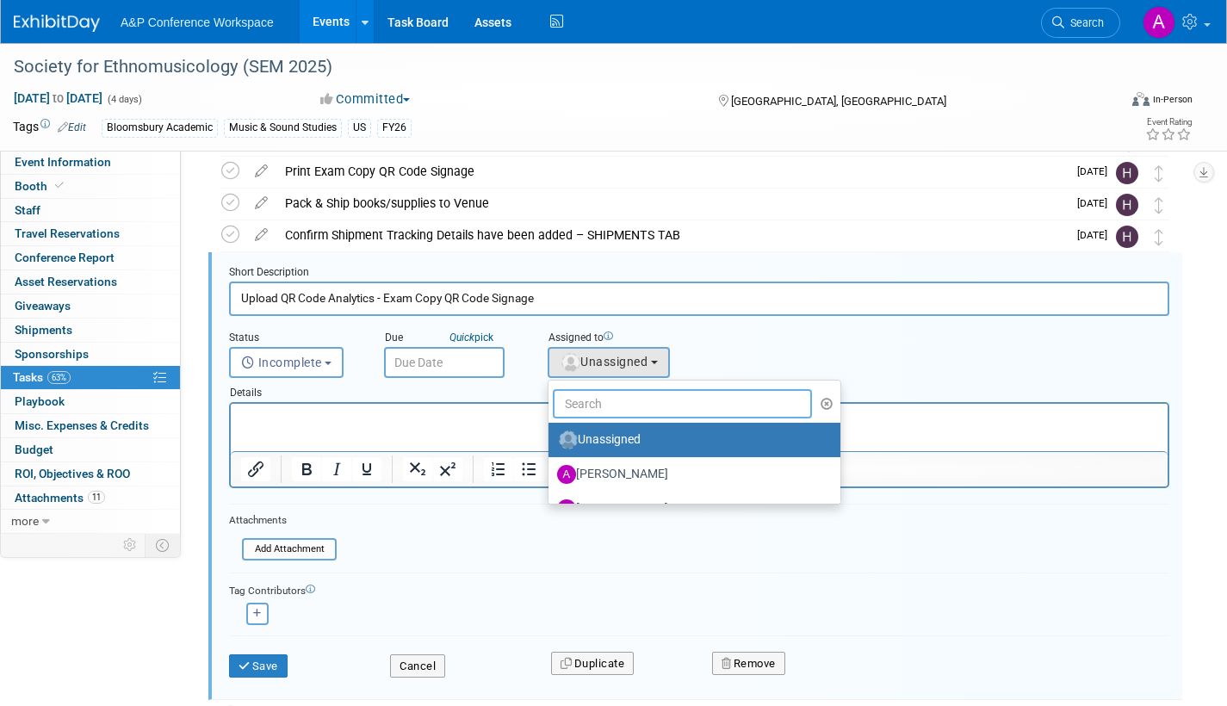
click at [619, 408] on input "text" at bounding box center [682, 403] width 259 height 29
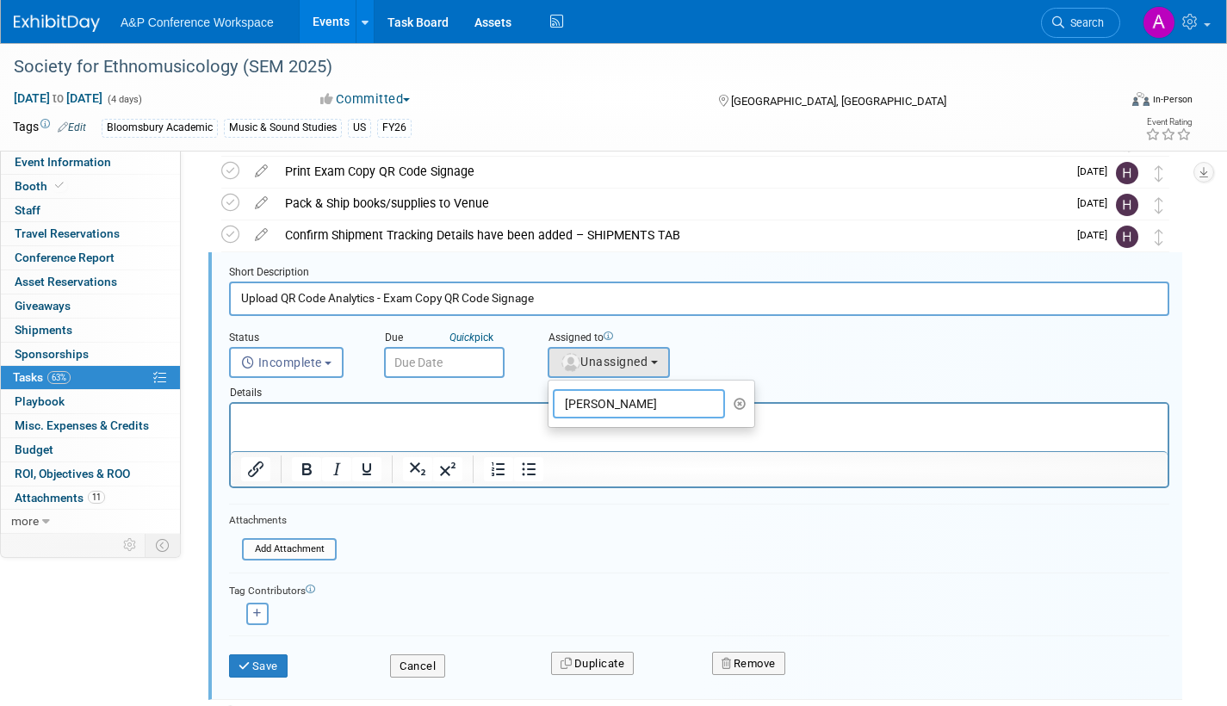
type input "[PERSON_NAME]"
drag, startPoint x: 607, startPoint y: 439, endPoint x: 374, endPoint y: 34, distance: 467.2
click at [607, 439] on label "[PERSON_NAME]" at bounding box center [647, 440] width 180 height 28
click at [551, 439] on input "[PERSON_NAME]" at bounding box center [545, 437] width 11 height 11
select select "1a58e6ac-2dfa-429d-b54a-9dc2e557f424"
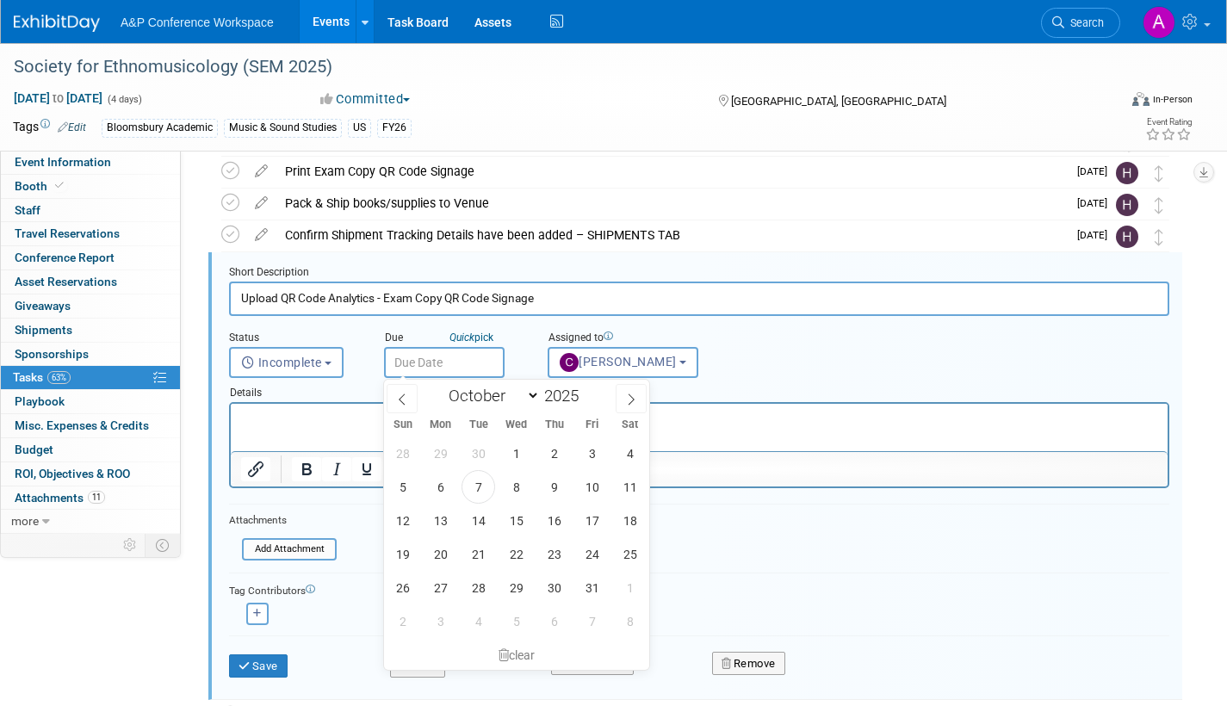
click at [478, 355] on input "text" at bounding box center [444, 362] width 121 height 31
click at [631, 400] on icon at bounding box center [631, 400] width 12 height 12
select select "10"
click at [444, 518] on span "10" at bounding box center [441, 521] width 34 height 34
type input "Nov 10, 2025"
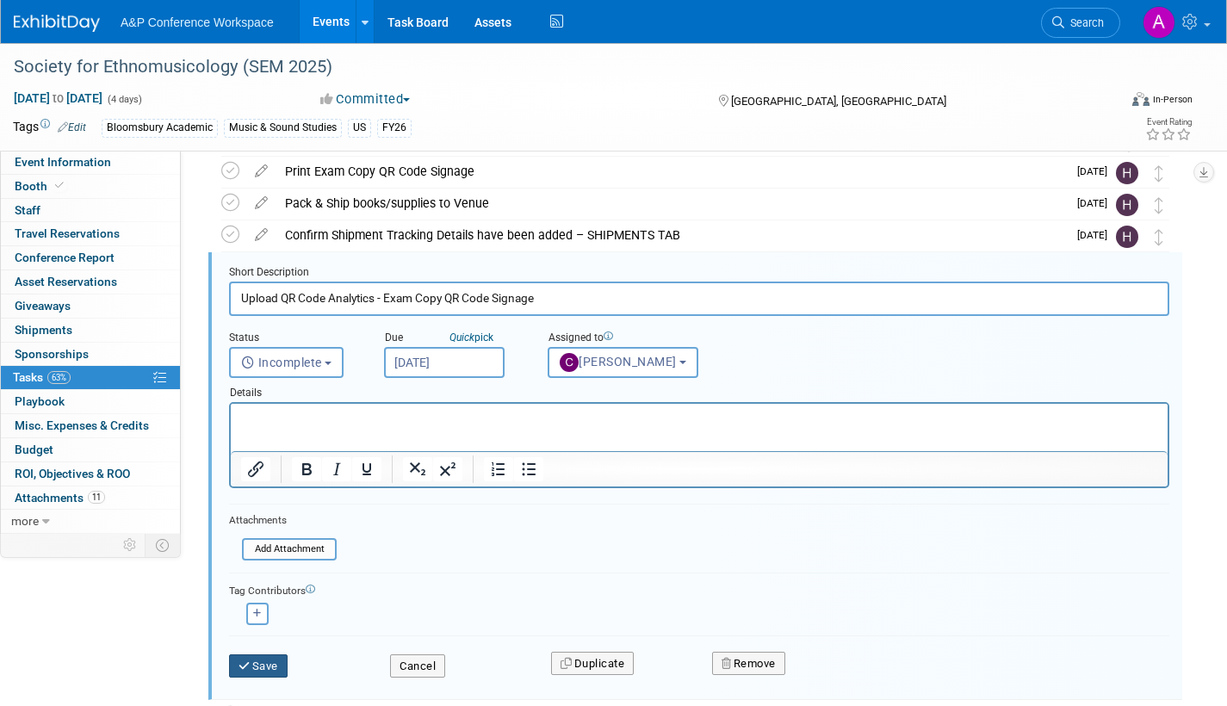
click at [261, 668] on button "Save" at bounding box center [258, 666] width 59 height 24
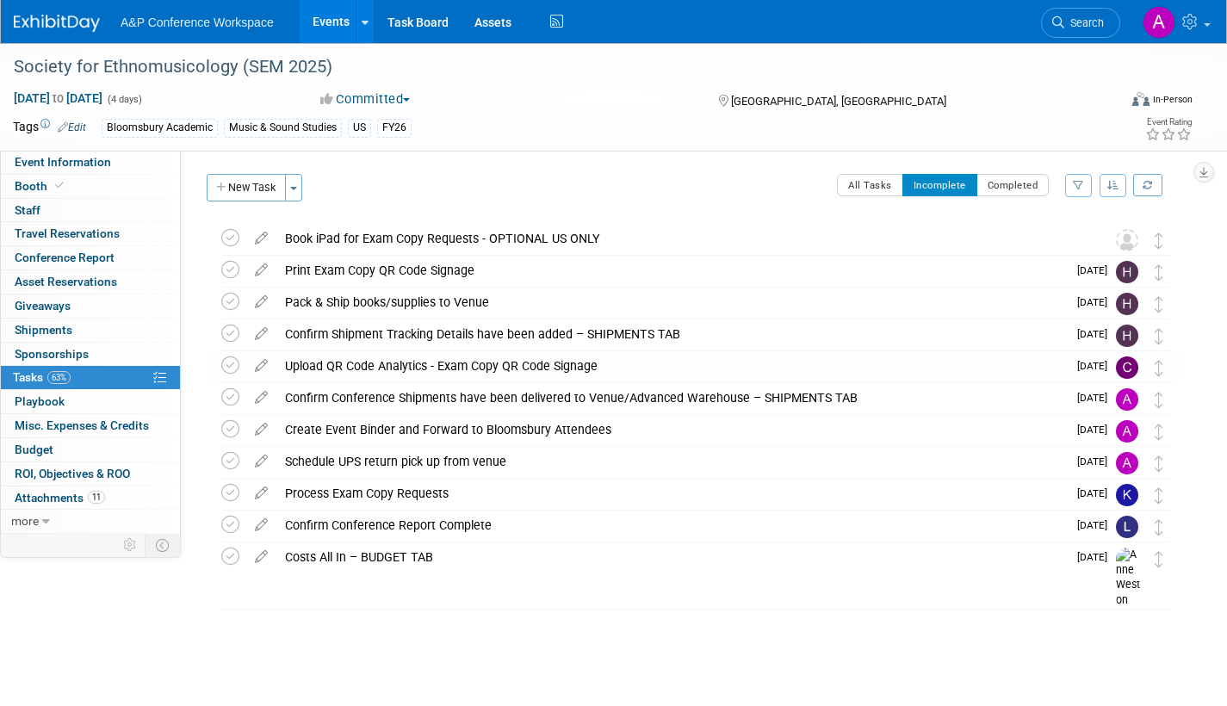
scroll to position [0, 0]
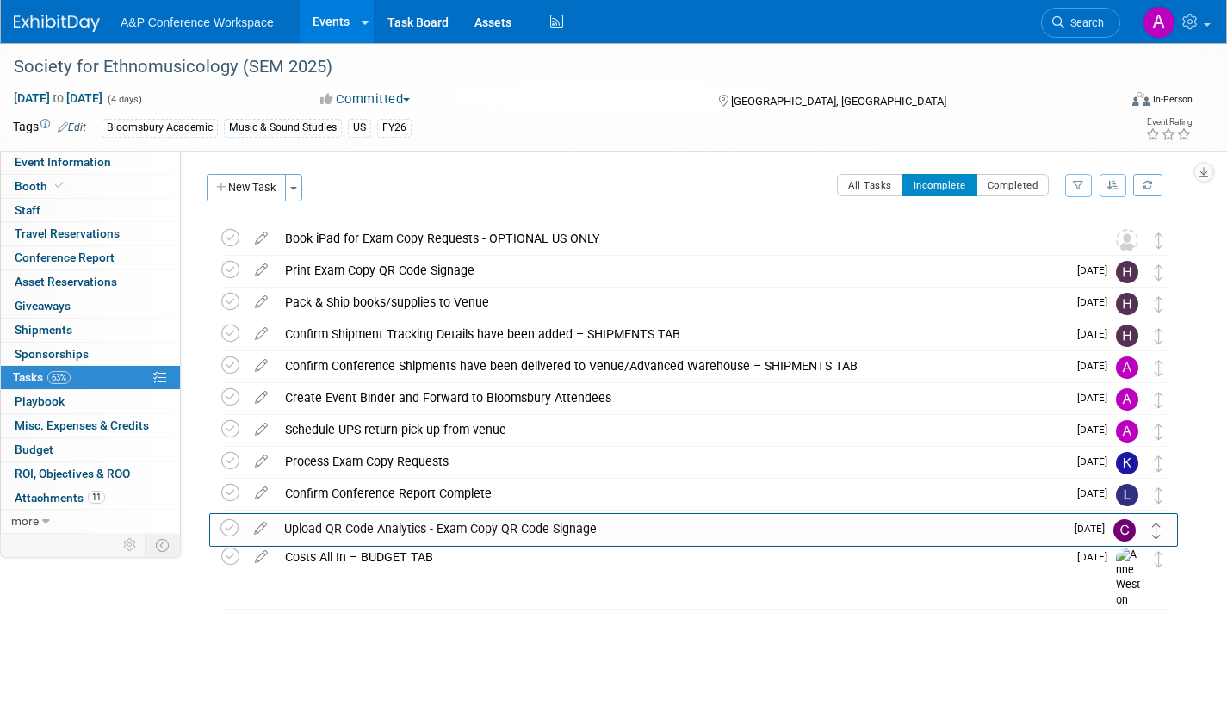
drag, startPoint x: 1159, startPoint y: 373, endPoint x: 1157, endPoint y: 537, distance: 163.6
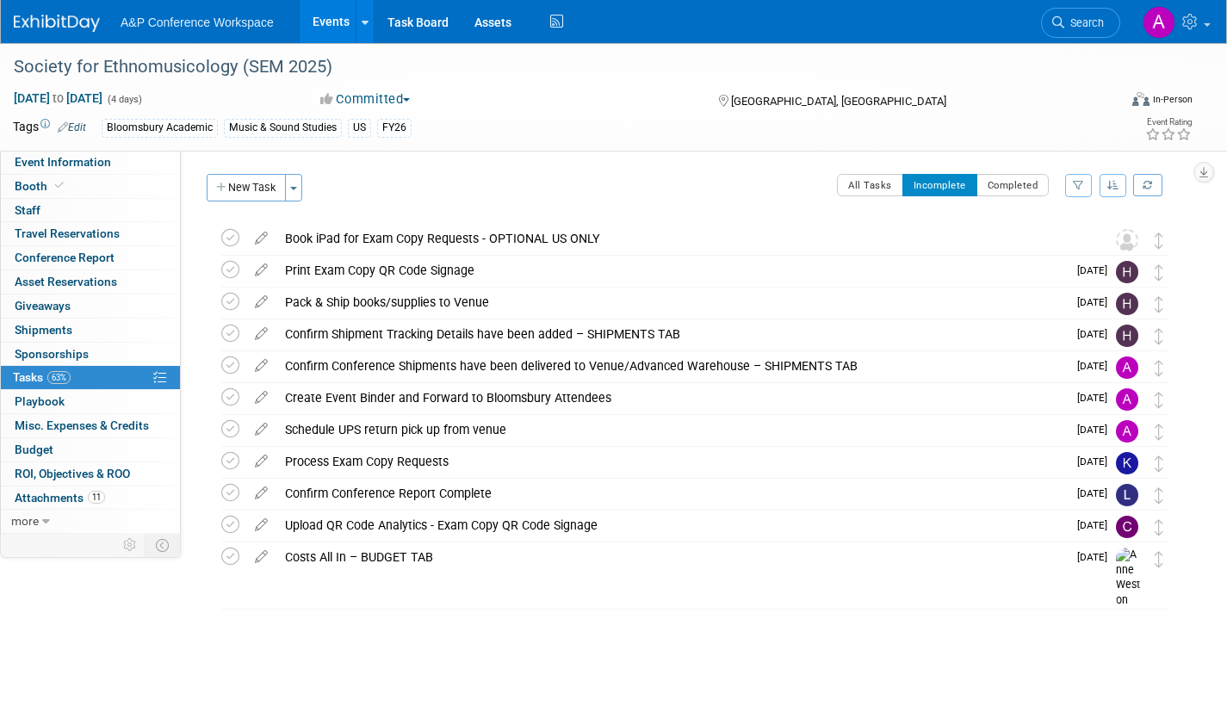
click at [1076, 28] on link "Search" at bounding box center [1080, 23] width 79 height 30
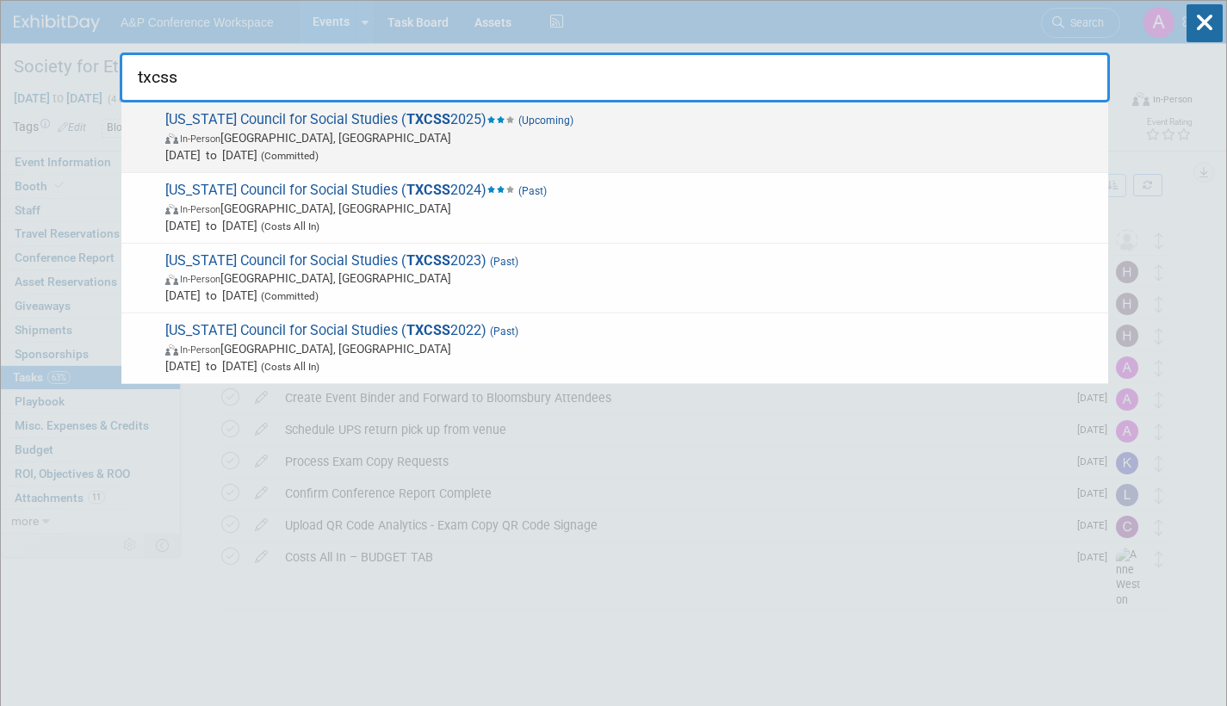
type input "txcss"
click at [521, 133] on span "In-Person Frisco, TX" at bounding box center [632, 137] width 934 height 17
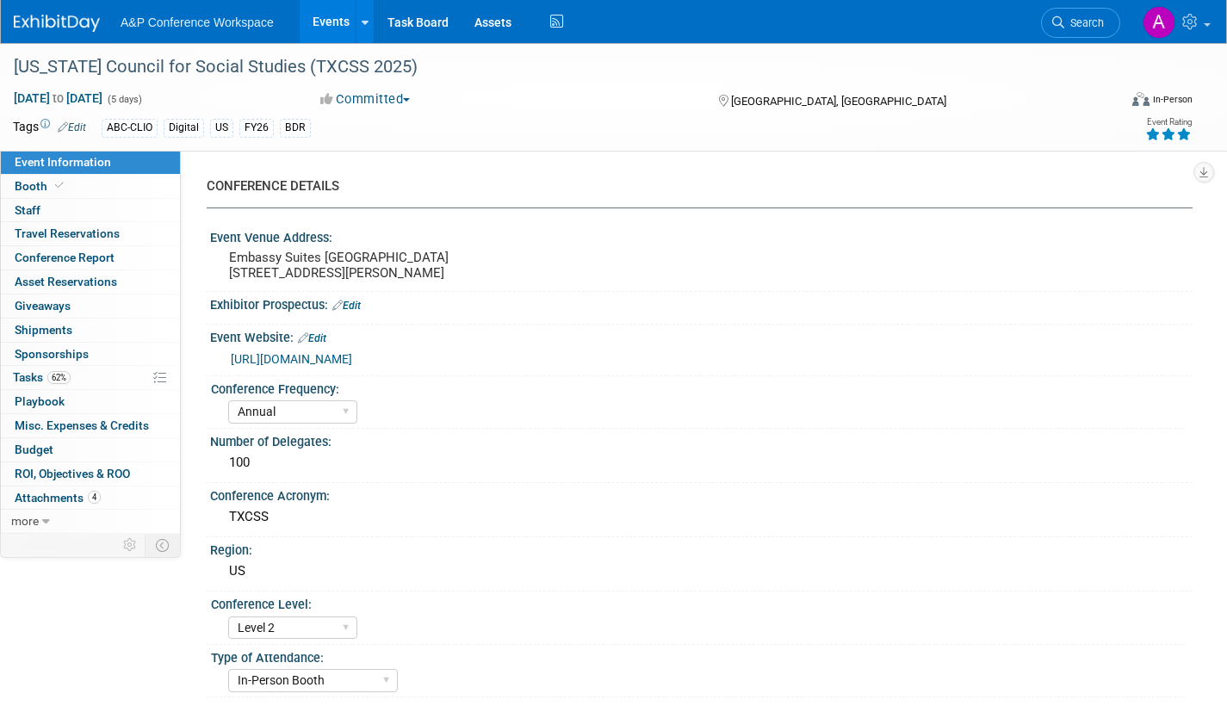
select select "Annual"
select select "Level 2"
select select "In-Person Booth"
select select "Schools"
select select "Bloomsbury Digital Resources"
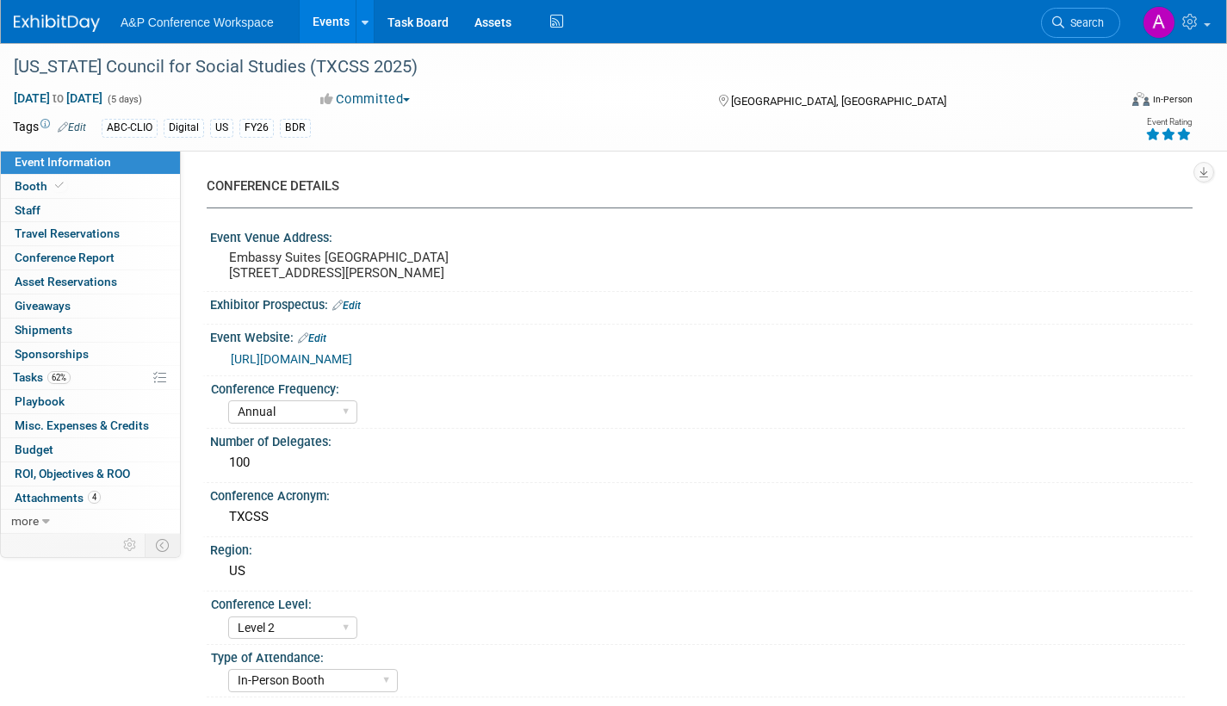
select select "[PERSON_NAME]"
select select "BDR Product Awareness and Trial Generation​"
click at [30, 372] on span "Tasks 62%" at bounding box center [42, 377] width 58 height 14
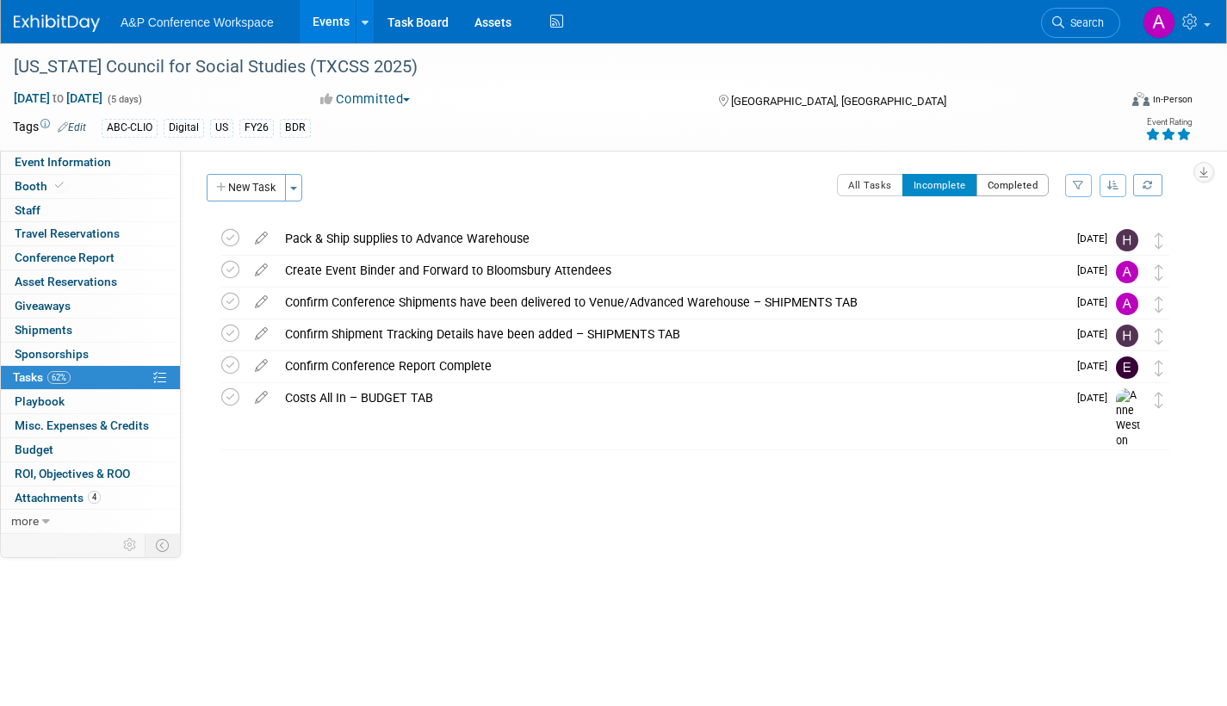
click at [1027, 181] on button "Completed" at bounding box center [1013, 185] width 73 height 22
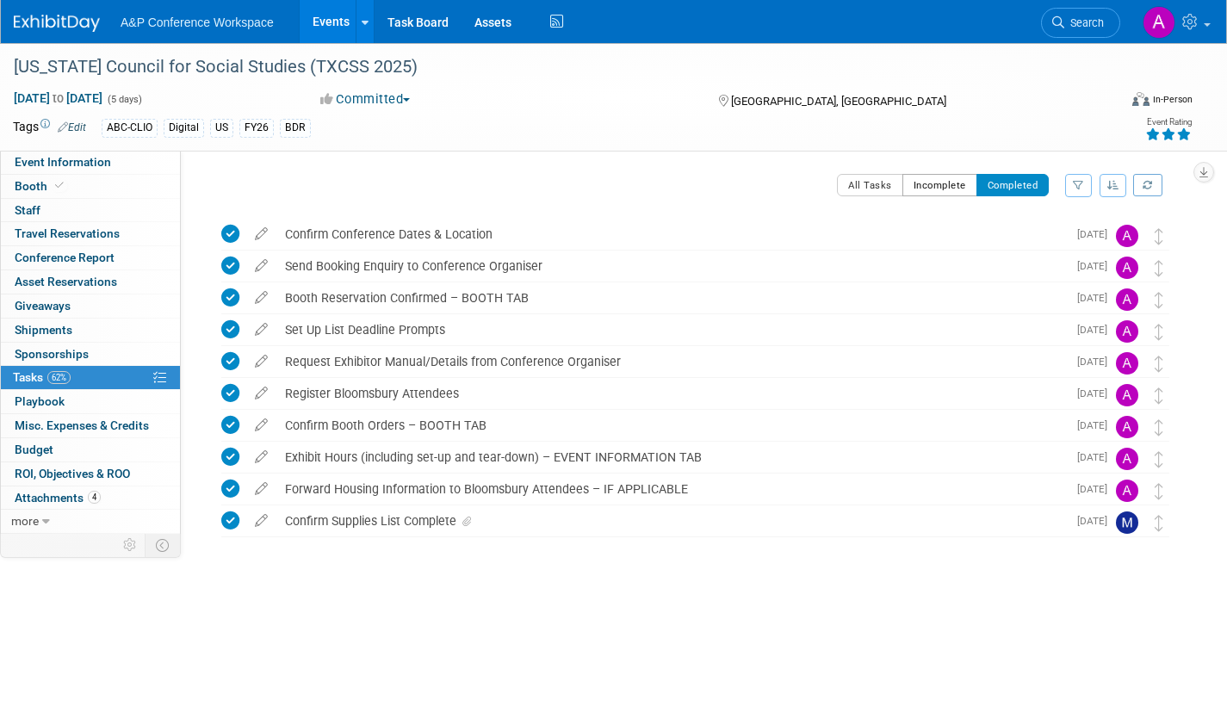
click at [917, 183] on button "Incomplete" at bounding box center [940, 185] width 75 height 22
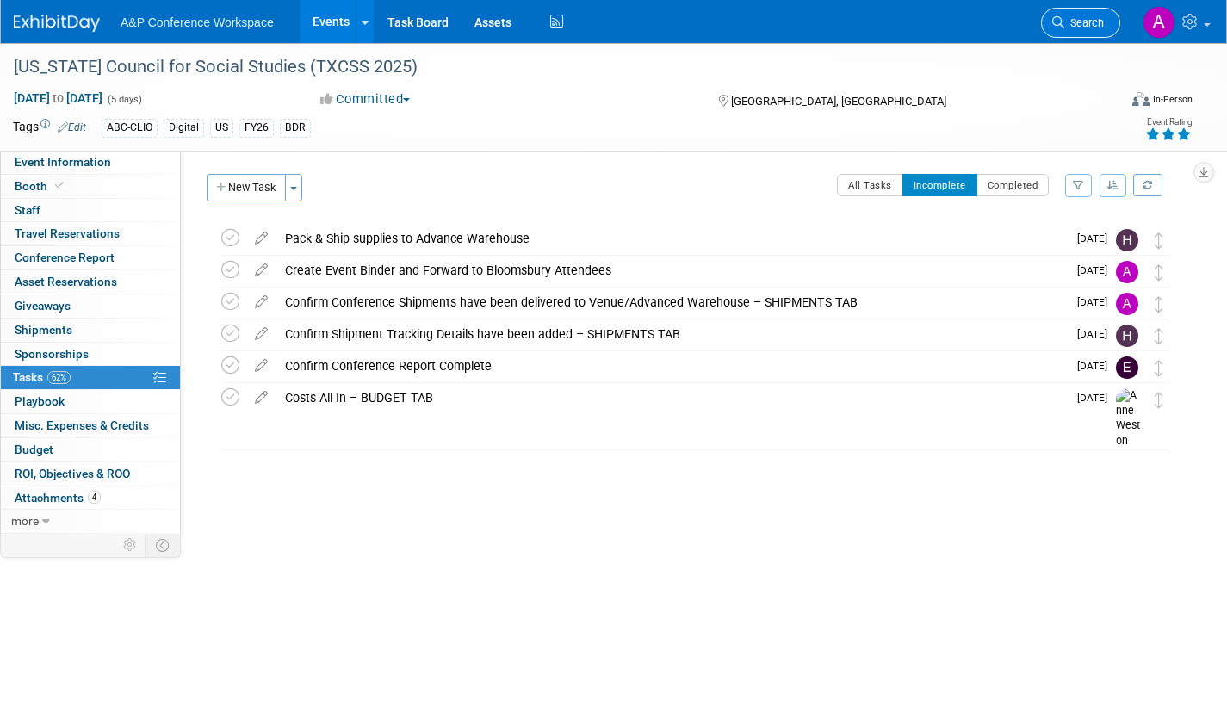
click at [1074, 28] on span "Search" at bounding box center [1084, 22] width 40 height 13
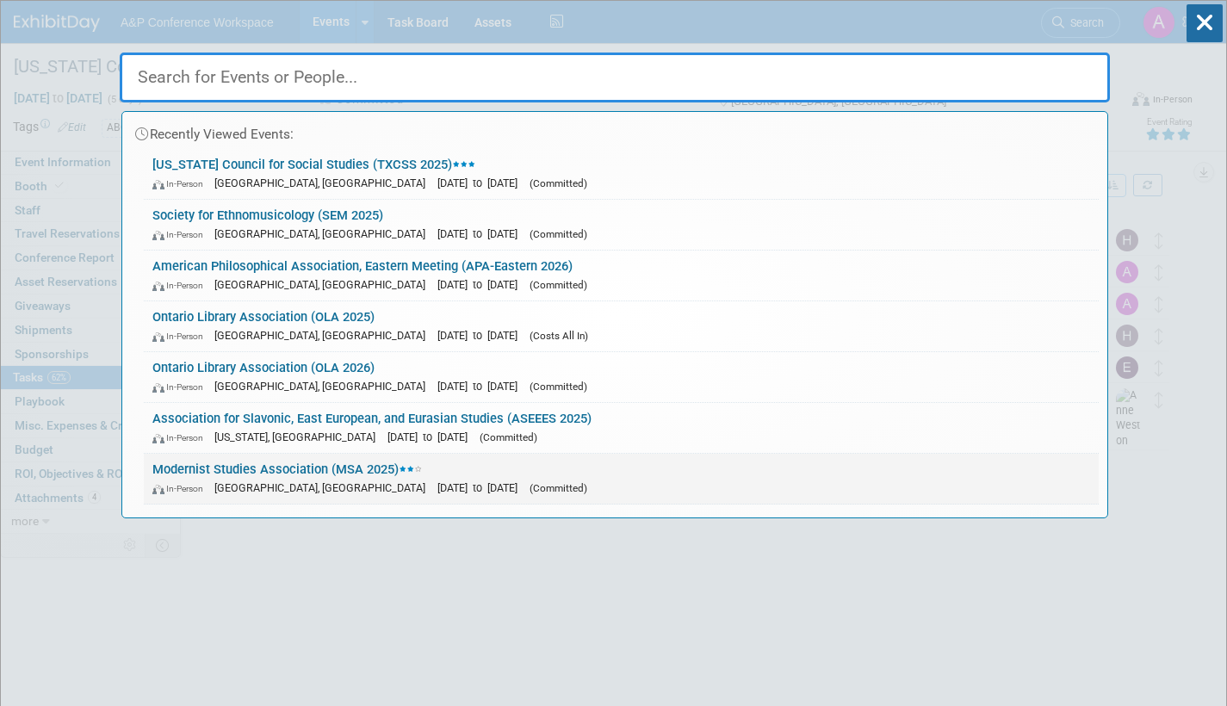
click at [437, 483] on span "[DATE] to [DATE]" at bounding box center [481, 487] width 89 height 13
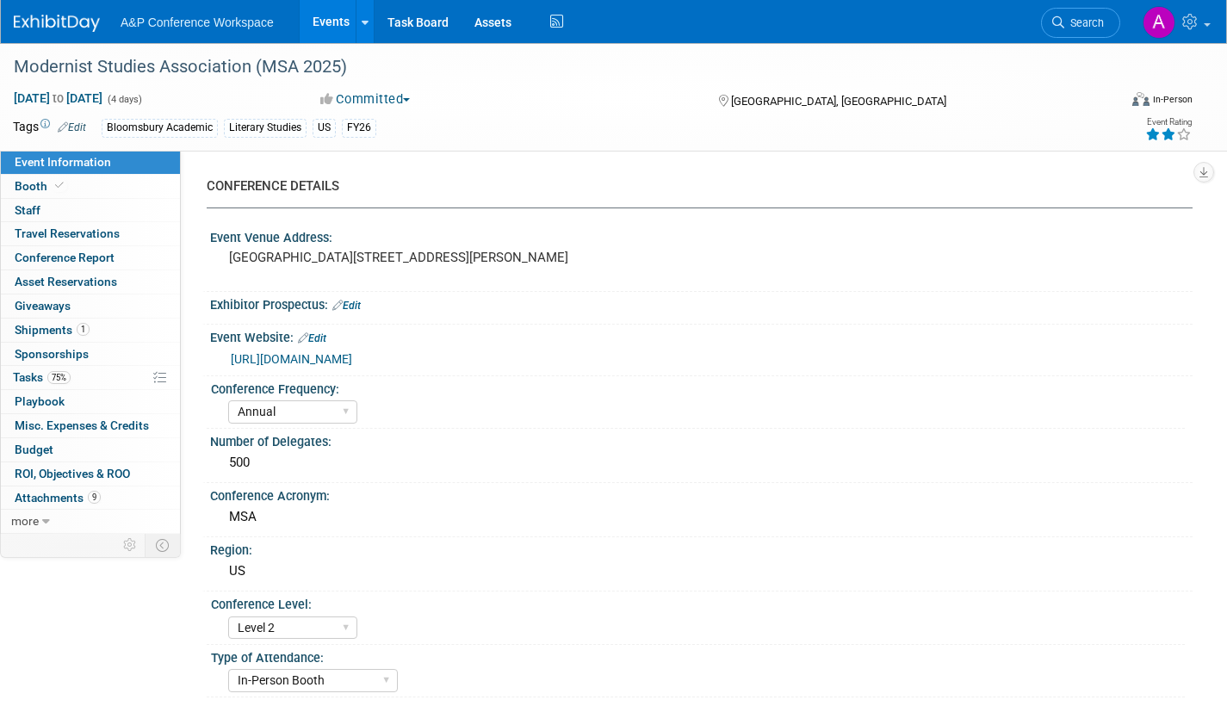
select select "Annual"
select select "Level 2"
select select "In-Person Booth"
select select "Literary Studies"
select select "Bloomsbury Academic"
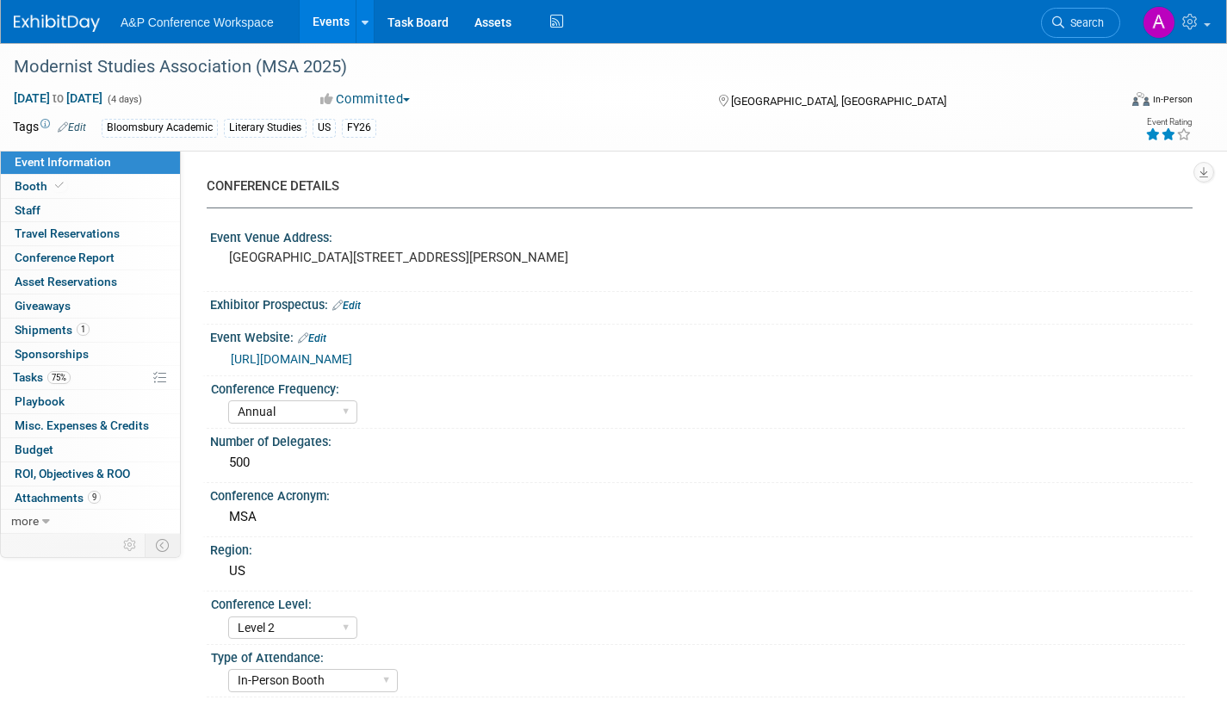
select select "[PERSON_NAME]"
select select "Brand/Subject Presence​"
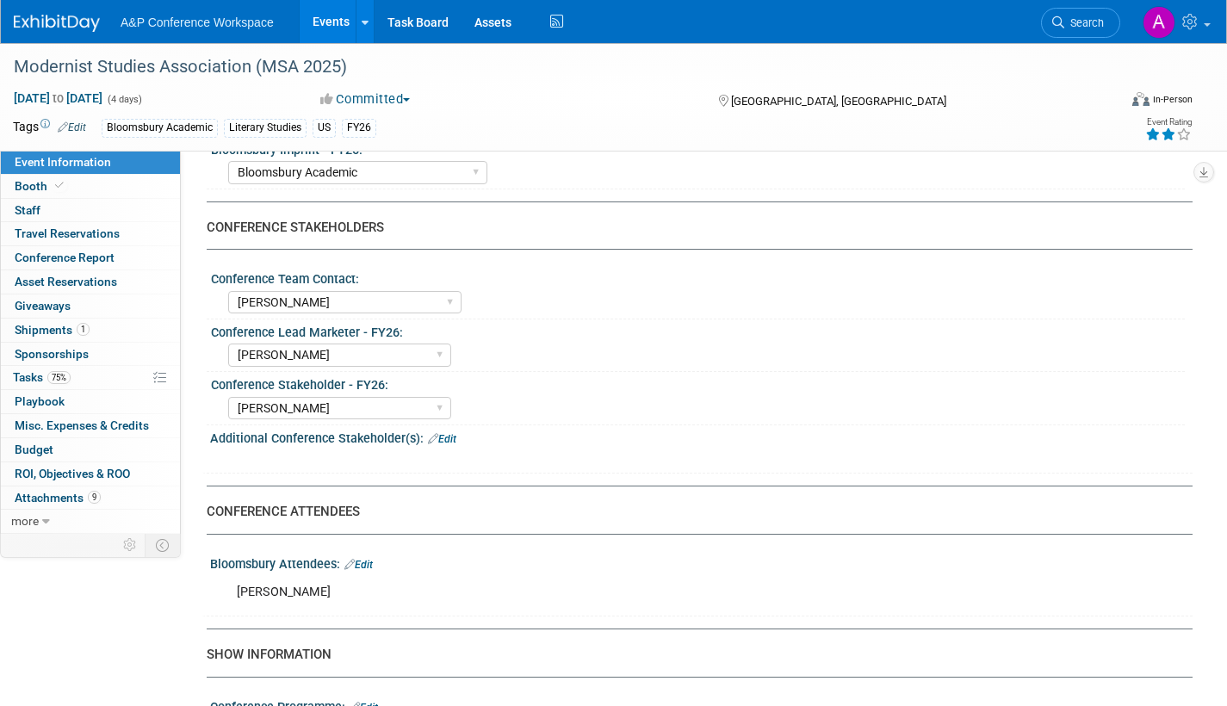
scroll to position [517, 0]
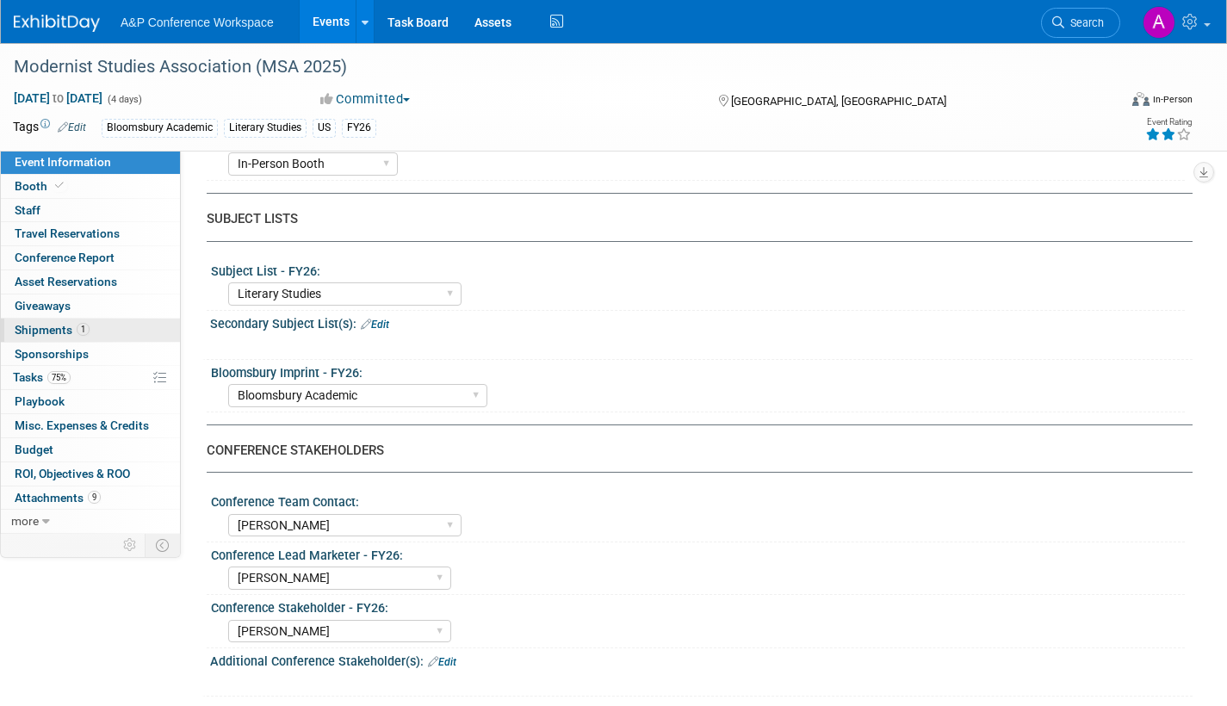
click at [41, 330] on span "Shipments 1" at bounding box center [52, 330] width 75 height 14
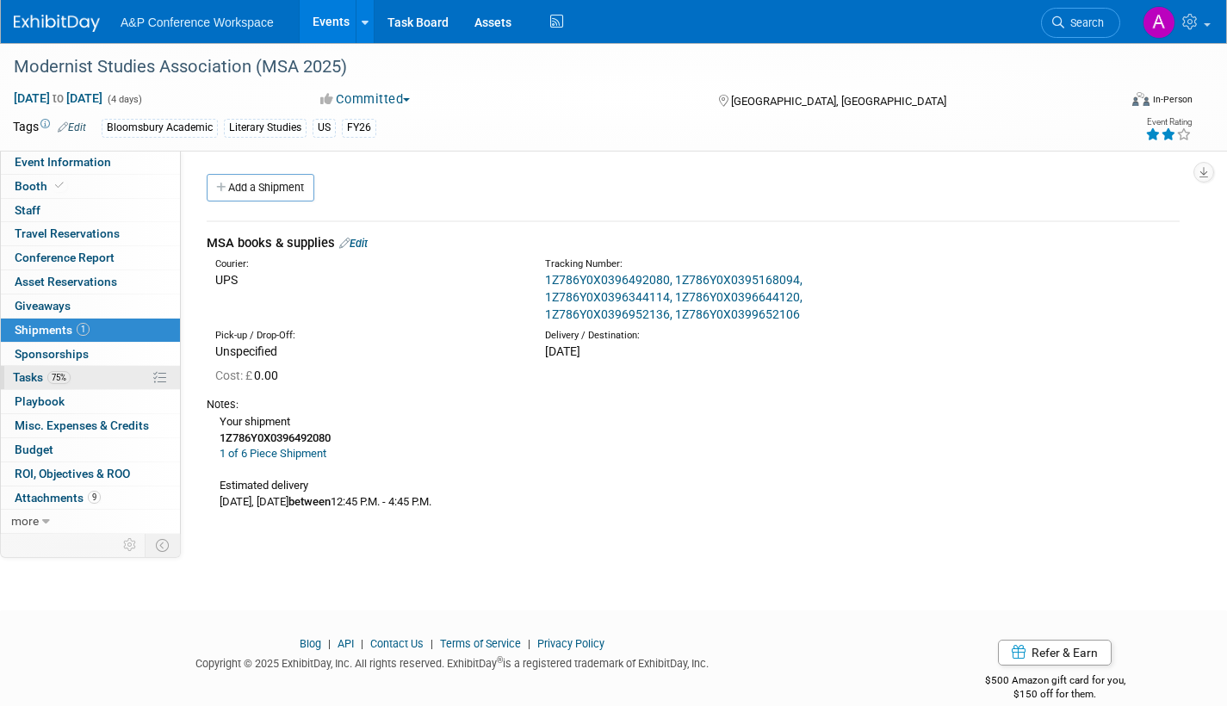
click at [28, 375] on span "Tasks 75%" at bounding box center [42, 377] width 58 height 14
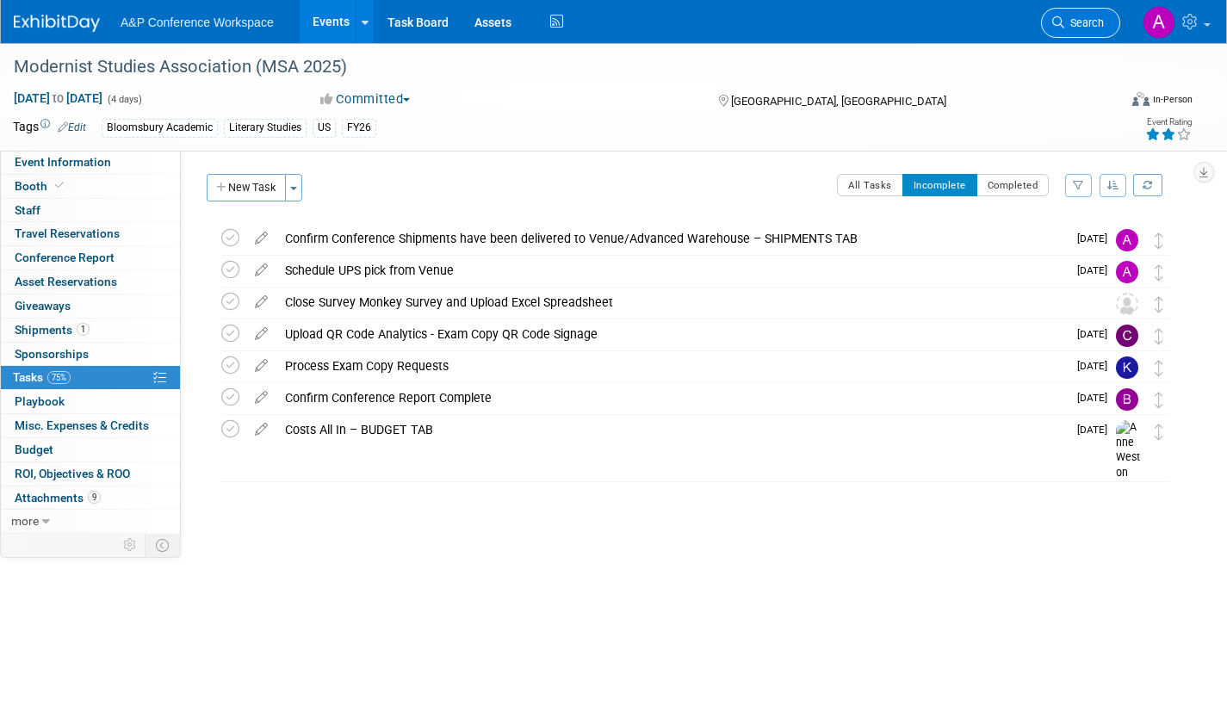
click at [1089, 20] on span "Search" at bounding box center [1084, 22] width 40 height 13
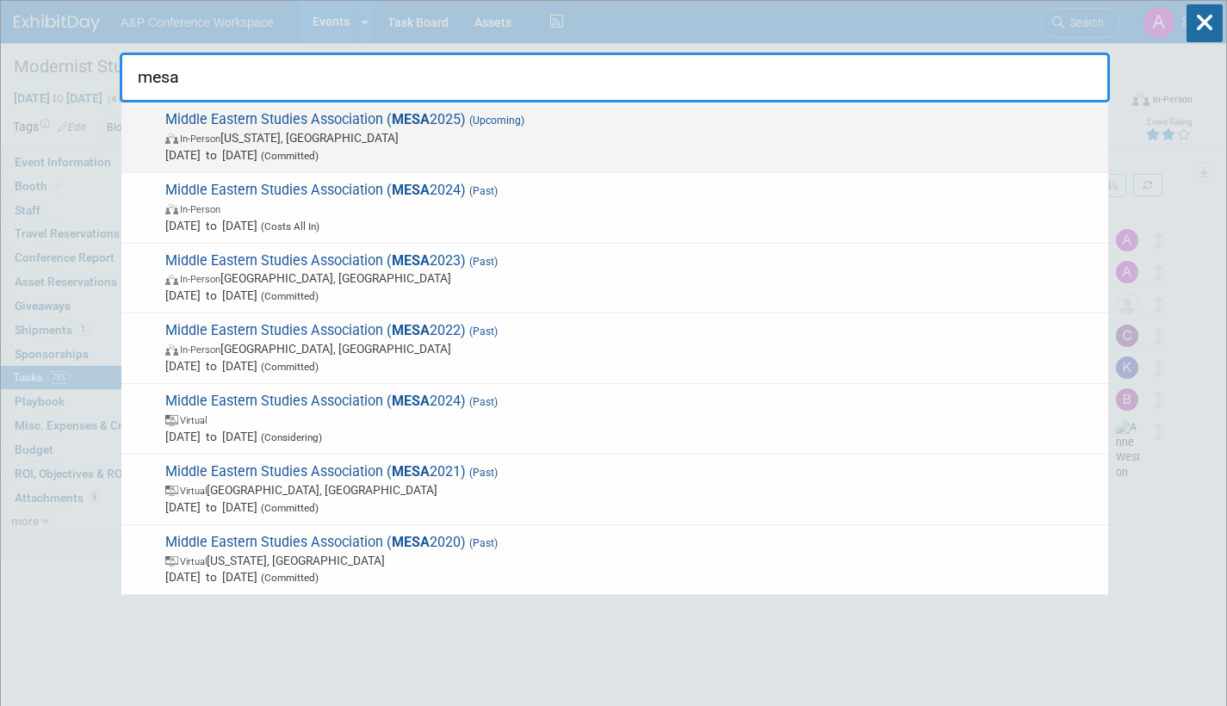
type input "mesa"
click at [477, 152] on span "[DATE] to [DATE] (Committed)" at bounding box center [632, 154] width 934 height 17
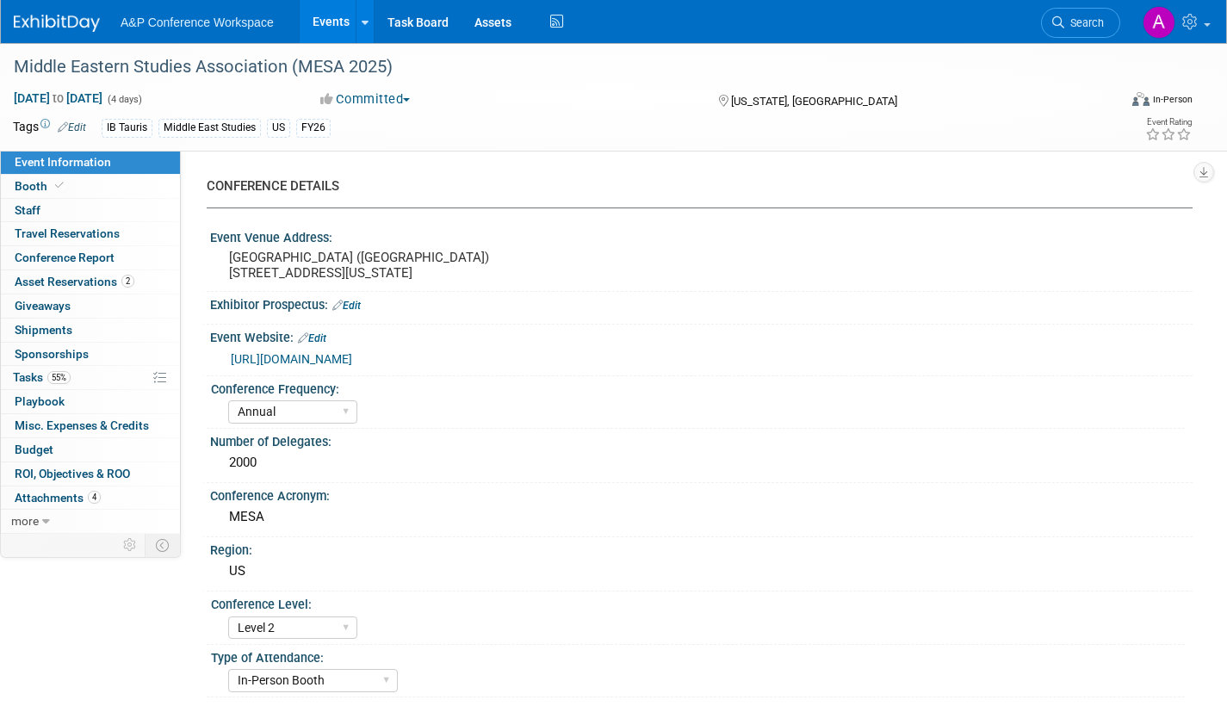
select select "Annual"
select select "Level 2"
select select "In-Person Booth"
select select "Middle East Studies"
select select "I.B.Tauris"
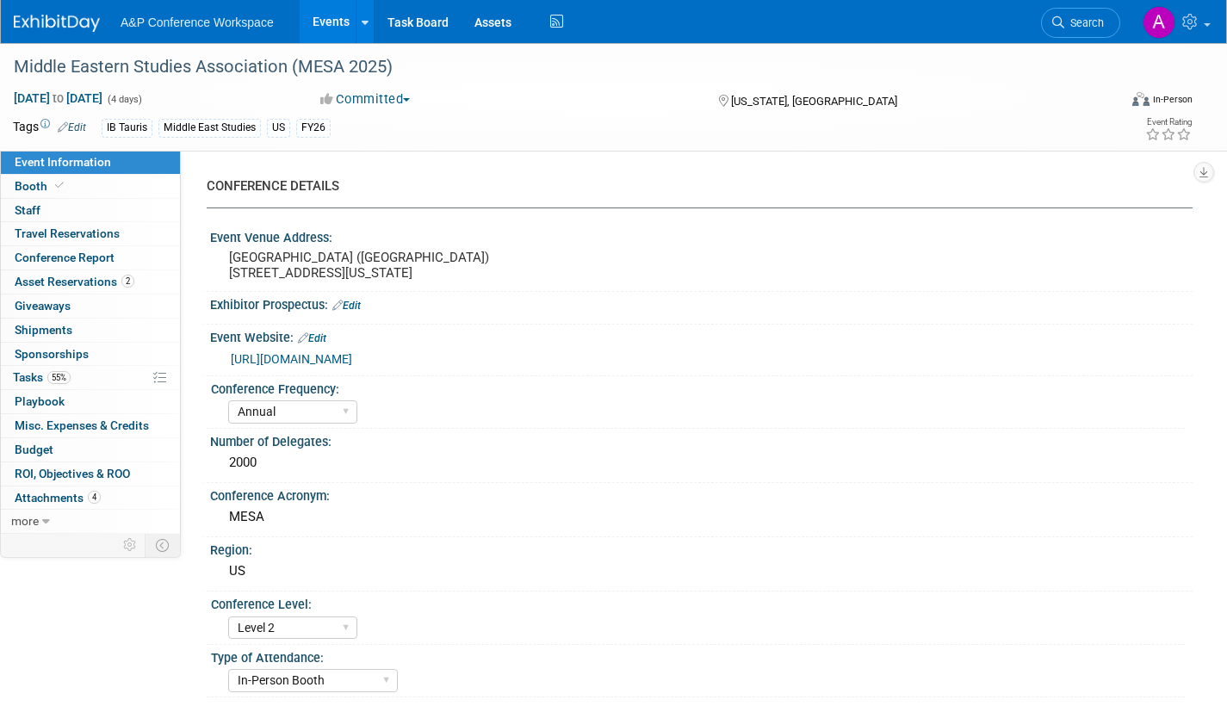
select select "[PERSON_NAME]"
select select "Networking/Commissioning"
click at [28, 187] on span "Booth" at bounding box center [41, 186] width 53 height 14
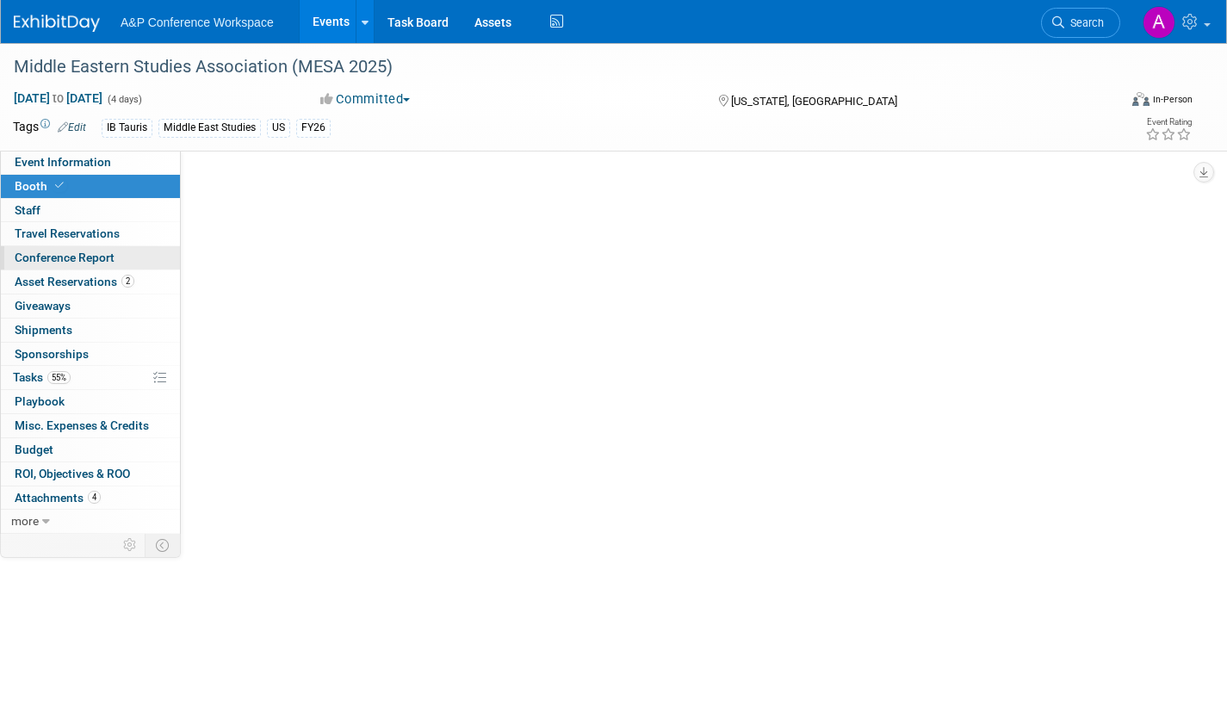
select select "BUIB"
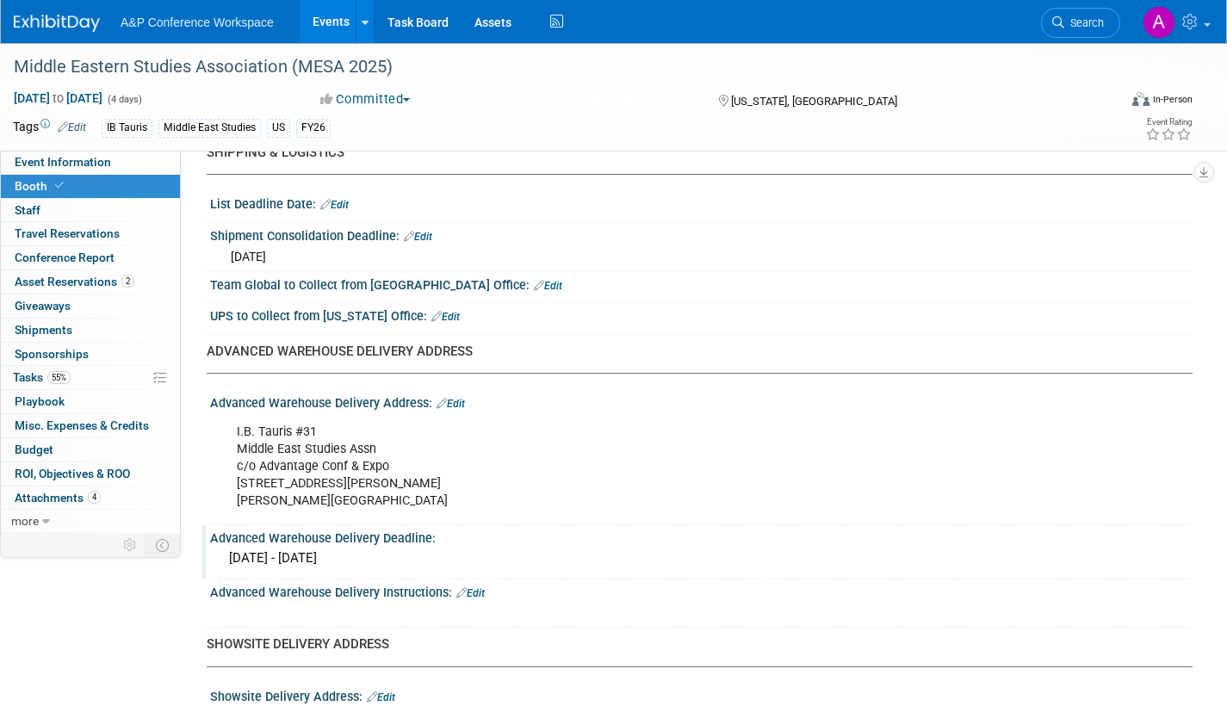
scroll to position [725, 0]
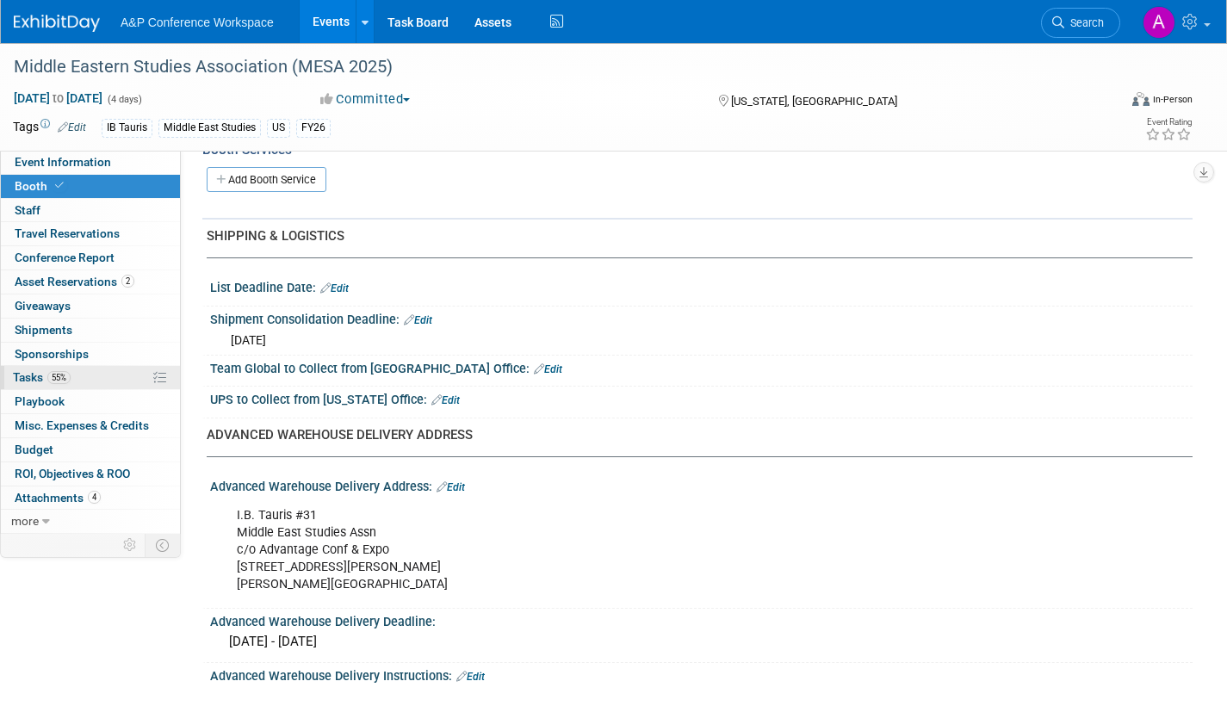
click at [26, 377] on span "Tasks 55%" at bounding box center [42, 377] width 58 height 14
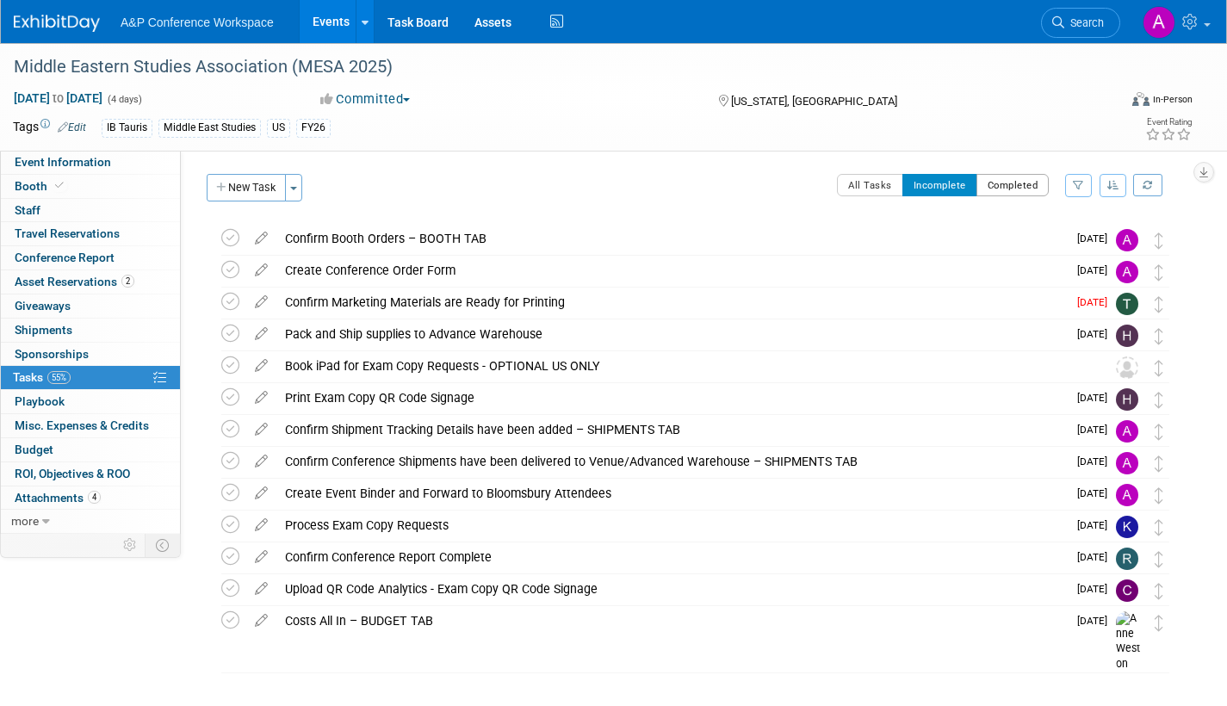
click at [1003, 188] on button "Completed" at bounding box center [1013, 185] width 73 height 22
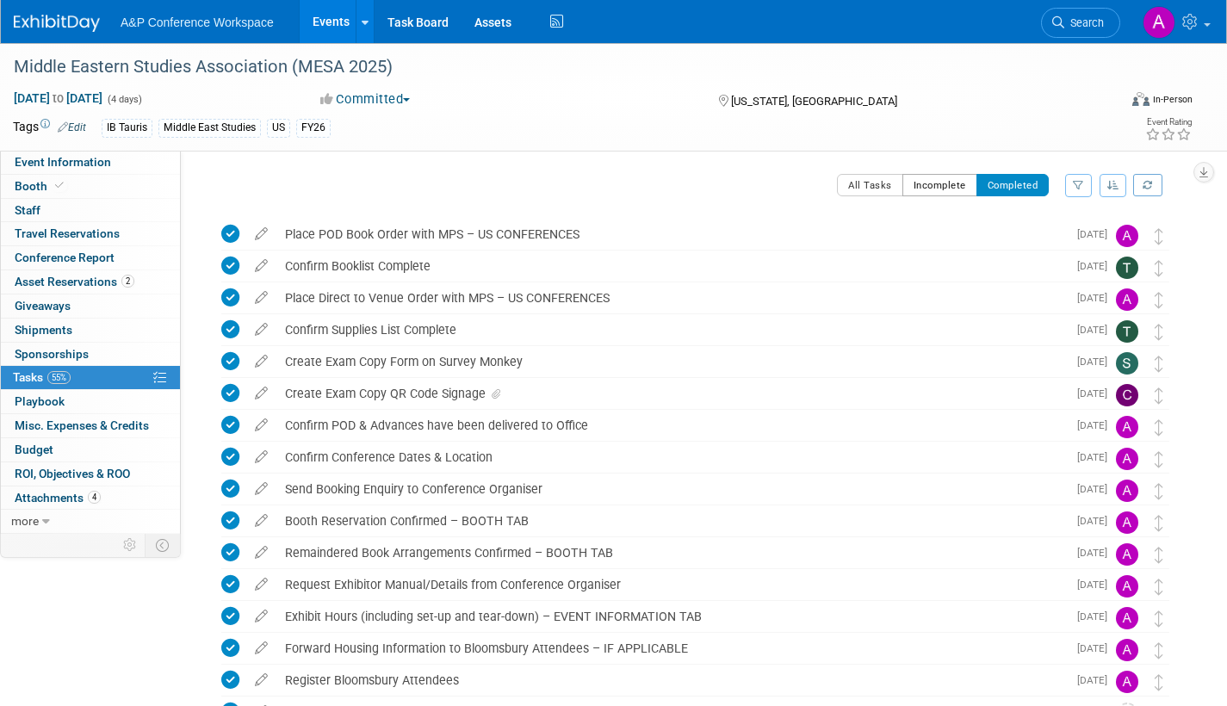
click at [934, 183] on button "Incomplete" at bounding box center [940, 185] width 75 height 22
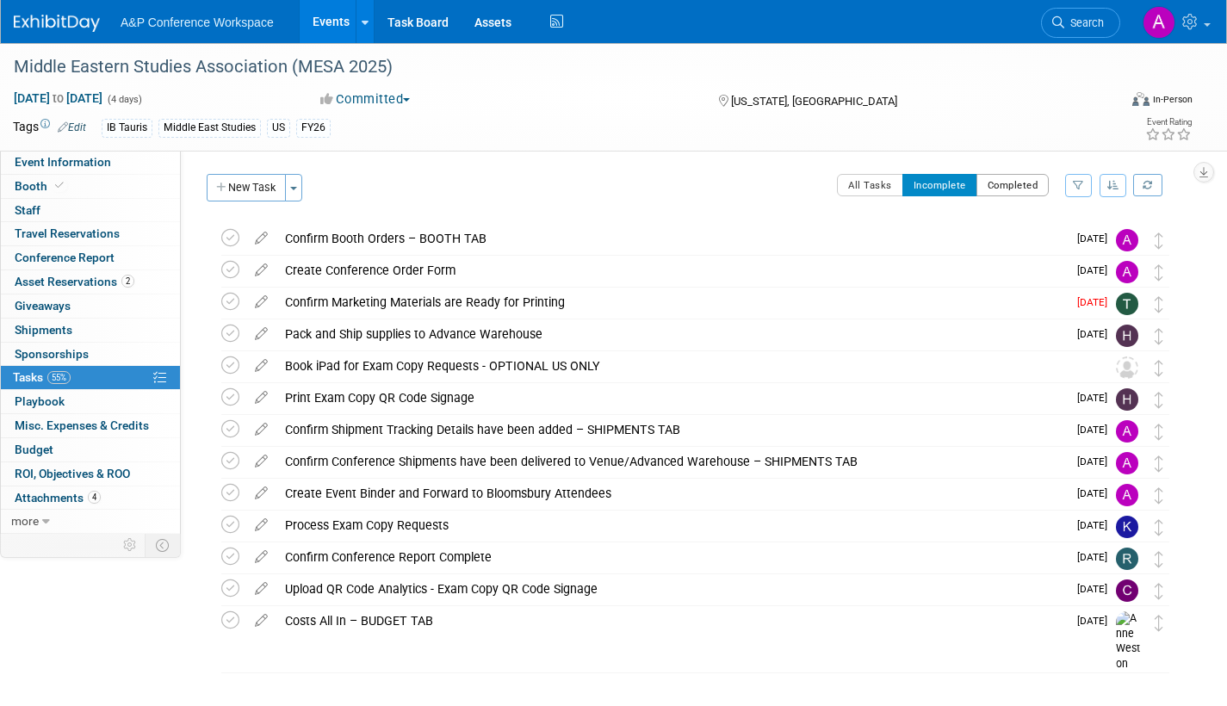
click at [1016, 177] on button "Completed" at bounding box center [1013, 185] width 73 height 22
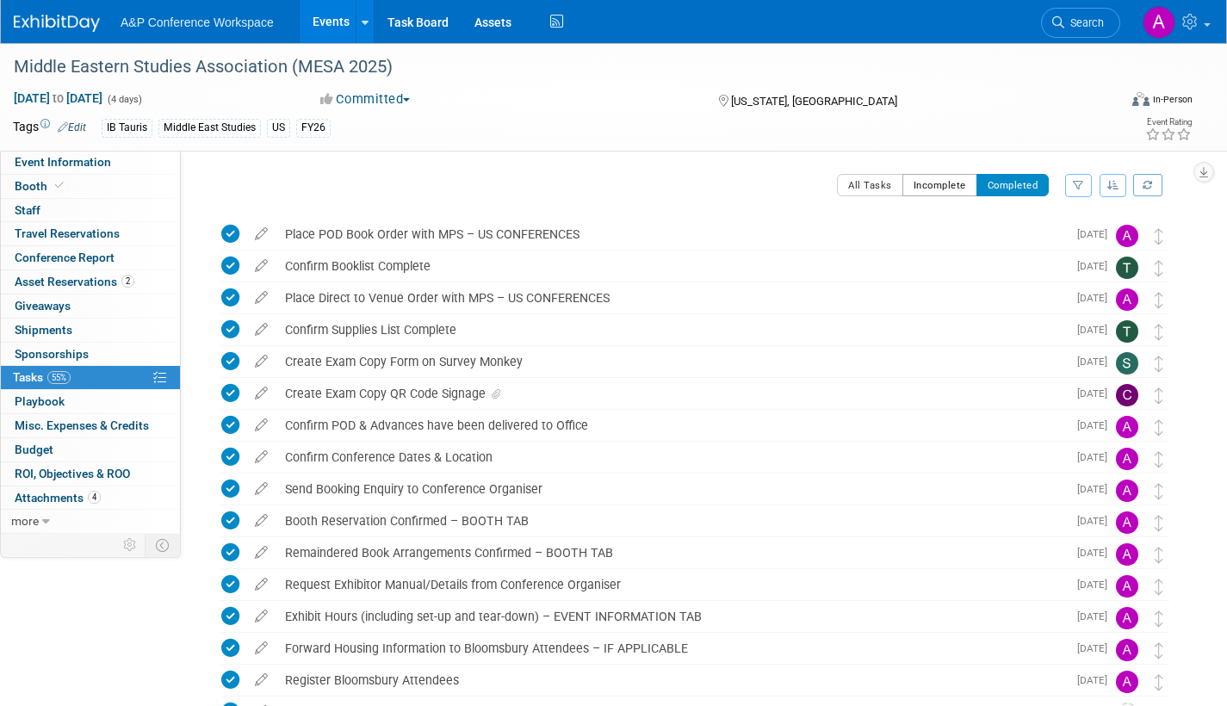
click at [945, 192] on button "Incomplete" at bounding box center [940, 185] width 75 height 22
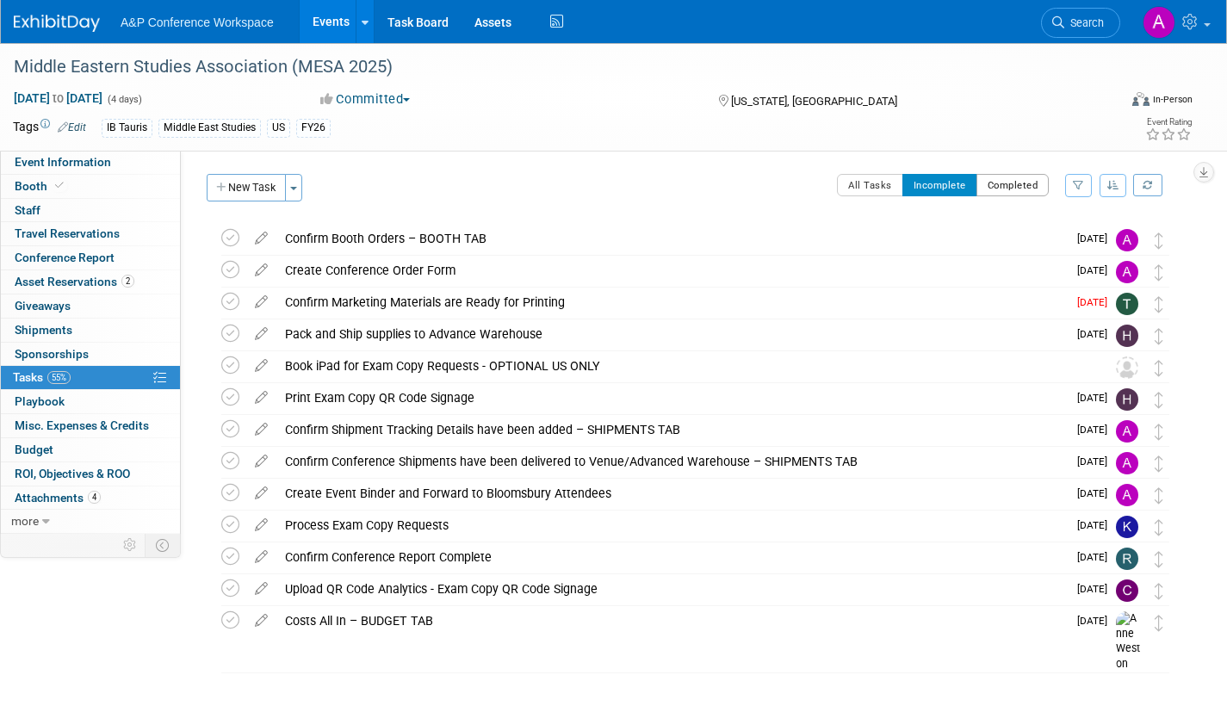
click at [1006, 183] on button "Completed" at bounding box center [1013, 185] width 73 height 22
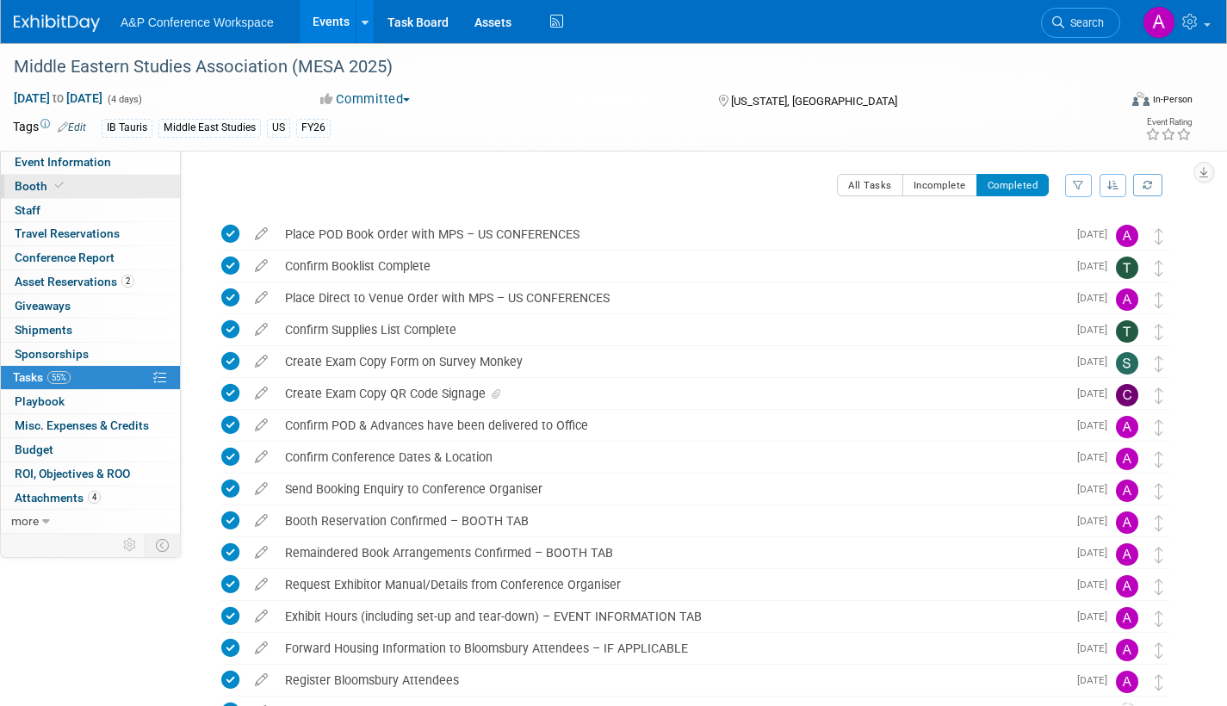
click at [34, 185] on span "Booth" at bounding box center [41, 186] width 53 height 14
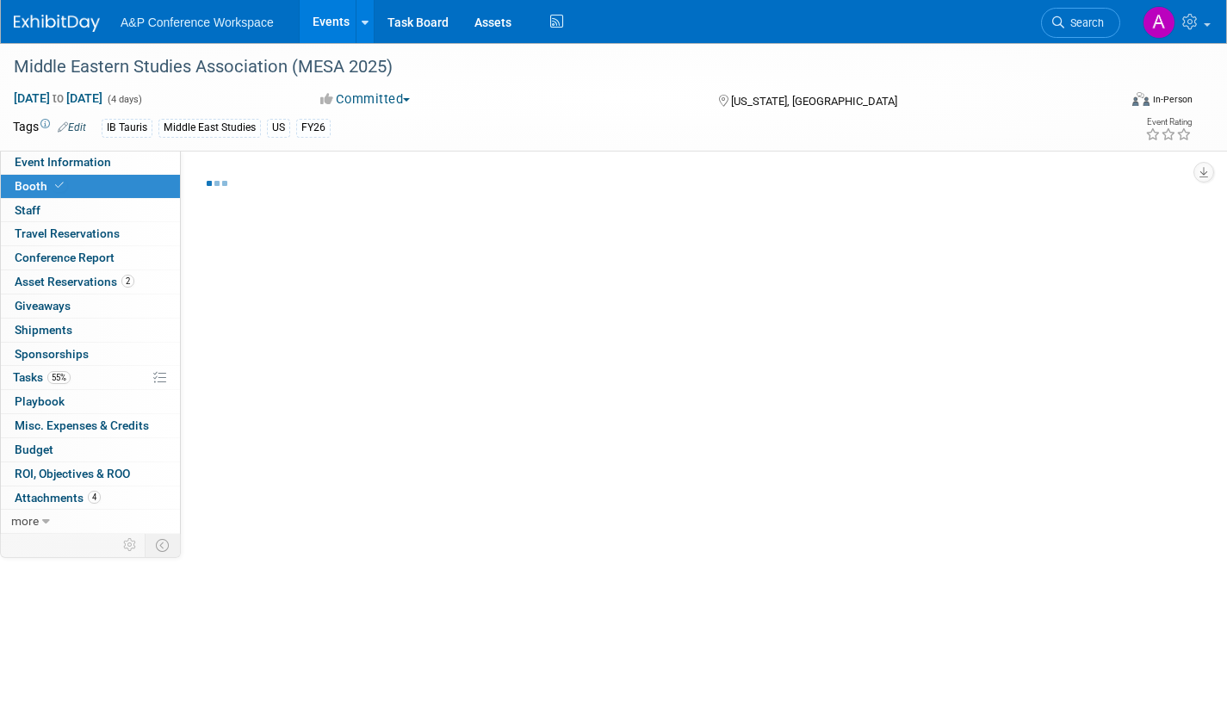
select select "BUIB"
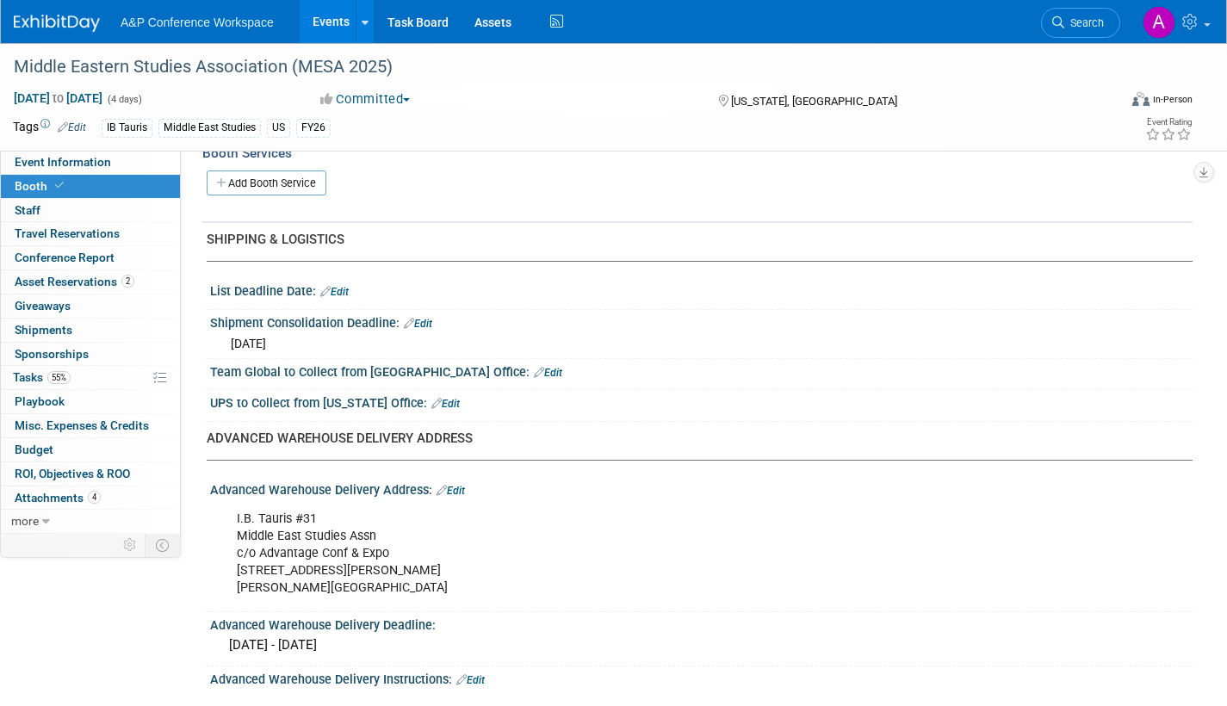
scroll to position [775, 0]
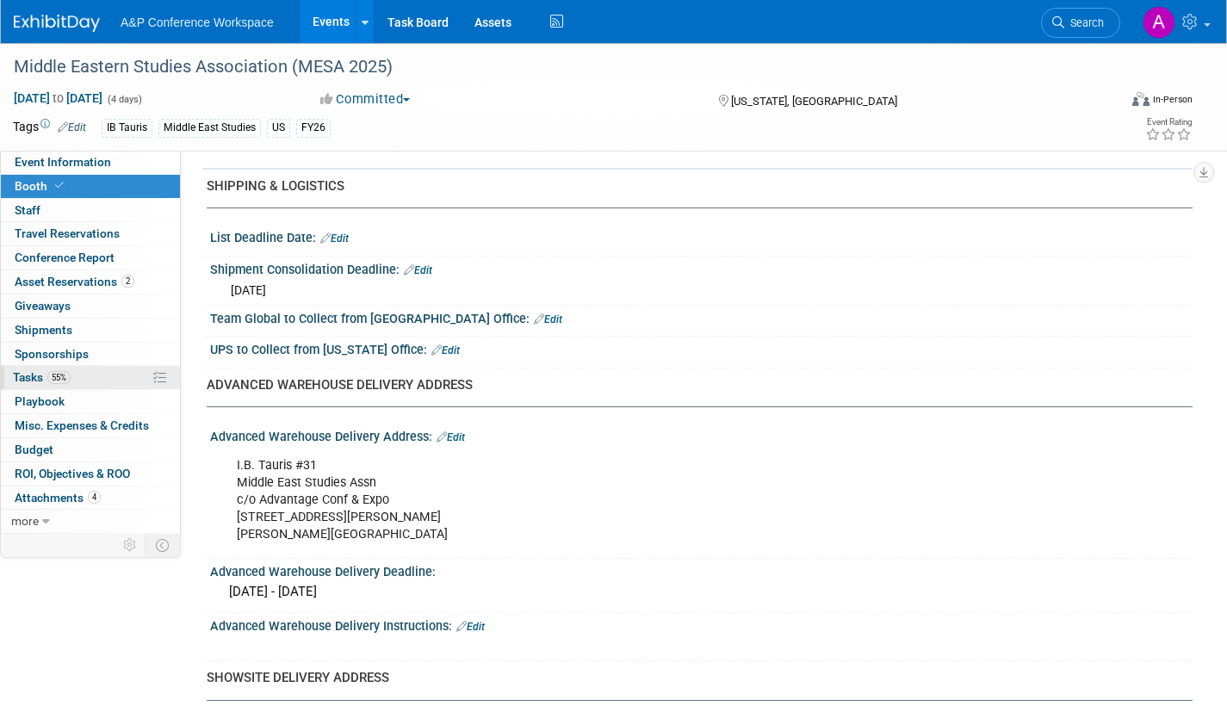
click at [31, 378] on span "Tasks 55%" at bounding box center [42, 377] width 58 height 14
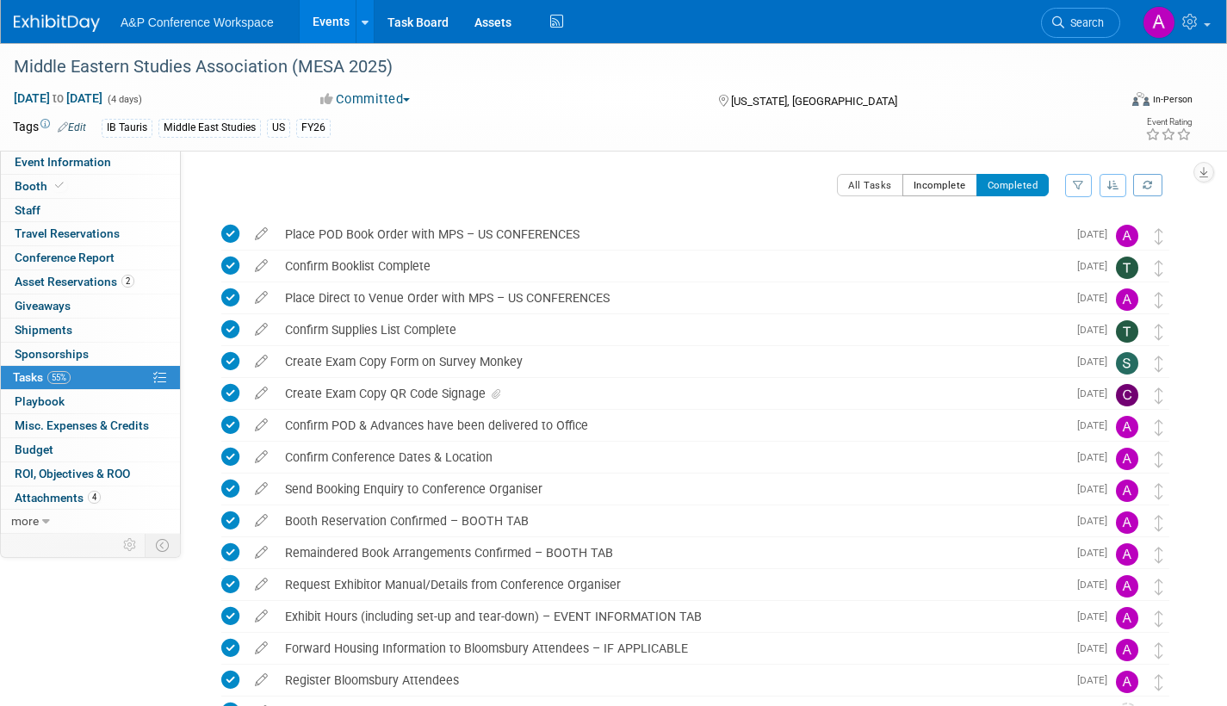
click at [909, 183] on button "Incomplete" at bounding box center [940, 185] width 75 height 22
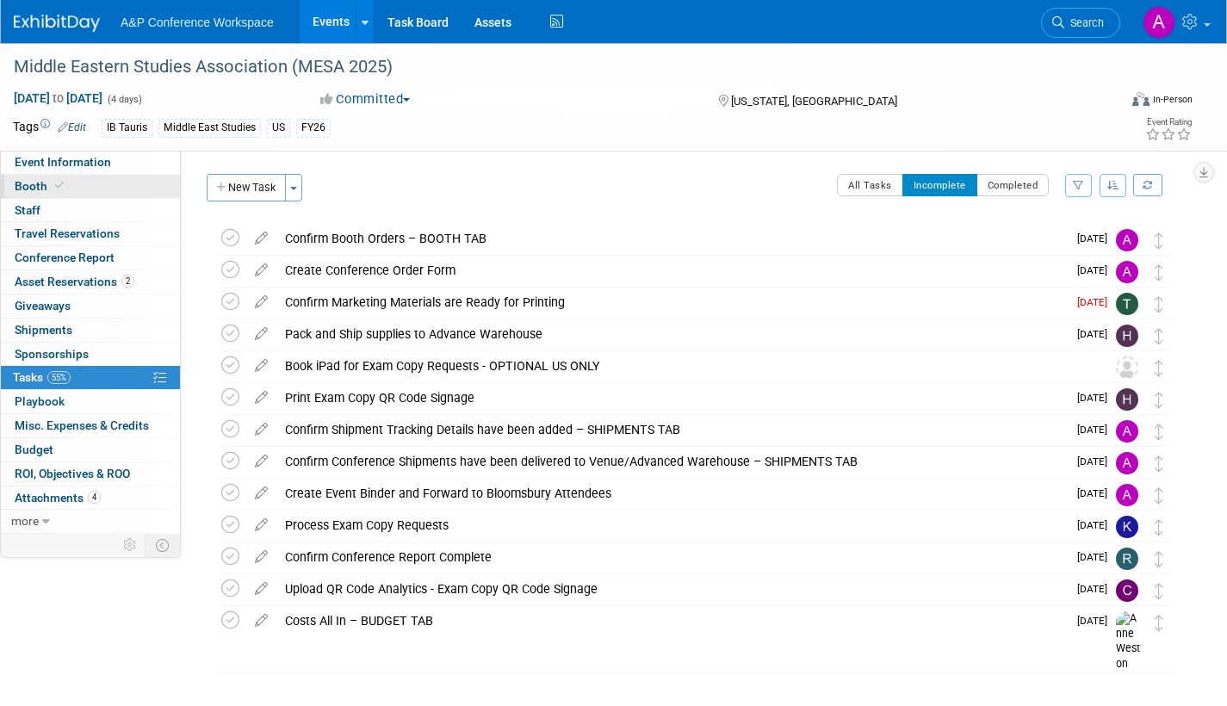
click at [26, 182] on span "Booth" at bounding box center [41, 186] width 53 height 14
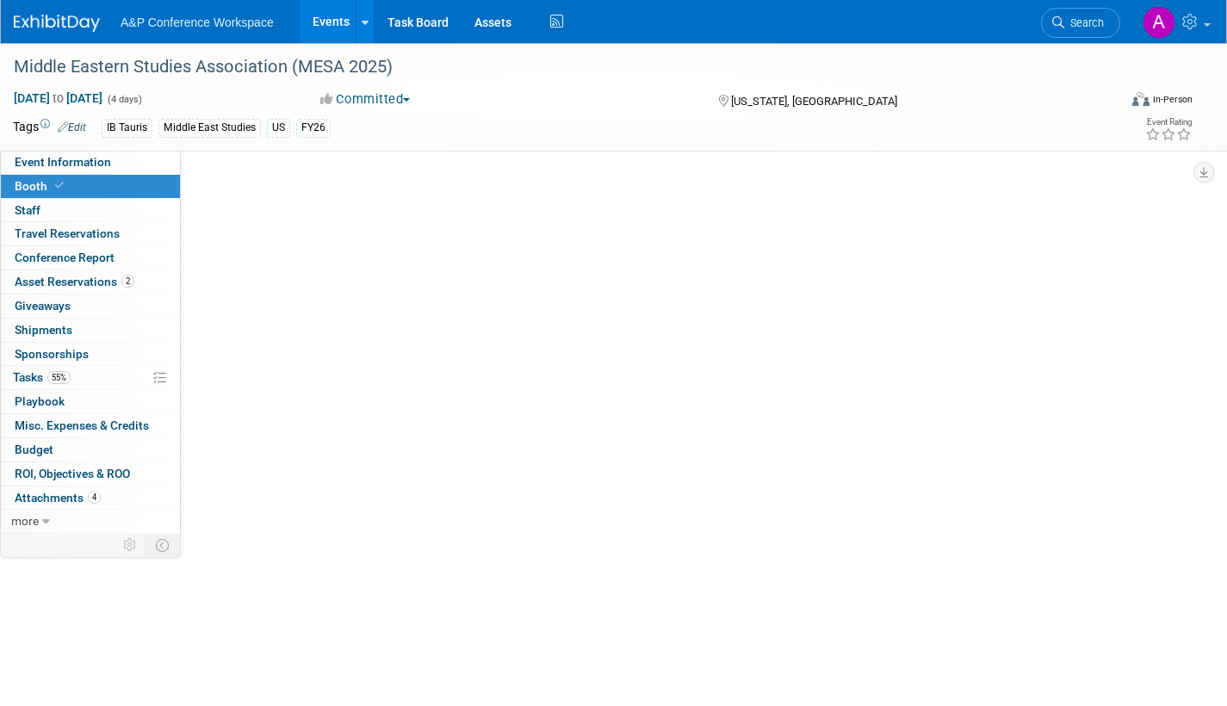
select select "BUIB"
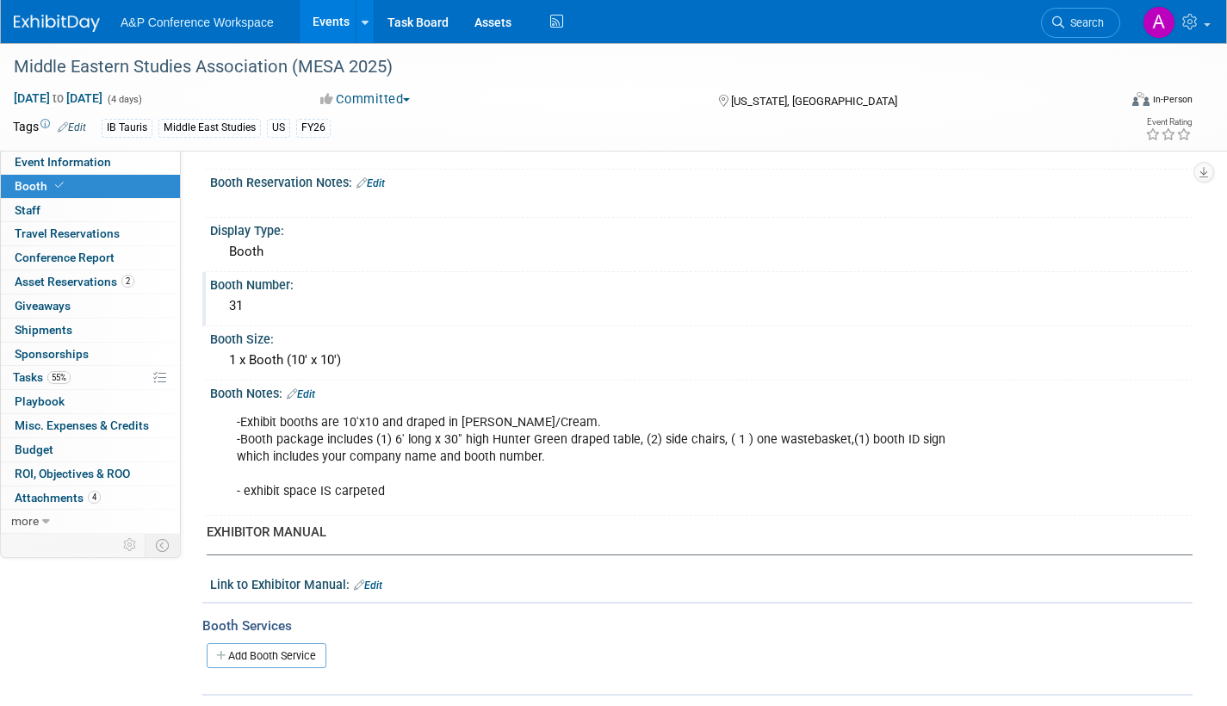
scroll to position [258, 0]
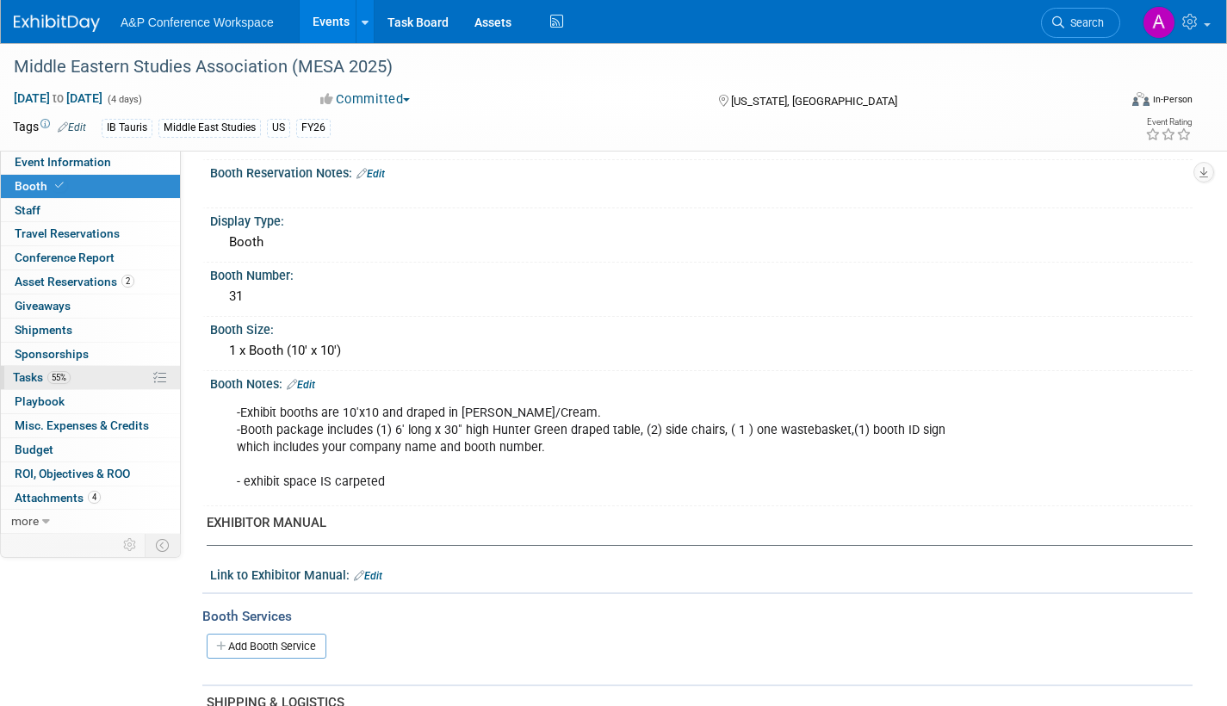
click at [33, 377] on span "Tasks 55%" at bounding box center [42, 377] width 58 height 14
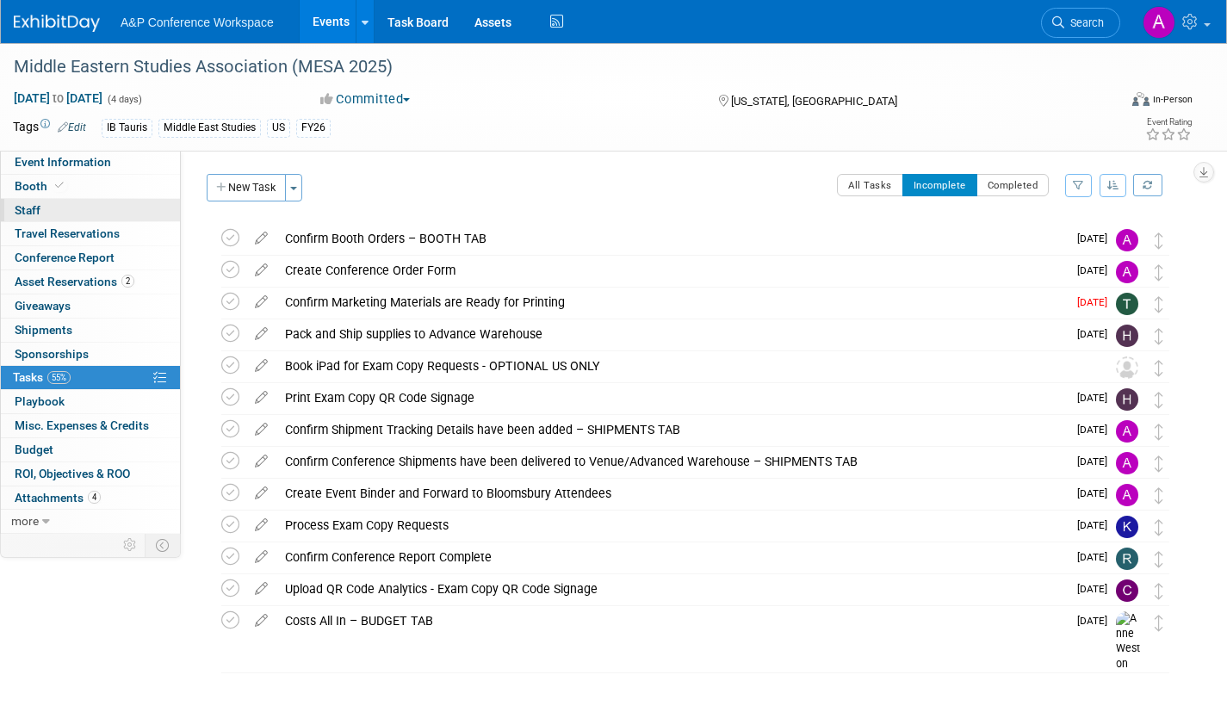
drag, startPoint x: 39, startPoint y: 158, endPoint x: 114, endPoint y: 220, distance: 96.7
click at [39, 158] on span "Event Information" at bounding box center [63, 162] width 96 height 14
select select "Annual"
select select "Level 2"
select select "In-Person Booth"
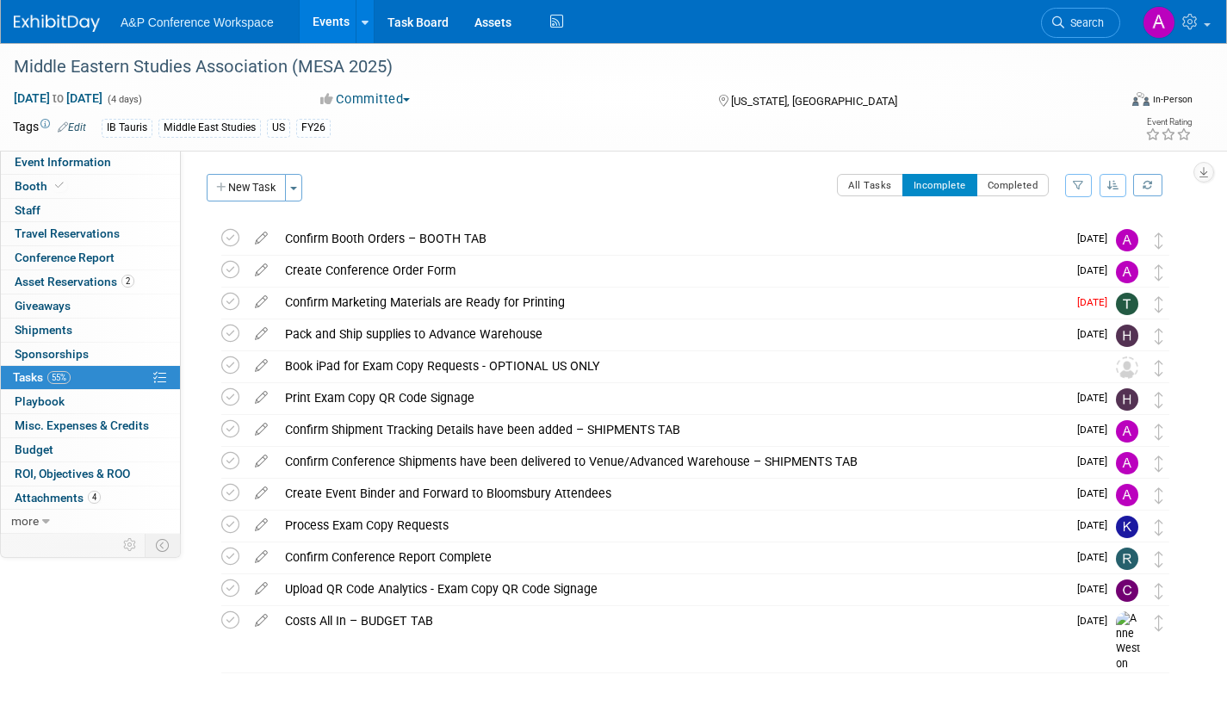
select select "Middle East Studies"
select select "I.B.Tauris"
select select "[PERSON_NAME]"
select select "Networking/Commissioning"
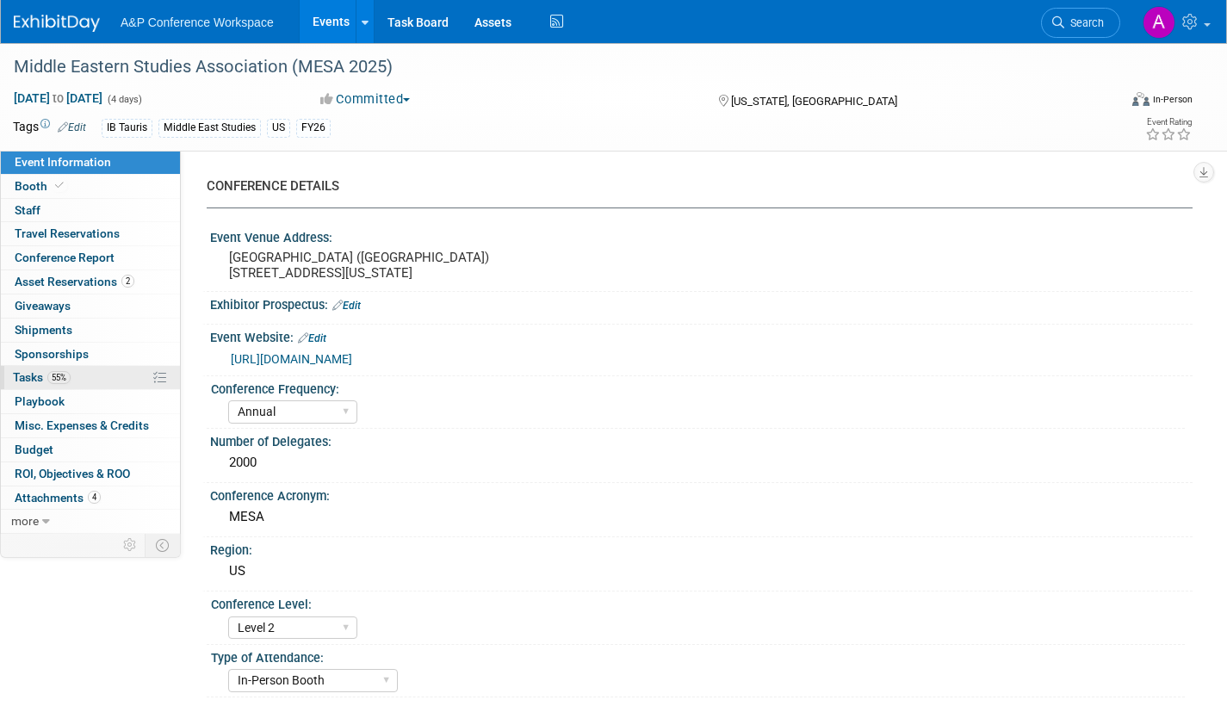
click at [31, 372] on span "Tasks 55%" at bounding box center [42, 377] width 58 height 14
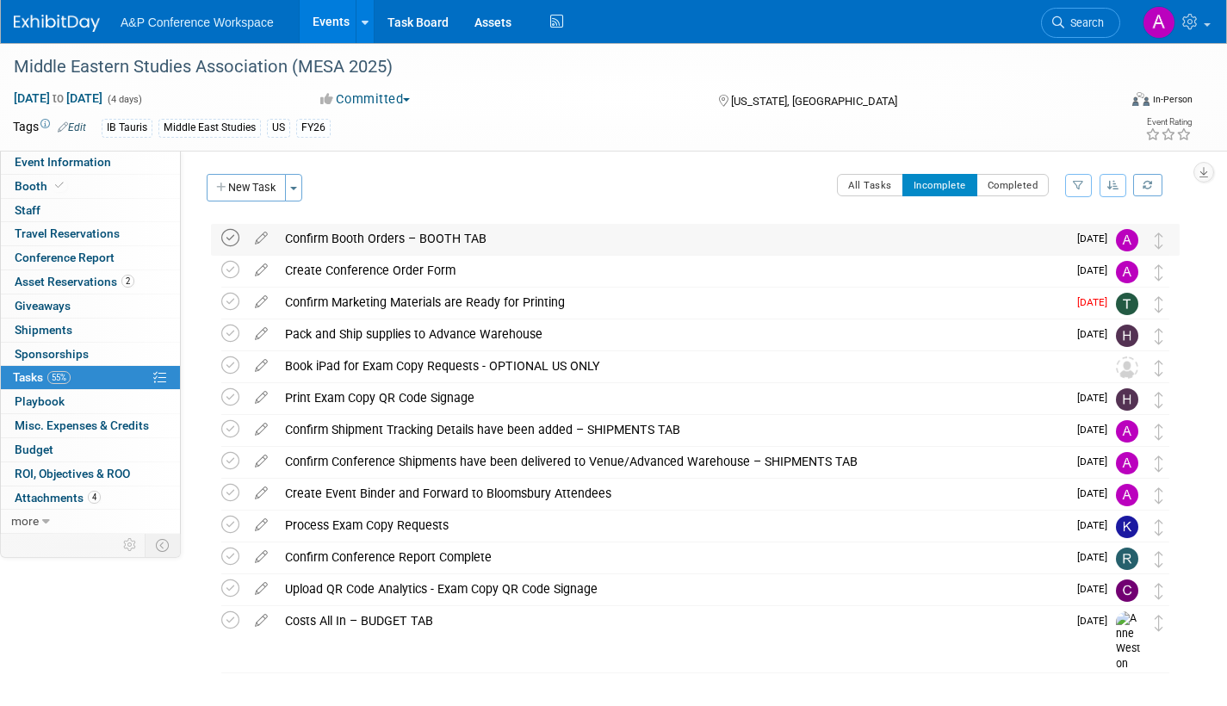
click at [231, 234] on icon at bounding box center [230, 238] width 18 height 18
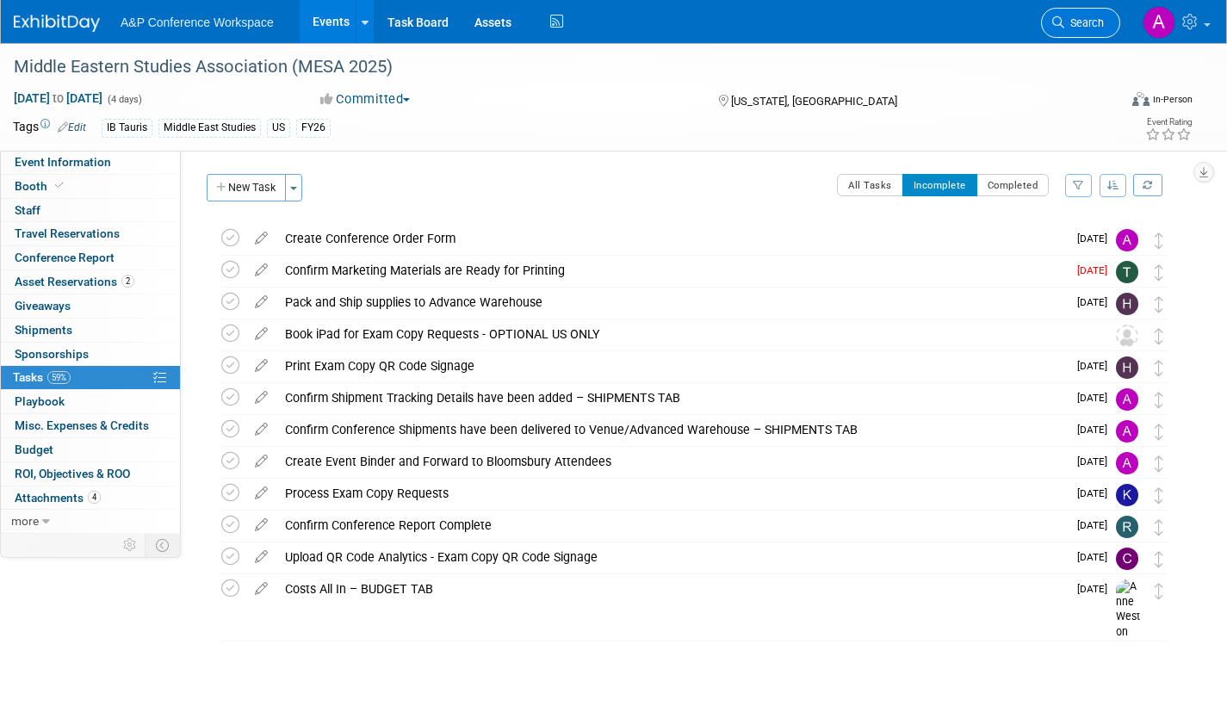
click at [1080, 22] on span "Search" at bounding box center [1084, 22] width 40 height 13
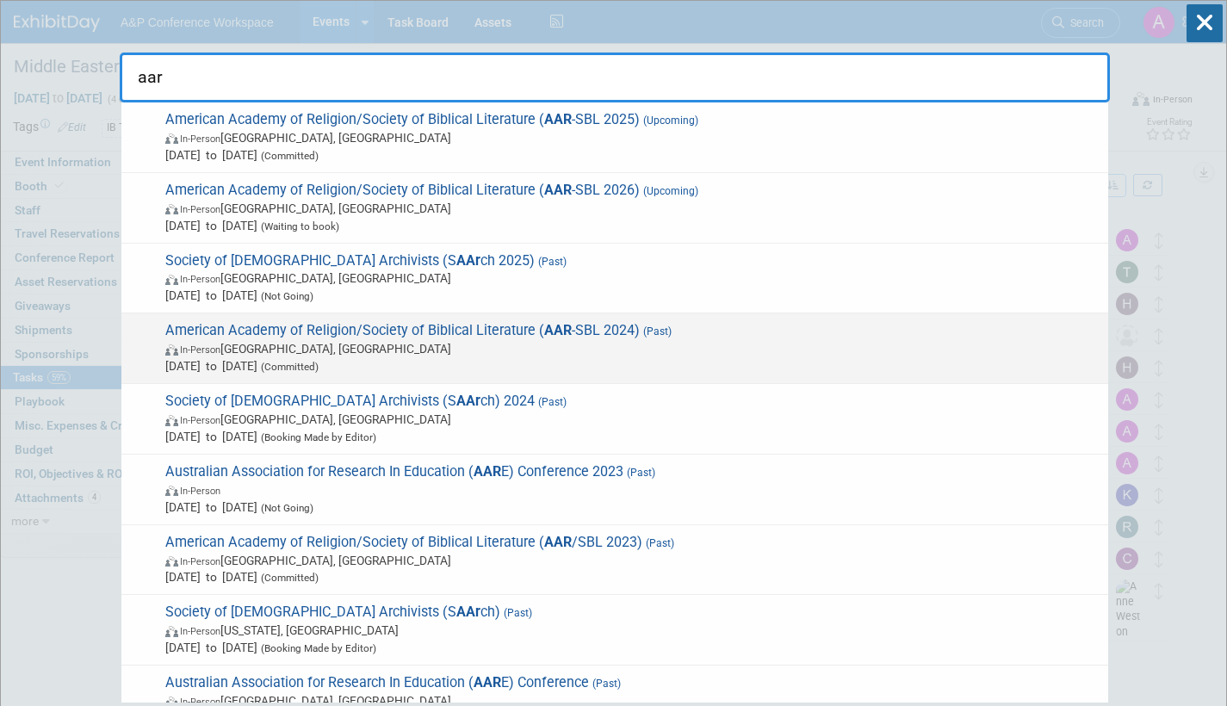
type input "aar"
click at [488, 342] on span "In-Person San Diego, CA" at bounding box center [632, 348] width 934 height 17
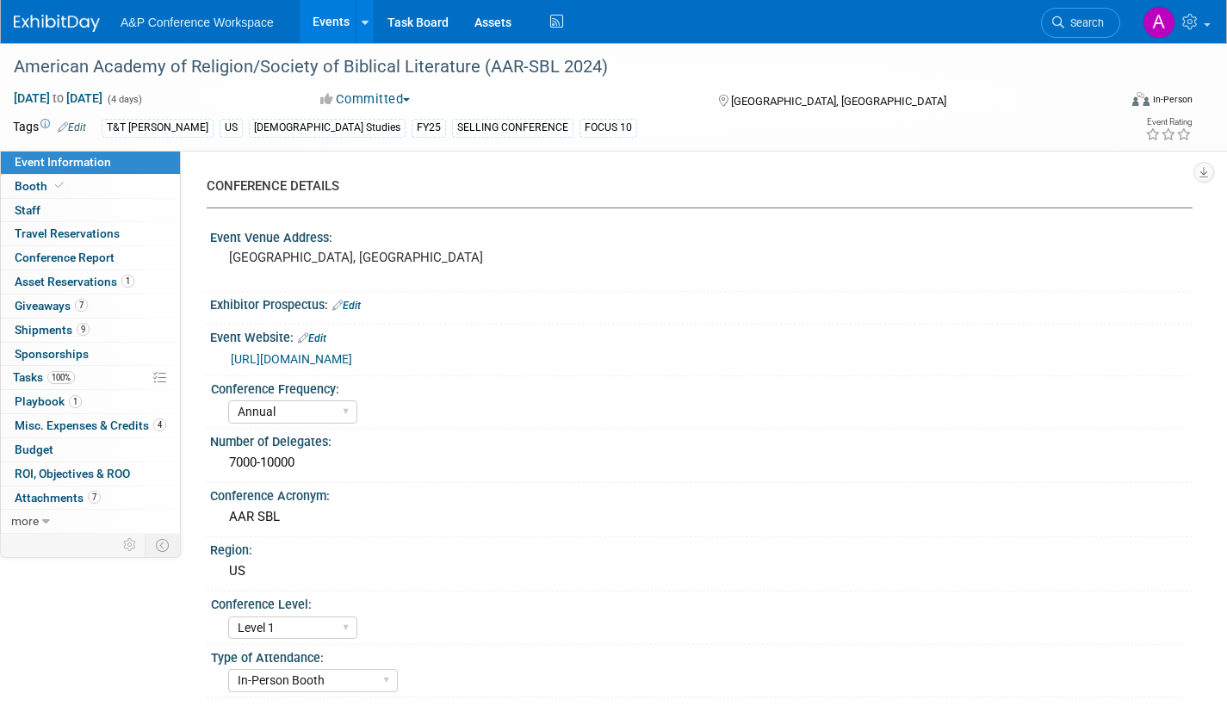
select select "Annual"
select select "Level 1"
select select "In-Person Booth"
select select "[PERSON_NAME]"
click at [36, 185] on span "Booth" at bounding box center [41, 186] width 53 height 14
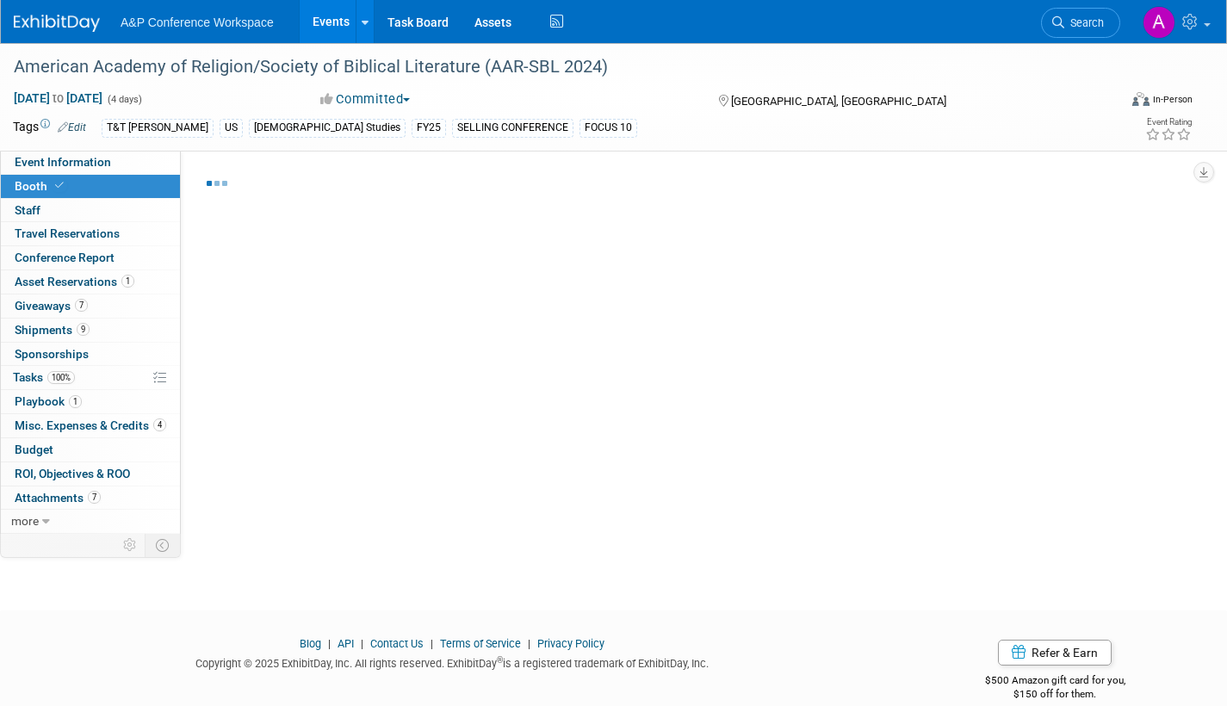
select select "CUAP"
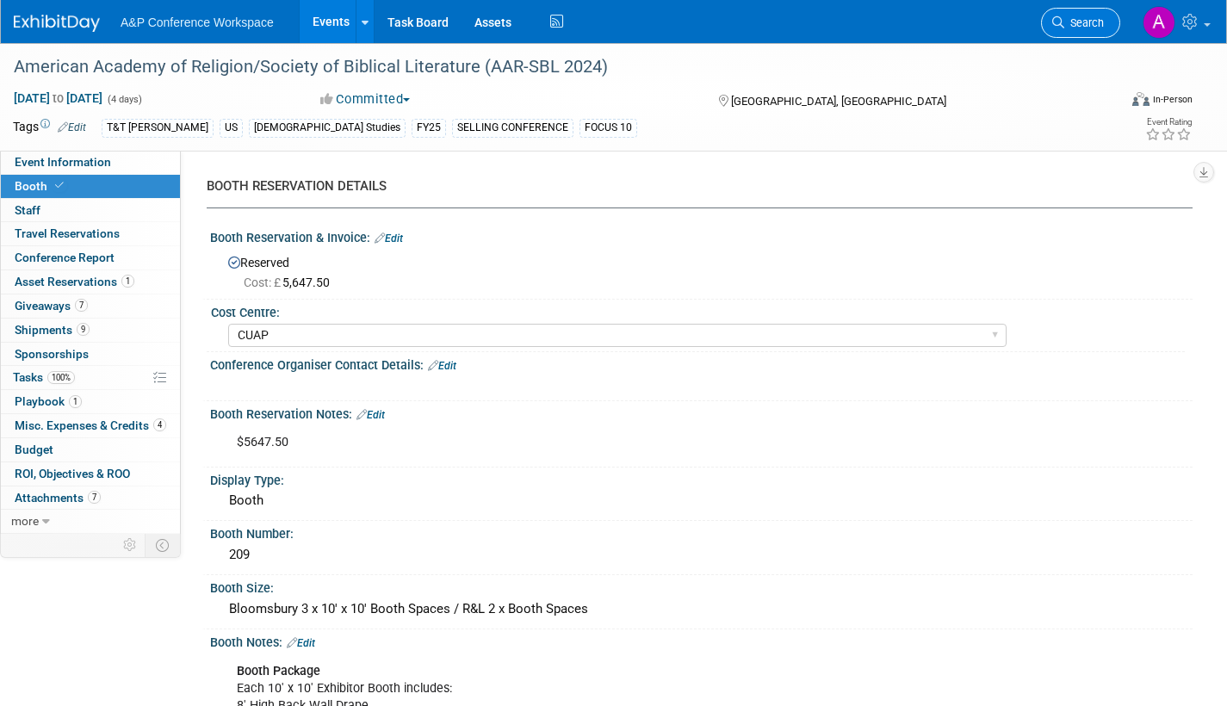
click at [1092, 25] on span "Search" at bounding box center [1084, 22] width 40 height 13
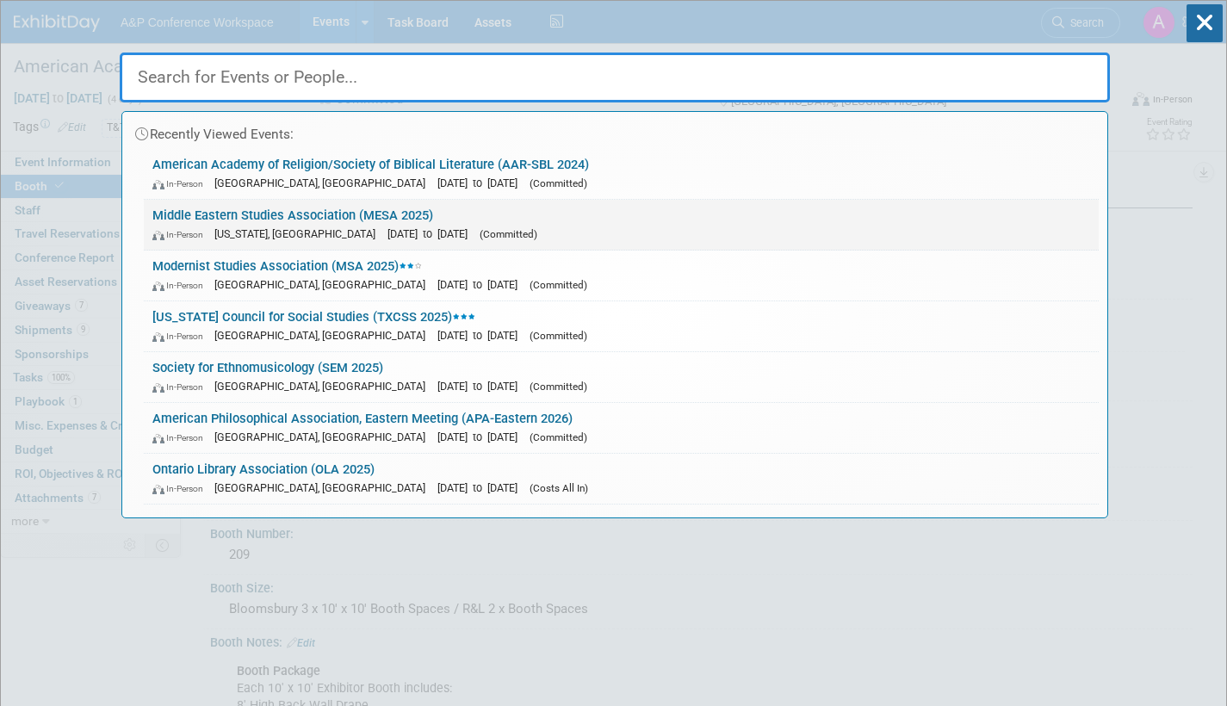
click at [441, 229] on span "[DATE] to [DATE]" at bounding box center [432, 233] width 89 height 13
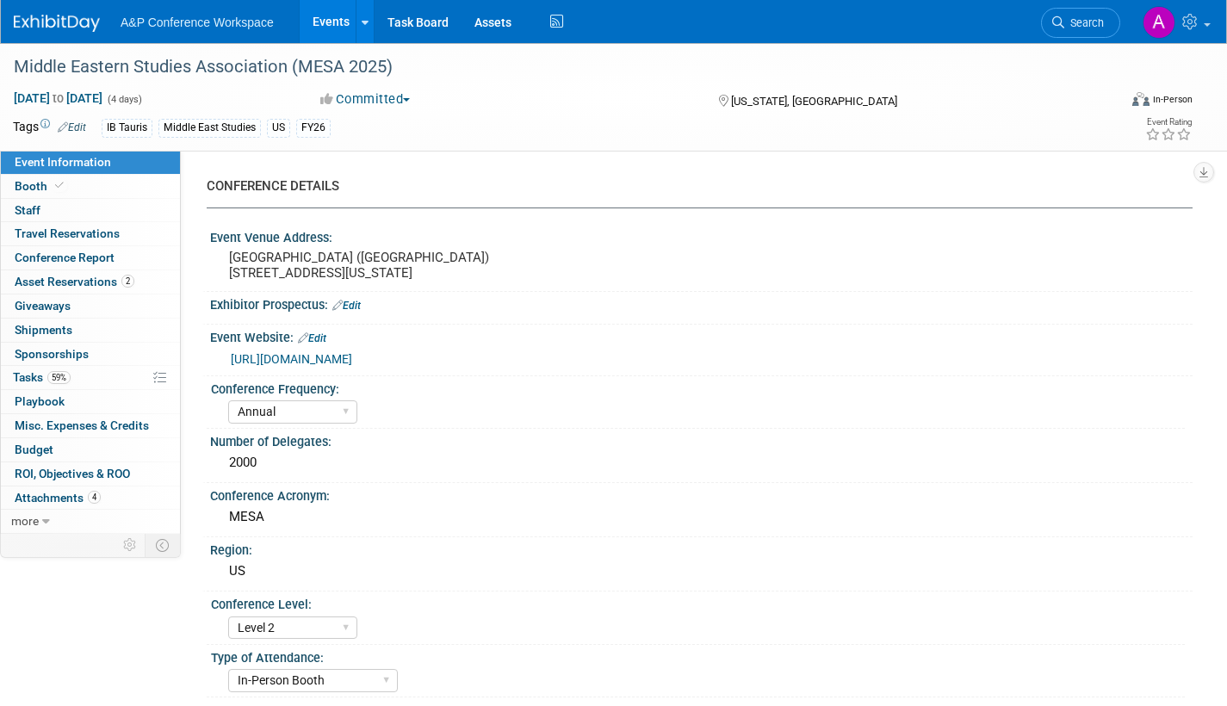
select select "Annual"
select select "Level 2"
select select "In-Person Booth"
select select "Middle East Studies"
select select "I.B.Tauris"
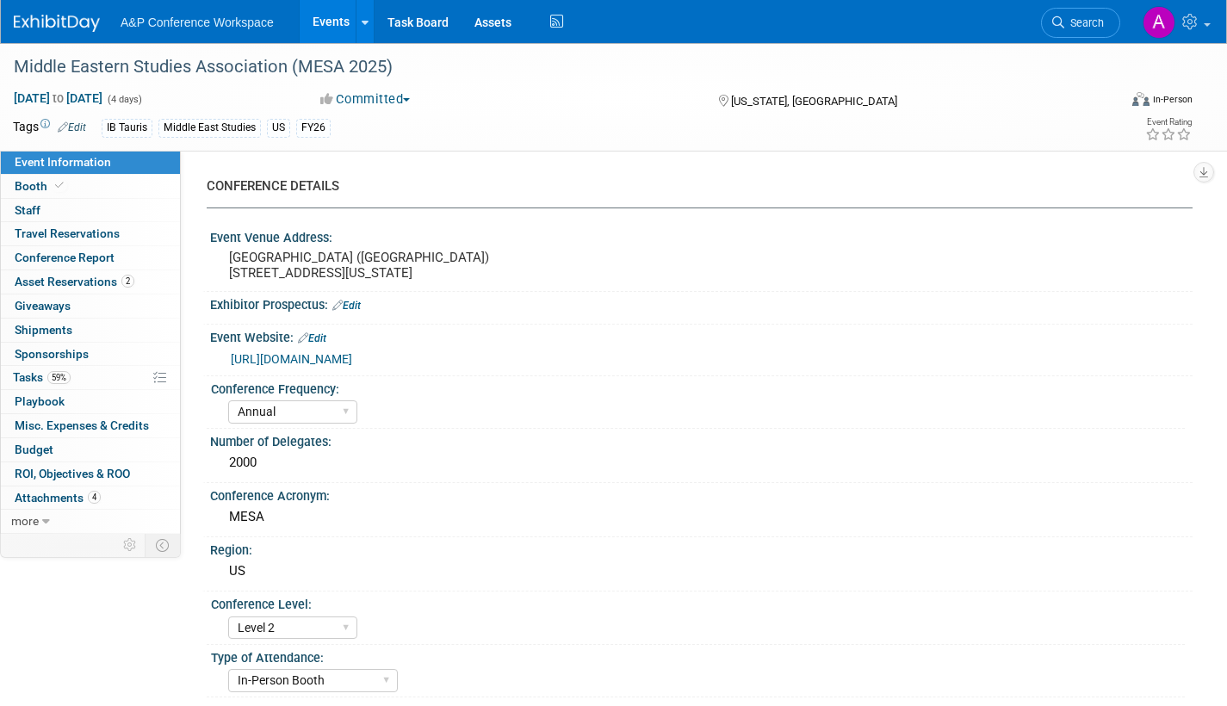
select select "[PERSON_NAME]"
select select "Networking/Commissioning"
